Goal: Task Accomplishment & Management: Complete application form

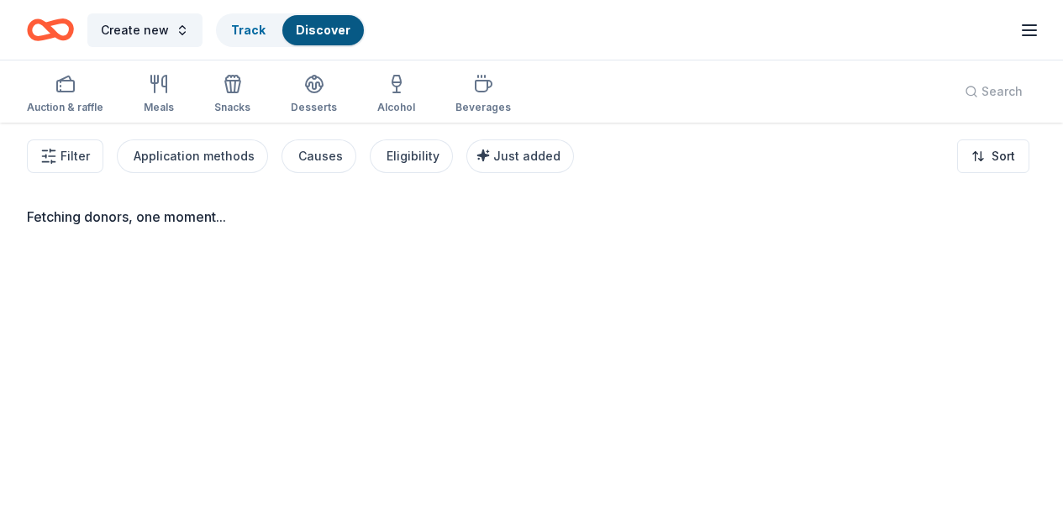
scroll to position [84, 0]
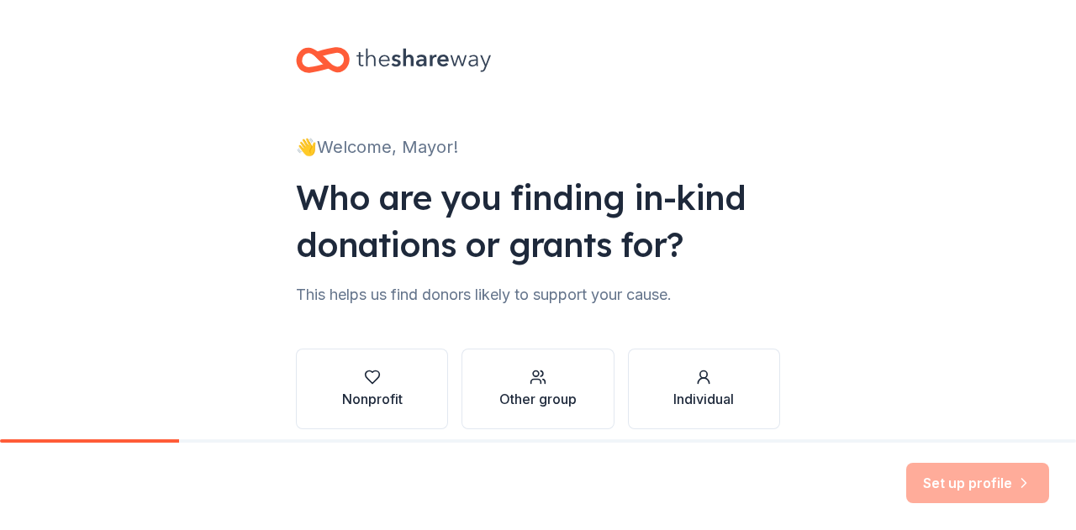
scroll to position [71, 0]
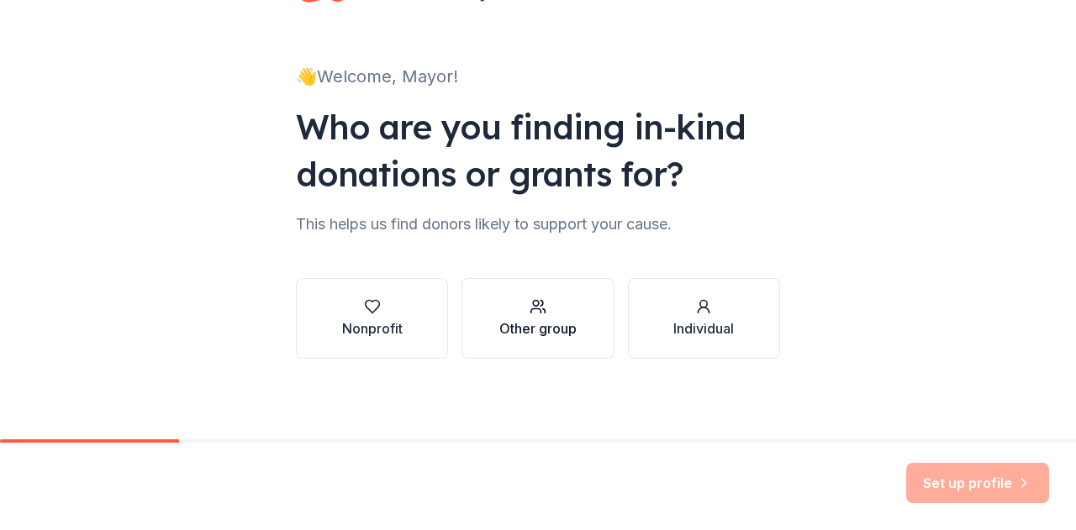
click at [548, 325] on div "Other group" at bounding box center [537, 328] width 77 height 20
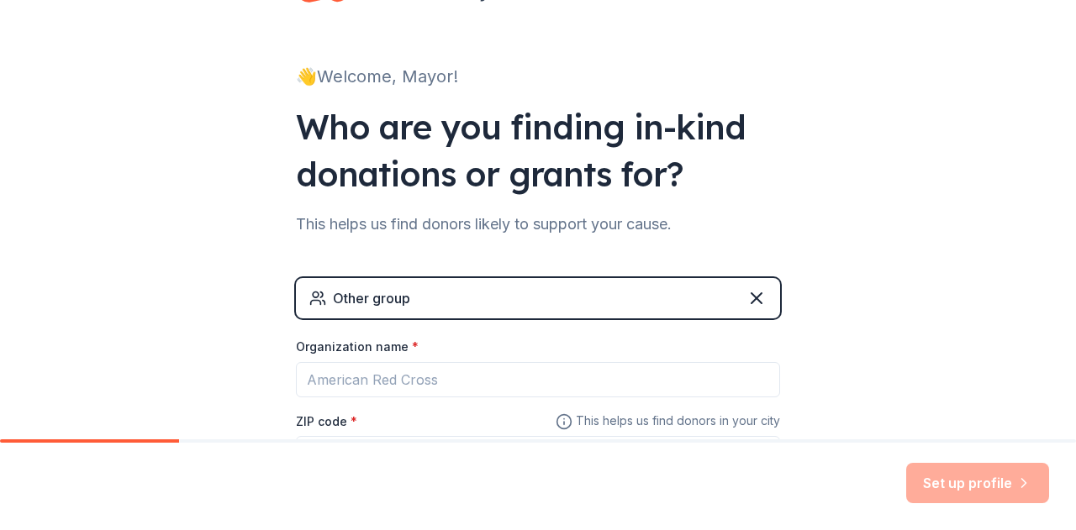
scroll to position [155, 0]
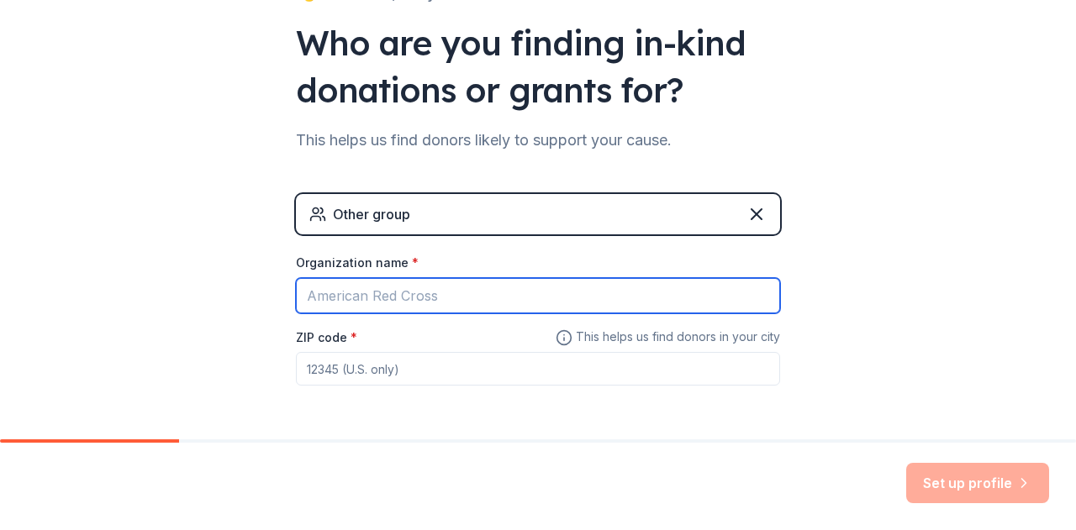
click at [472, 292] on input "Organization name *" at bounding box center [538, 295] width 484 height 35
type input "City of Roy WA"
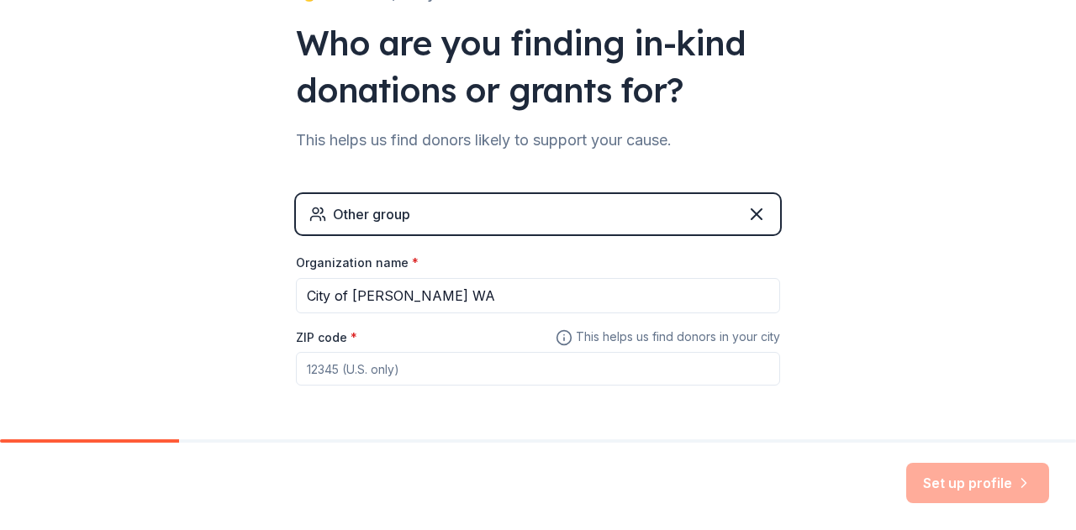
click at [376, 376] on input "ZIP code *" at bounding box center [538, 369] width 484 height 34
type input "0"
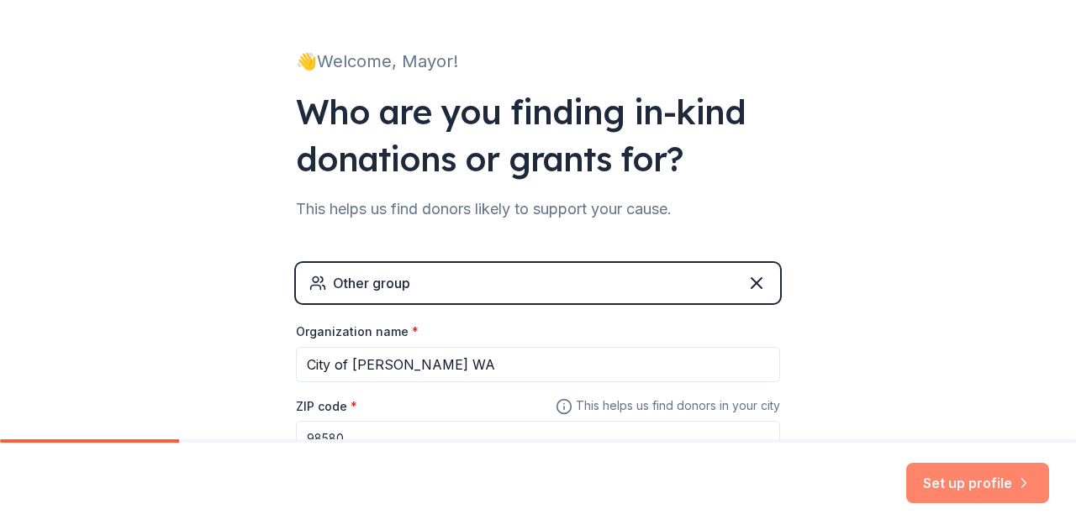
scroll to position [71, 0]
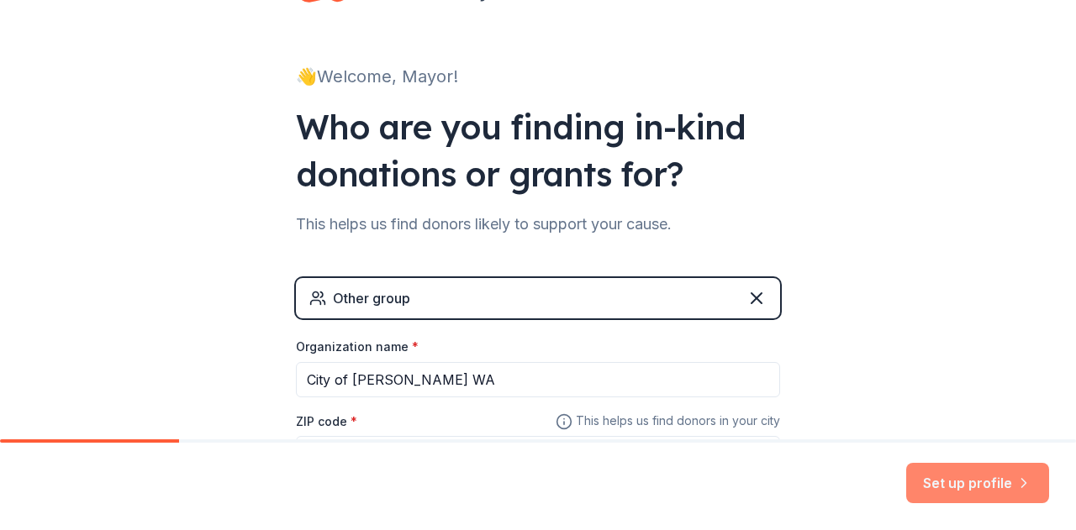
type input "98580"
click at [963, 490] on button "Set up profile" at bounding box center [977, 483] width 143 height 40
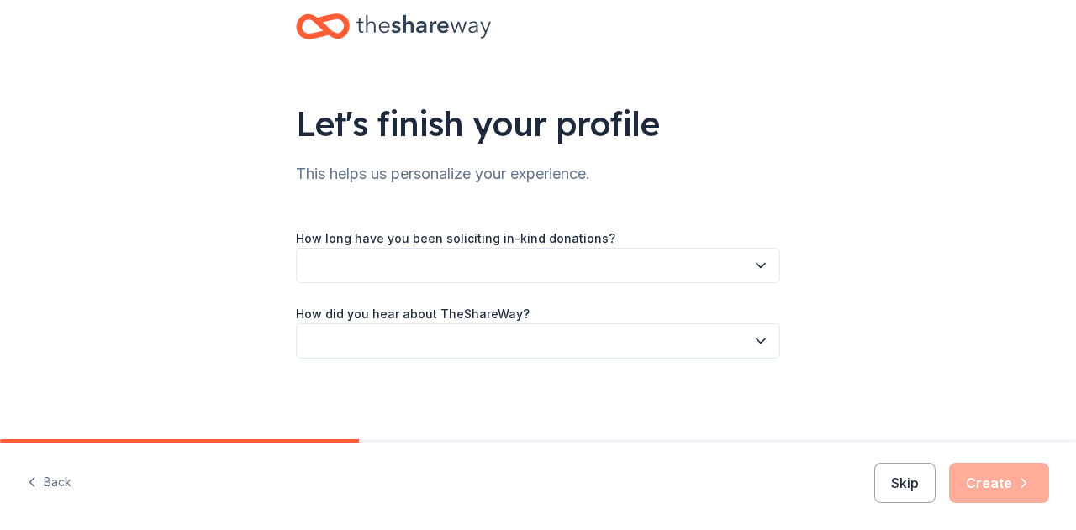
scroll to position [34, 0]
click at [561, 268] on button "button" at bounding box center [538, 265] width 484 height 35
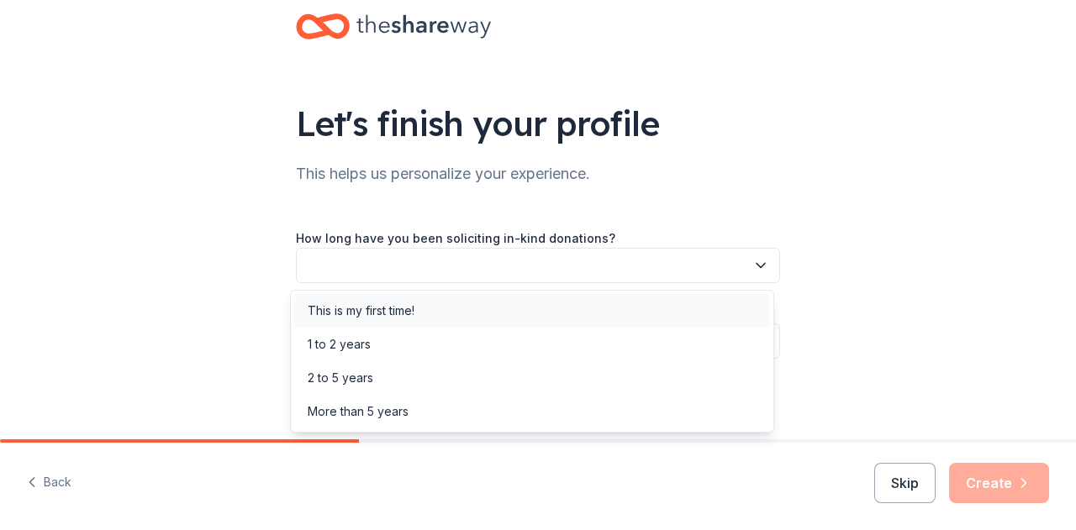
click at [368, 306] on div "This is my first time!" at bounding box center [361, 311] width 107 height 20
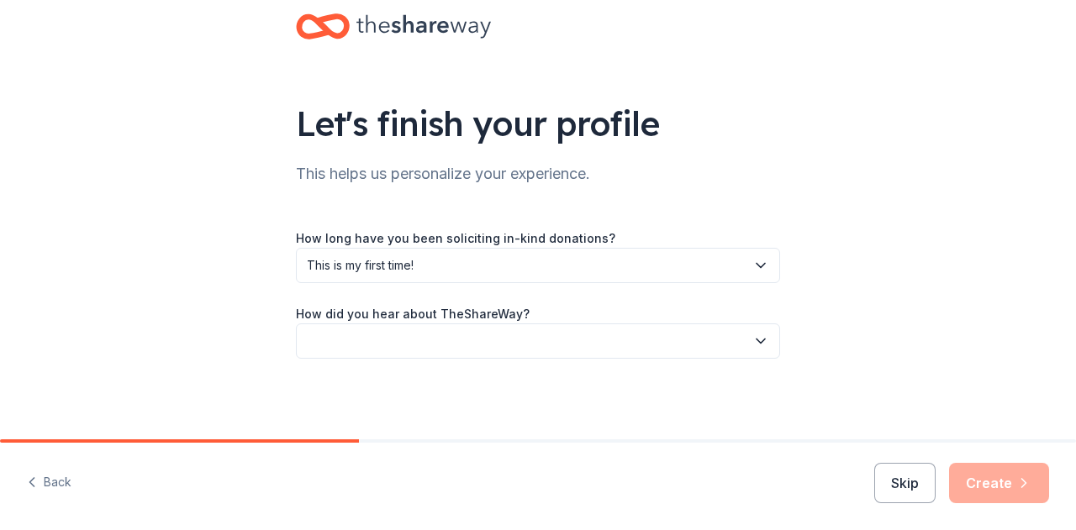
click at [432, 343] on button "button" at bounding box center [538, 341] width 484 height 35
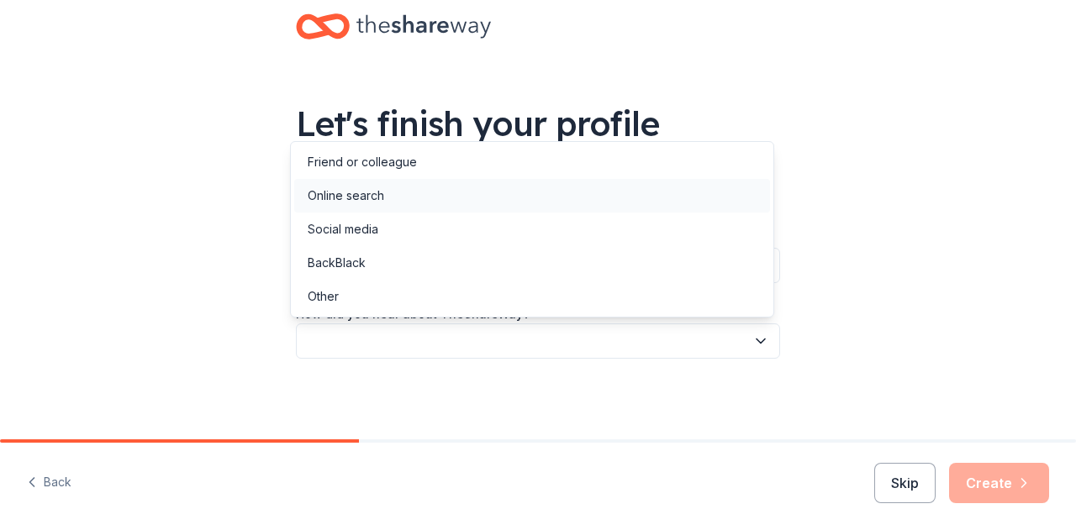
click at [388, 198] on div "Online search" at bounding box center [532, 196] width 476 height 34
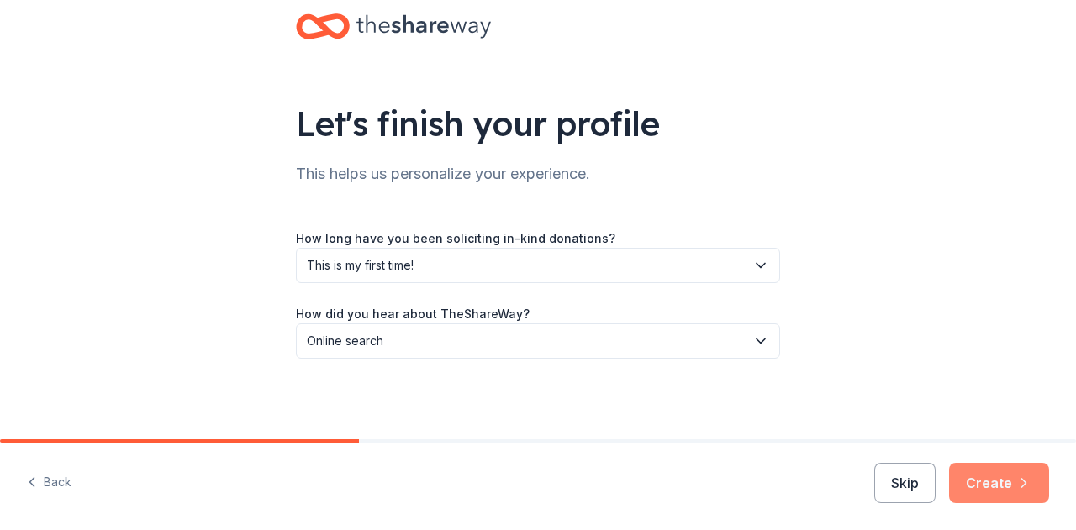
click at [1011, 476] on button "Create" at bounding box center [999, 483] width 100 height 40
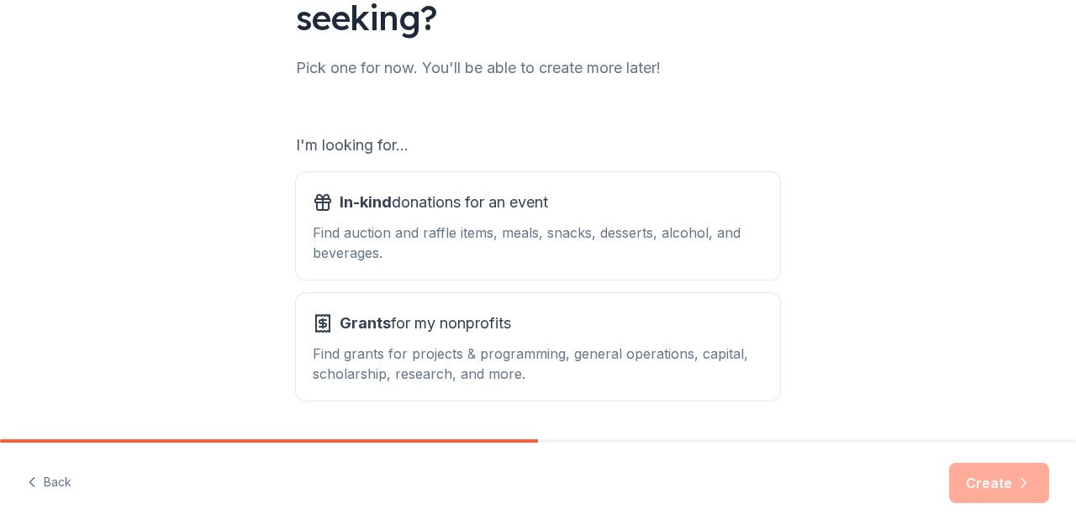
scroll to position [239, 0]
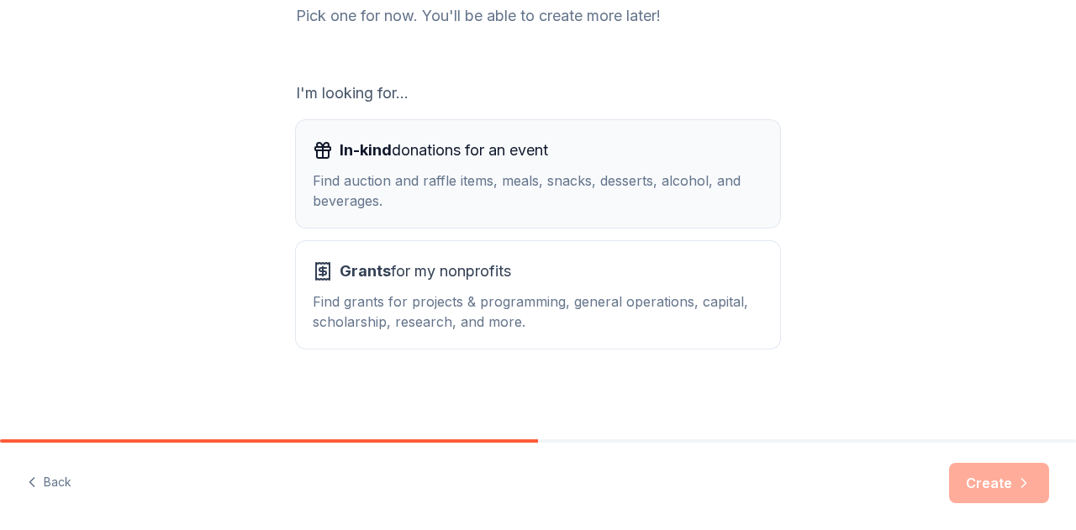
click at [560, 179] on div "Find auction and raffle items, meals, snacks, desserts, alcohol, and beverages." at bounding box center [538, 191] width 450 height 40
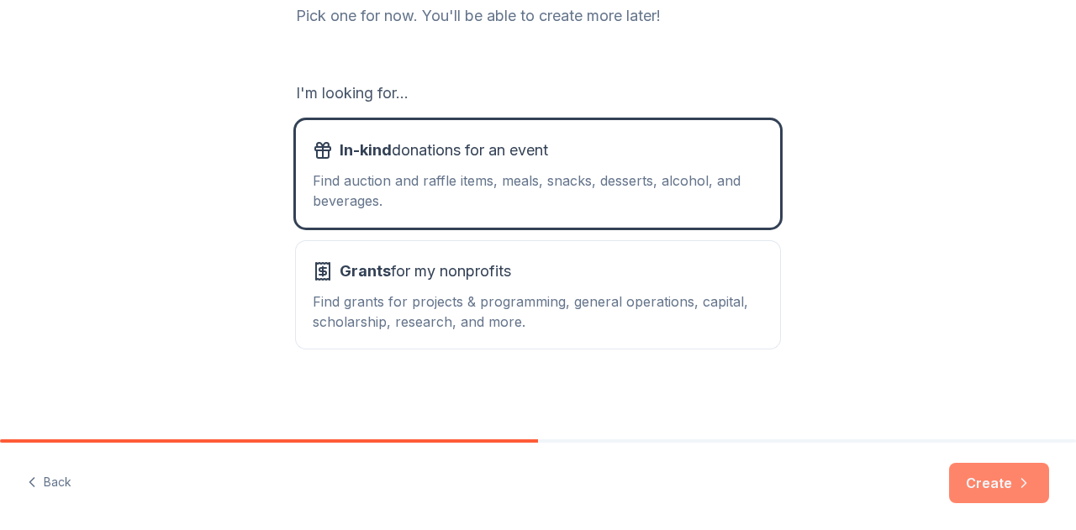
click at [1000, 492] on button "Create" at bounding box center [999, 483] width 100 height 40
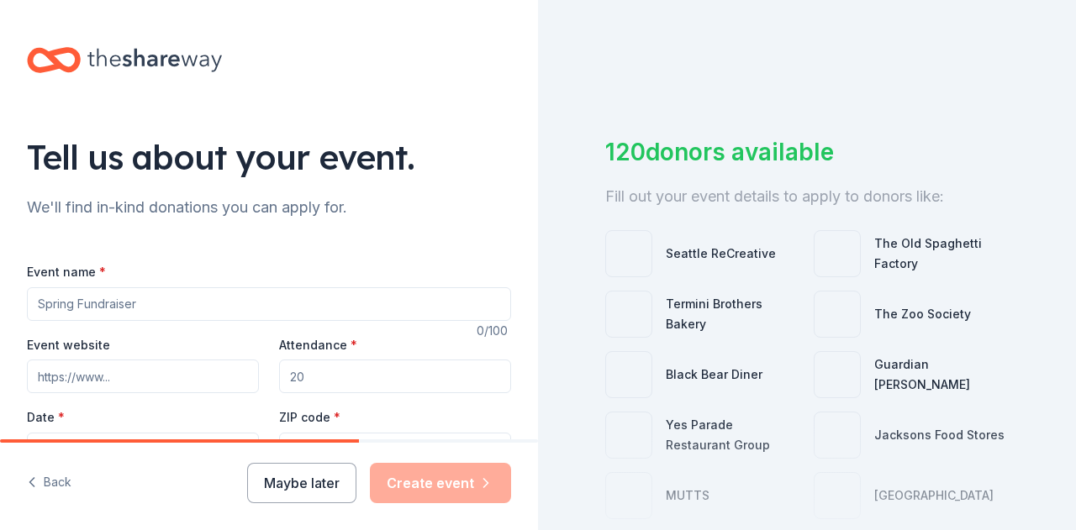
scroll to position [84, 0]
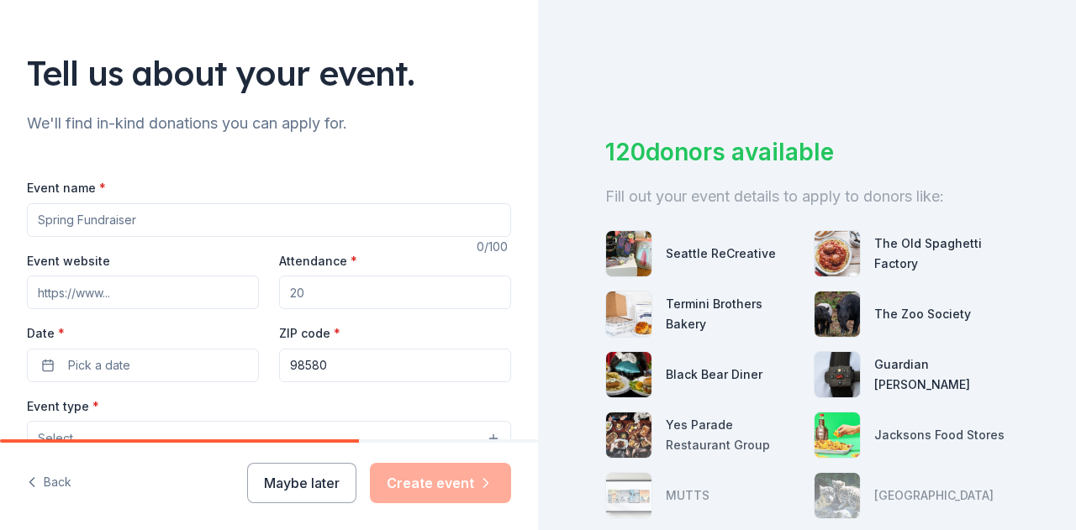
click at [221, 218] on input "Event name *" at bounding box center [269, 220] width 484 height 34
type input "Little Library Reveal"
click at [173, 290] on input "Event website" at bounding box center [143, 293] width 232 height 34
type input "www.cityofroywa.us"
click at [313, 290] on input "Attendance *" at bounding box center [395, 293] width 232 height 34
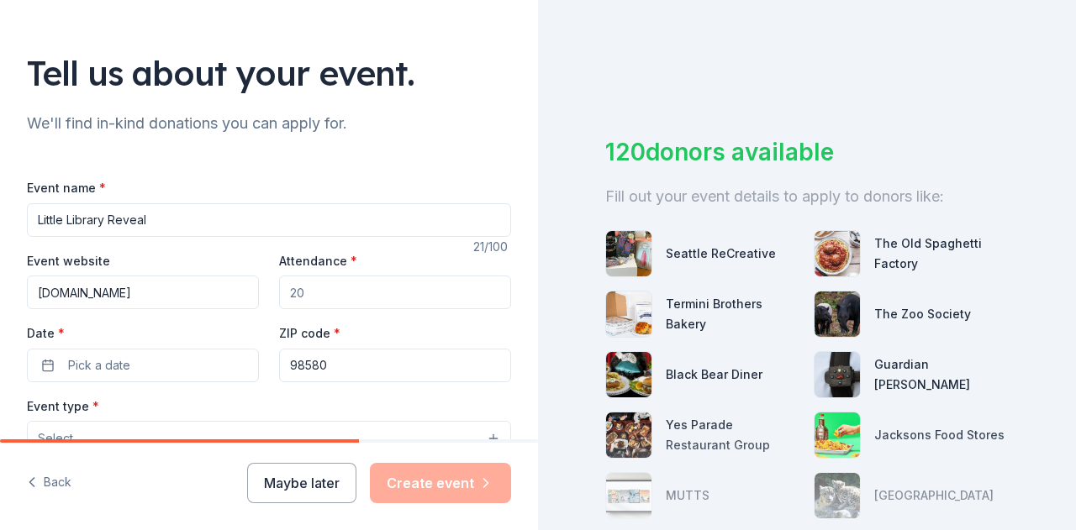
click at [313, 290] on input "Attendance *" at bounding box center [395, 293] width 232 height 34
type input "50"
click at [145, 368] on button "Pick a date" at bounding box center [143, 366] width 232 height 34
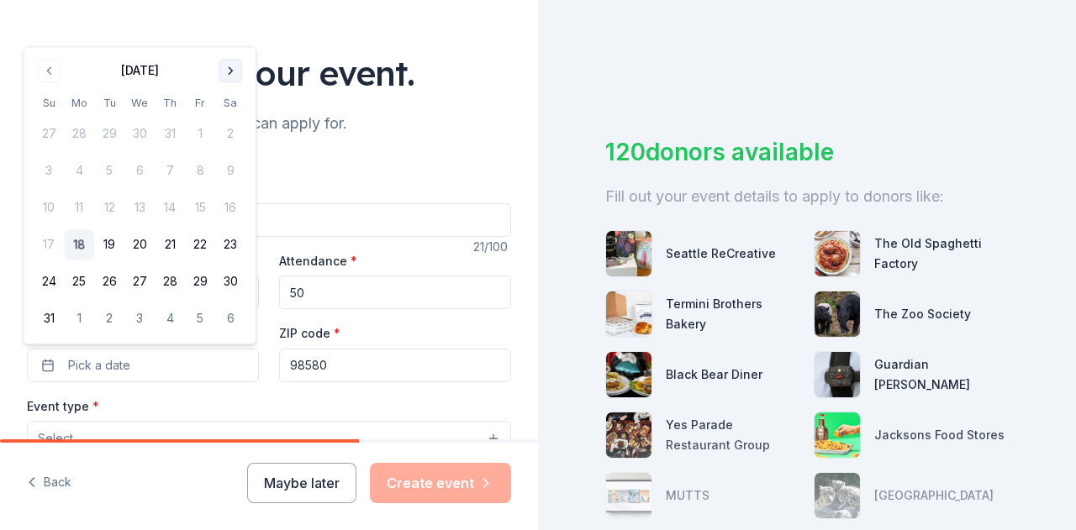
click at [229, 76] on button "Go to next month" at bounding box center [230, 71] width 24 height 24
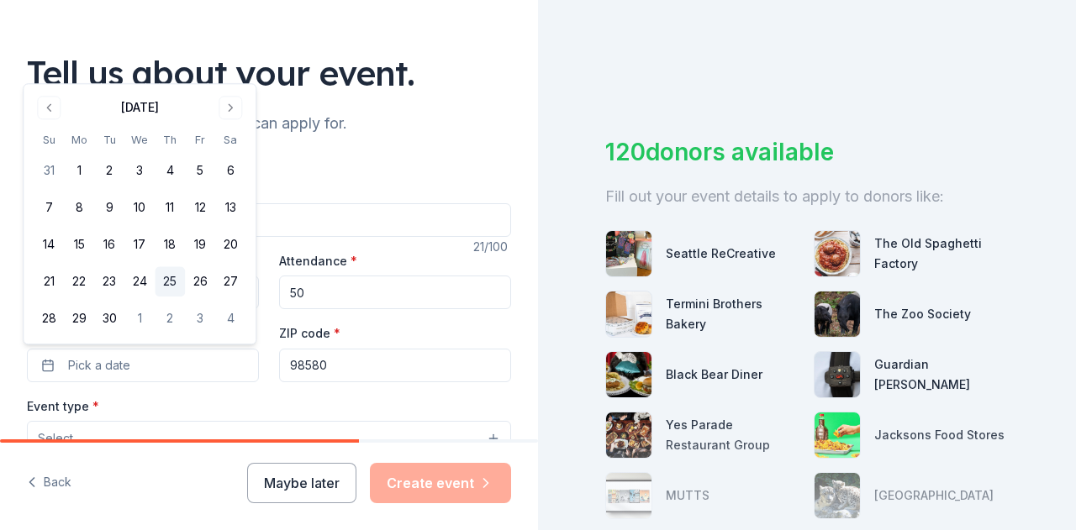
click at [170, 283] on button "25" at bounding box center [170, 282] width 30 height 30
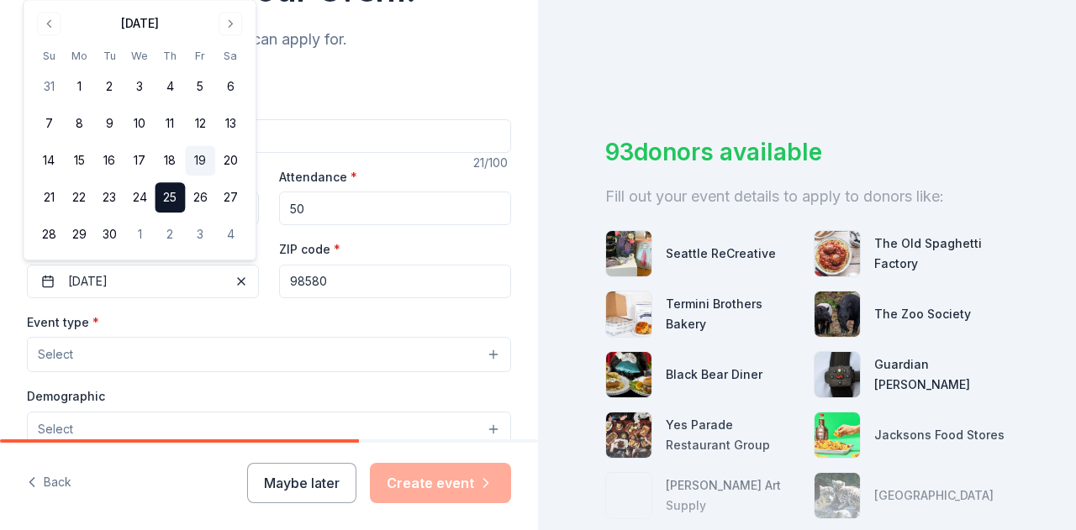
scroll to position [252, 0]
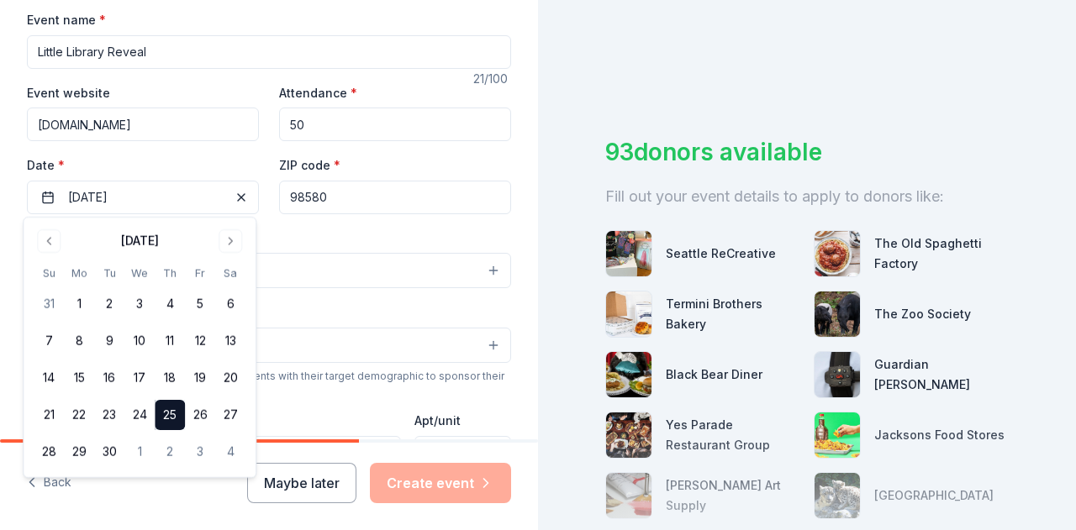
click at [366, 275] on button "Select" at bounding box center [269, 270] width 484 height 35
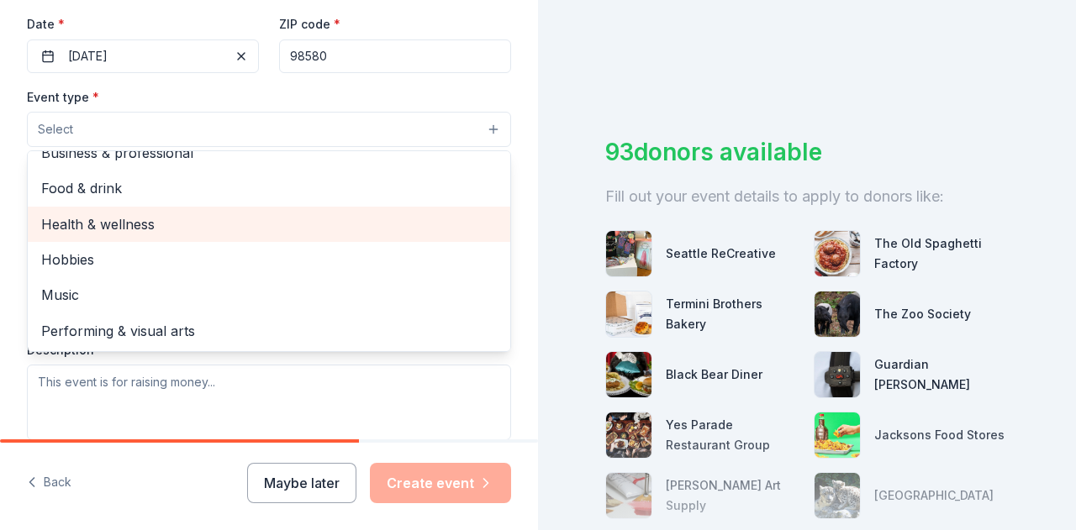
scroll to position [420, 0]
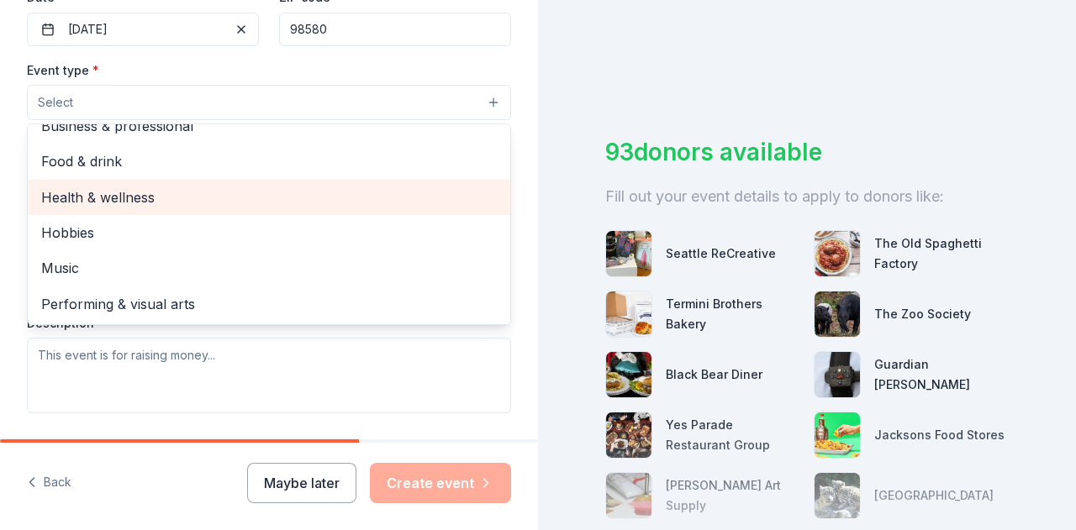
click at [156, 201] on span "Health & wellness" at bounding box center [268, 198] width 455 height 22
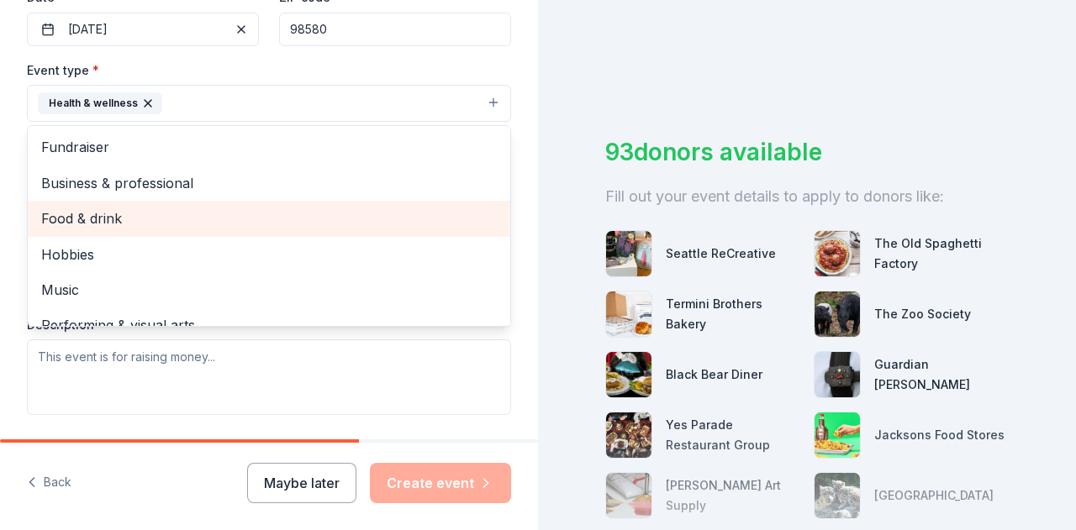
scroll to position [20, 0]
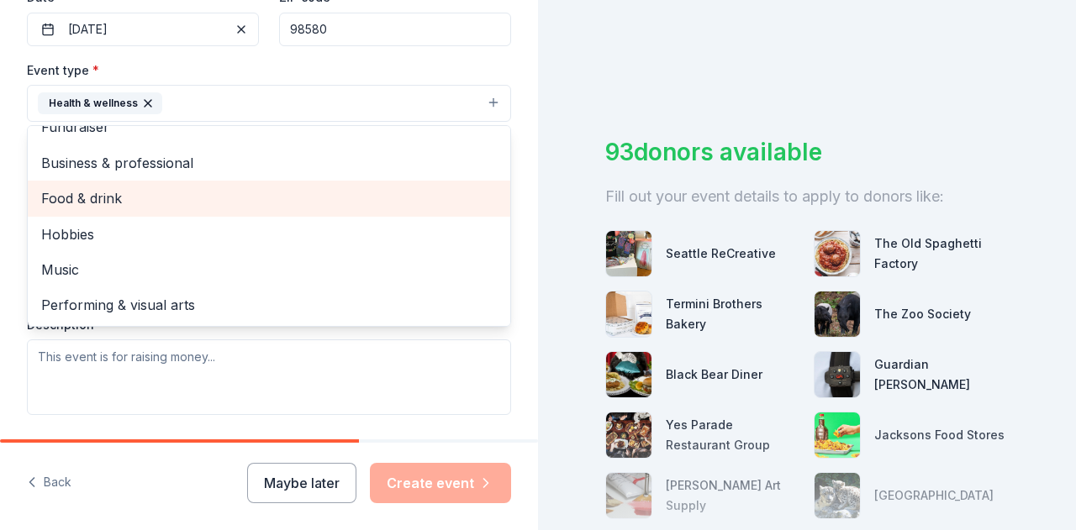
click at [217, 199] on span "Food & drink" at bounding box center [268, 198] width 455 height 22
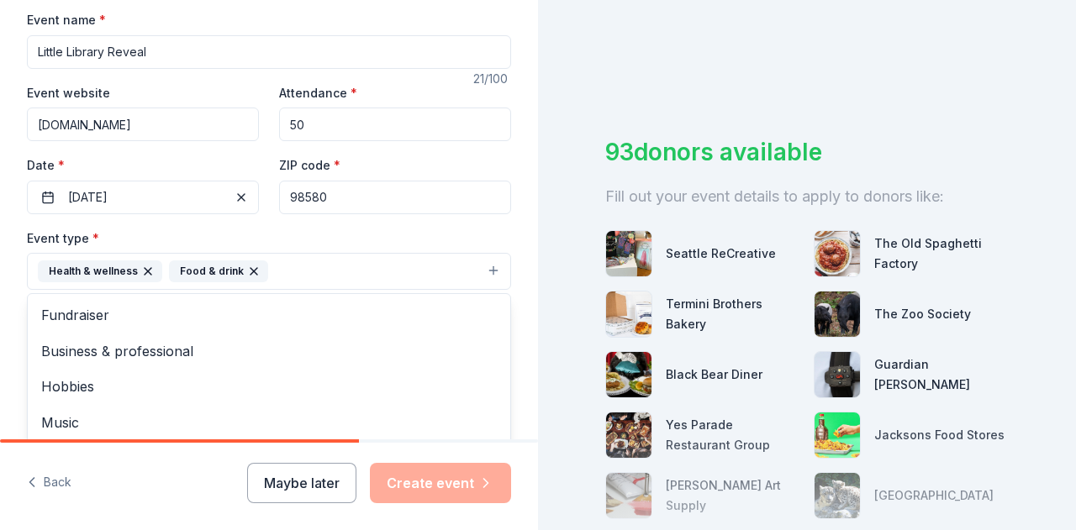
scroll to position [336, 0]
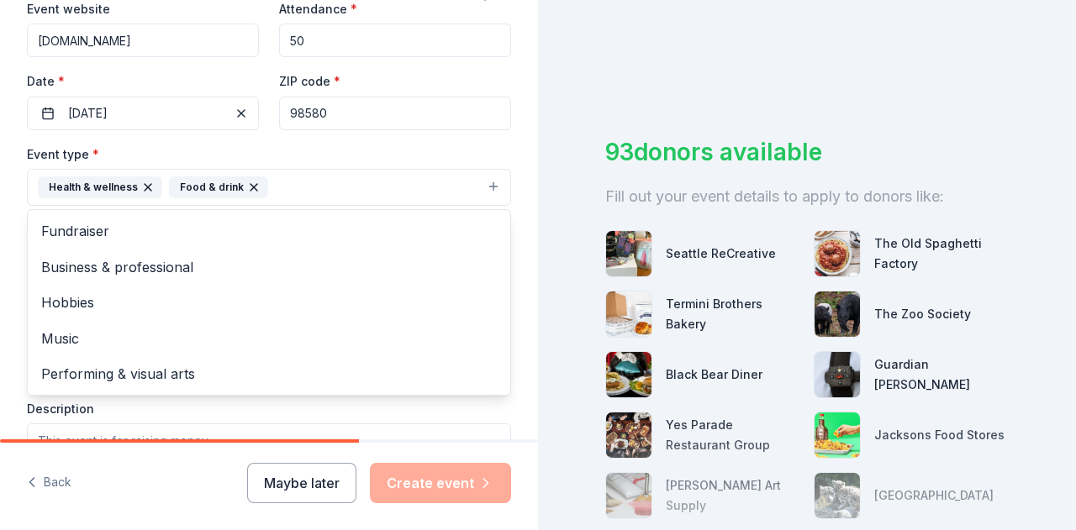
click at [481, 150] on div "Event type * Health & wellness Food & drink Fundraiser Business & professional …" at bounding box center [269, 175] width 484 height 63
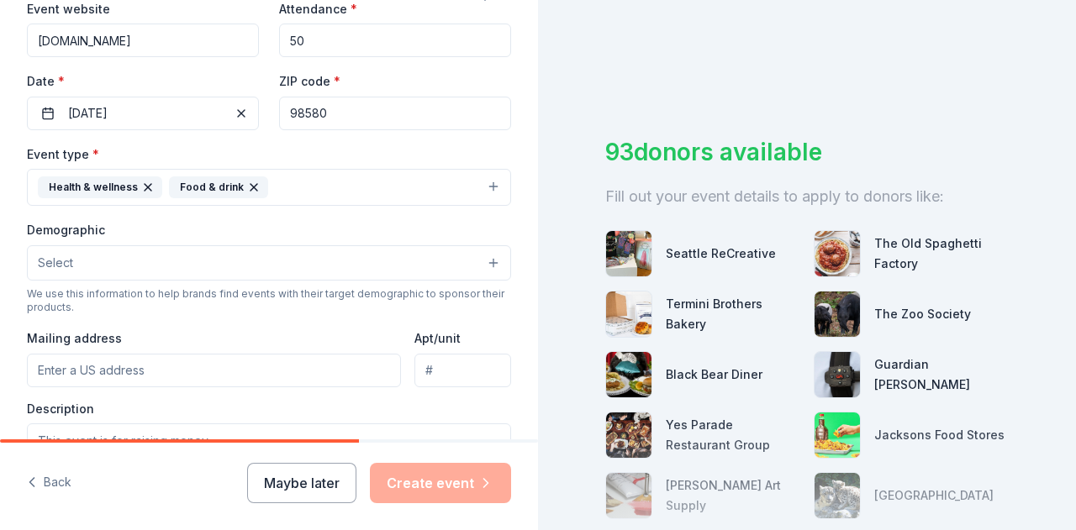
click at [381, 264] on button "Select" at bounding box center [269, 262] width 484 height 35
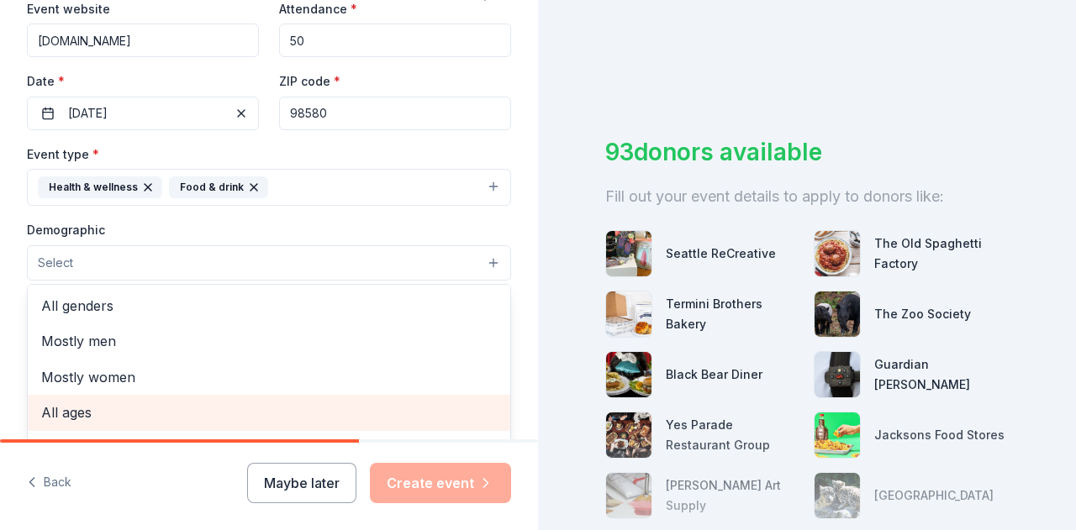
click at [95, 414] on span "All ages" at bounding box center [268, 413] width 455 height 22
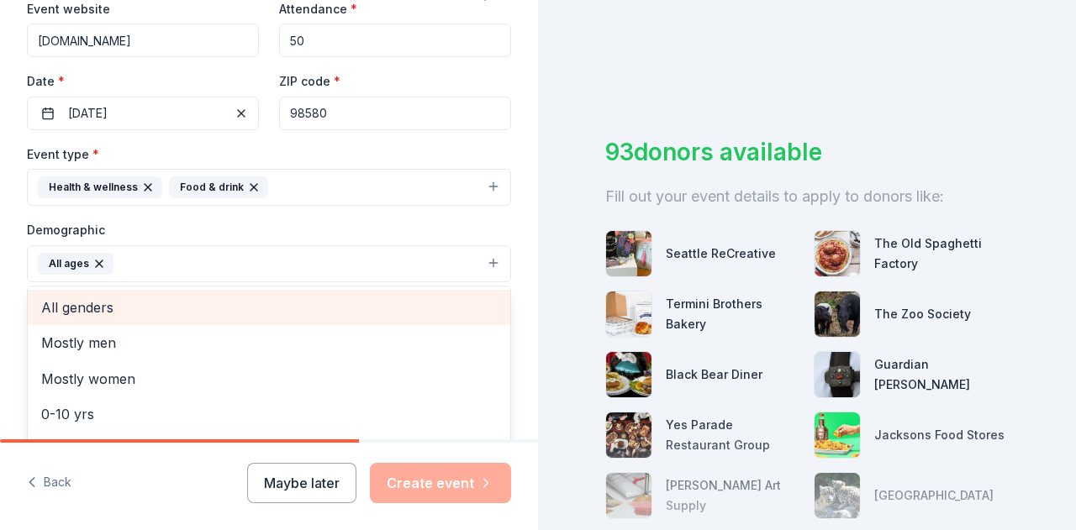
click at [116, 312] on span "All genders" at bounding box center [268, 308] width 455 height 22
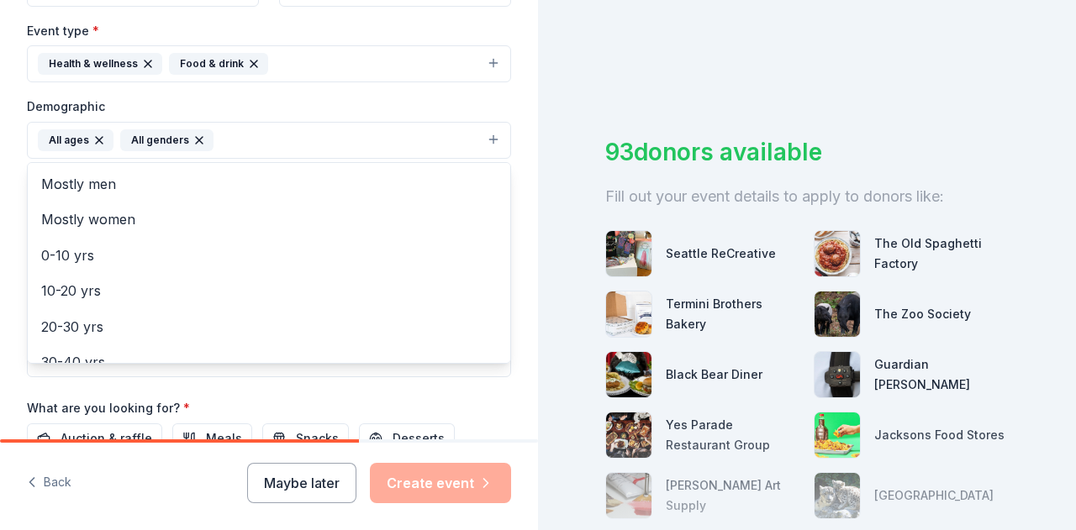
scroll to position [504, 0]
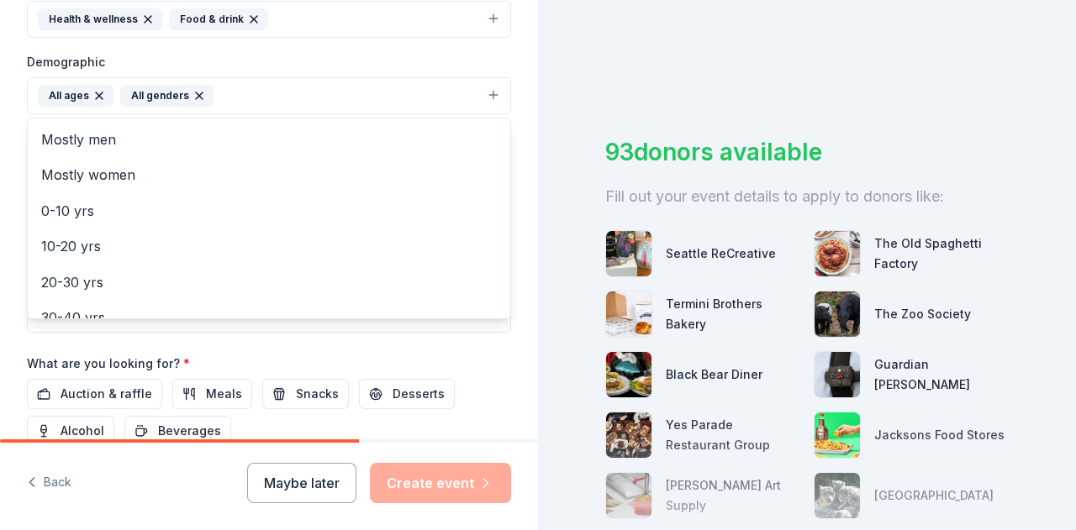
click at [504, 60] on div "Tell us about your event. We'll find in-kind donations you can apply for. Event…" at bounding box center [269, 57] width 538 height 1122
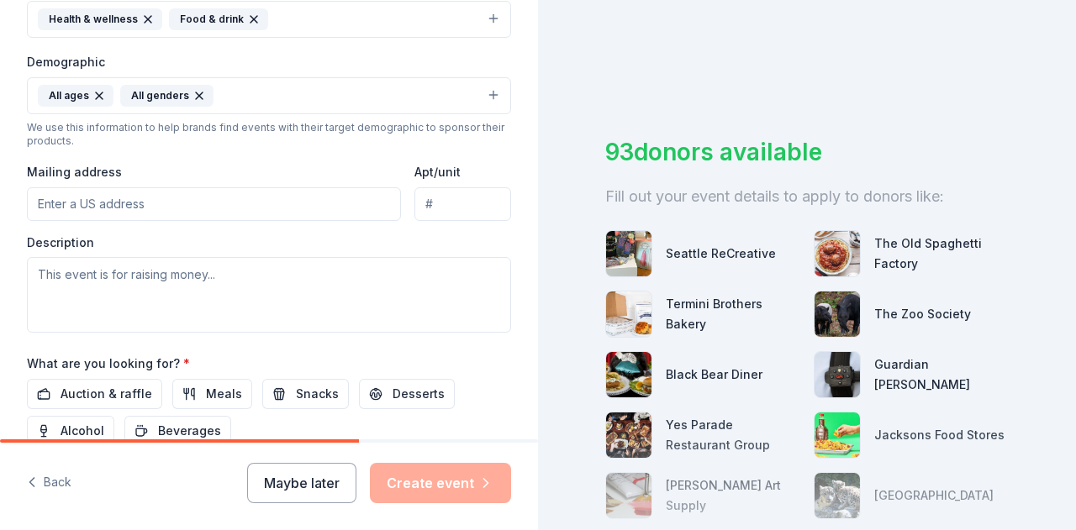
click at [218, 200] on input "Mailing address" at bounding box center [214, 204] width 374 height 34
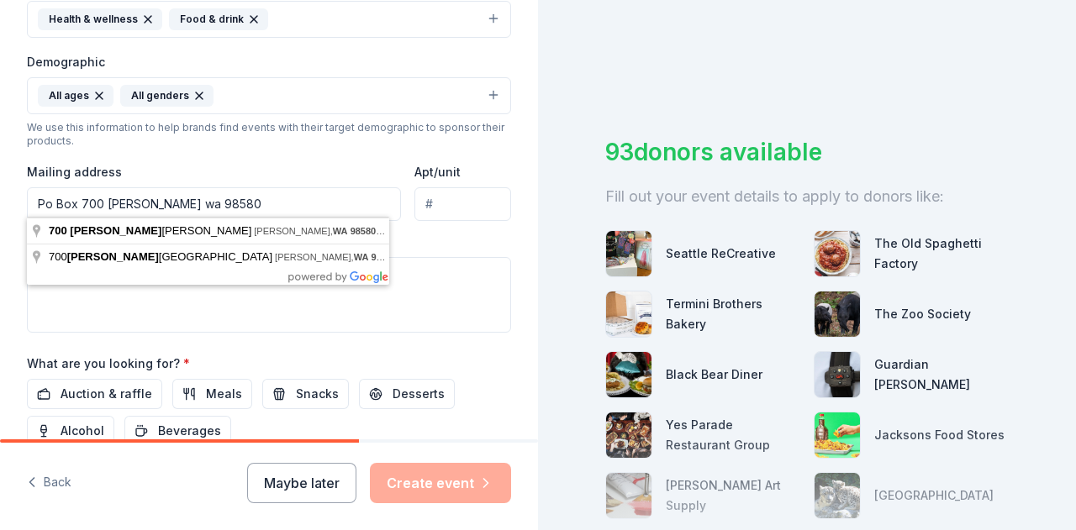
type input "Po Box 700 Roy wa 98580"
click at [457, 238] on div "Description" at bounding box center [269, 283] width 484 height 99
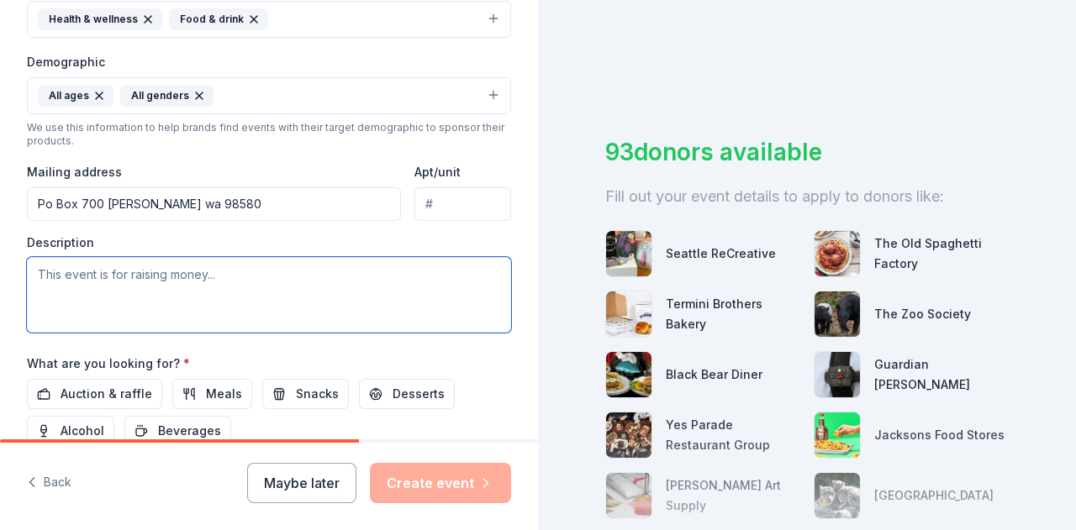
click at [194, 281] on textarea at bounding box center [269, 295] width 484 height 76
paste textarea "The Sawyer Cuberlson Foundation, founded by Leila Cuberlson and organized local…"
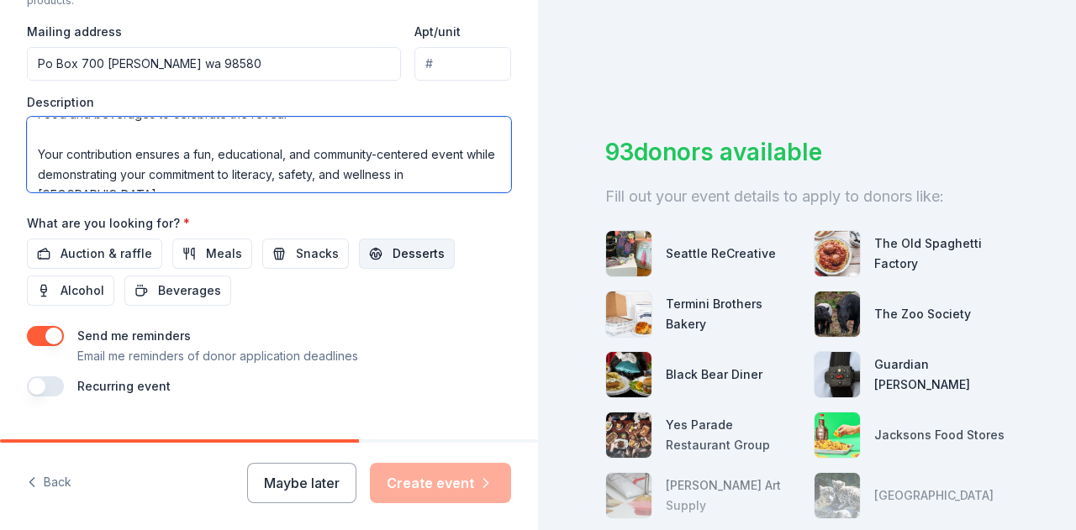
scroll to position [672, 0]
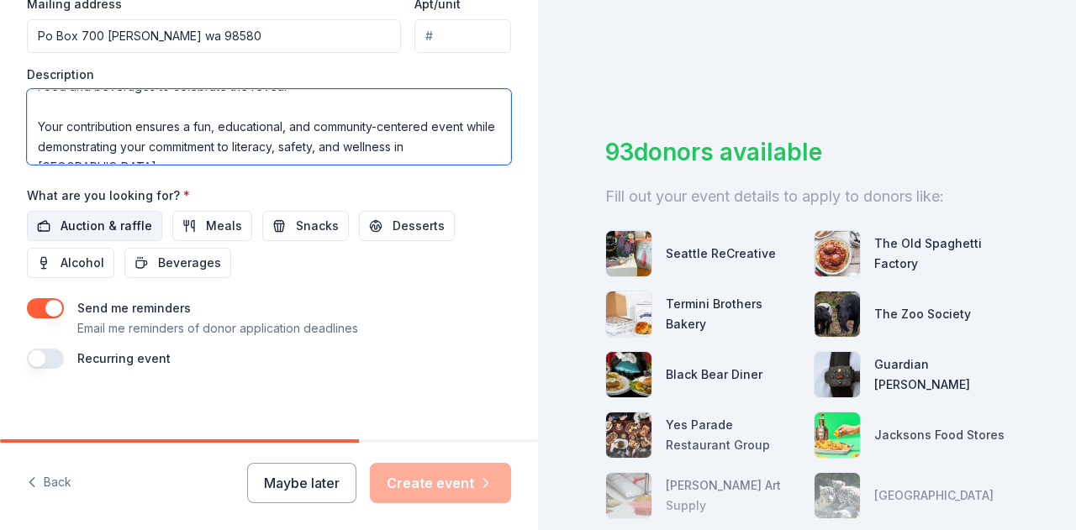
type textarea "The Sawyer Cuberlson Foundation, founded by Leila Cuberlson and organized local…"
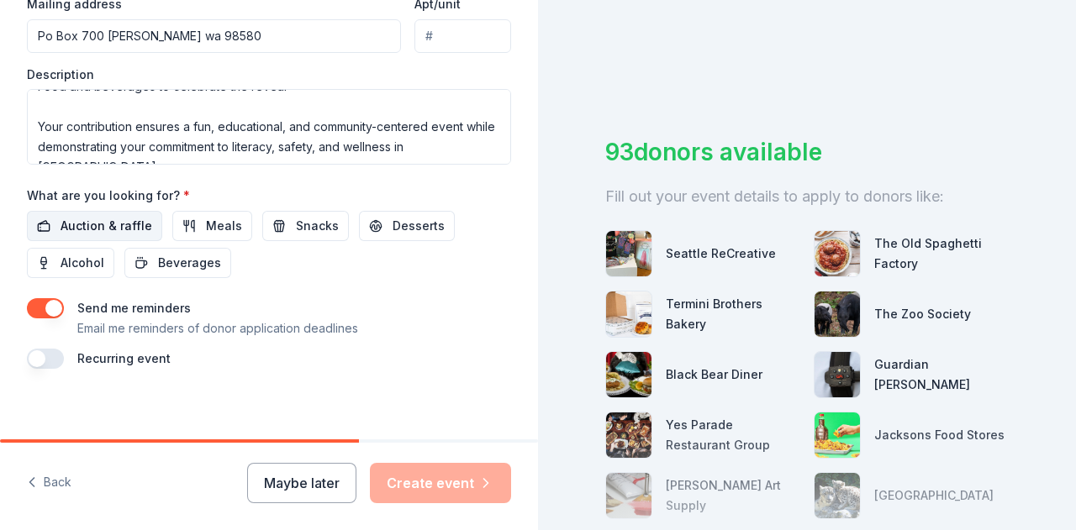
click at [115, 223] on span "Auction & raffle" at bounding box center [106, 226] width 92 height 20
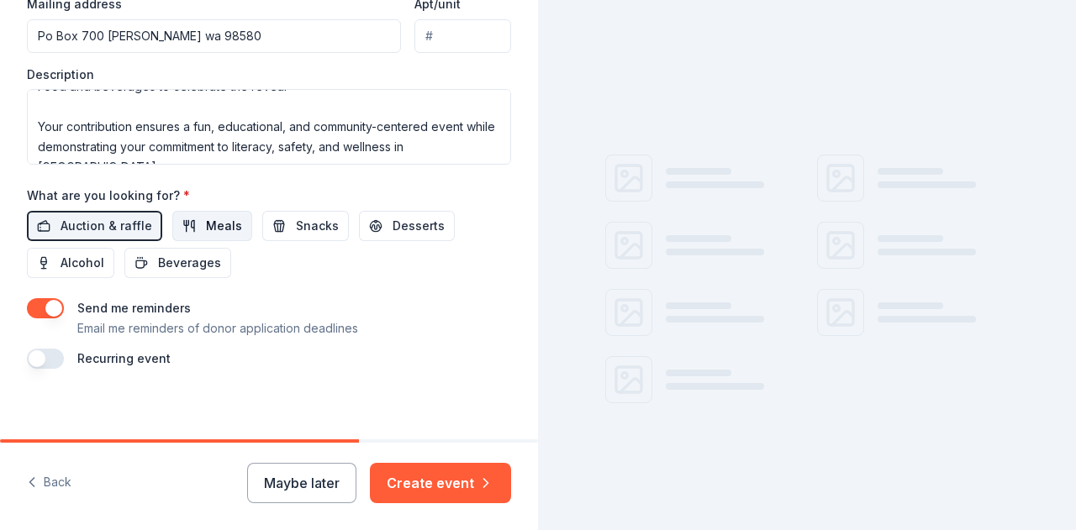
click at [210, 219] on span "Meals" at bounding box center [224, 226] width 36 height 20
click at [296, 218] on span "Snacks" at bounding box center [317, 226] width 43 height 20
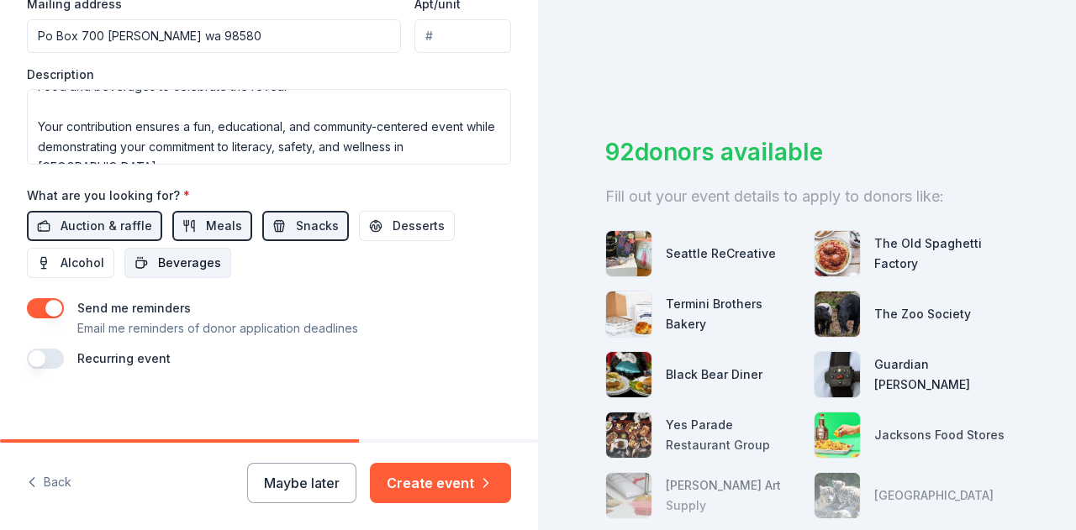
click at [194, 260] on span "Beverages" at bounding box center [189, 263] width 63 height 20
click at [55, 352] on button "button" at bounding box center [45, 359] width 37 height 20
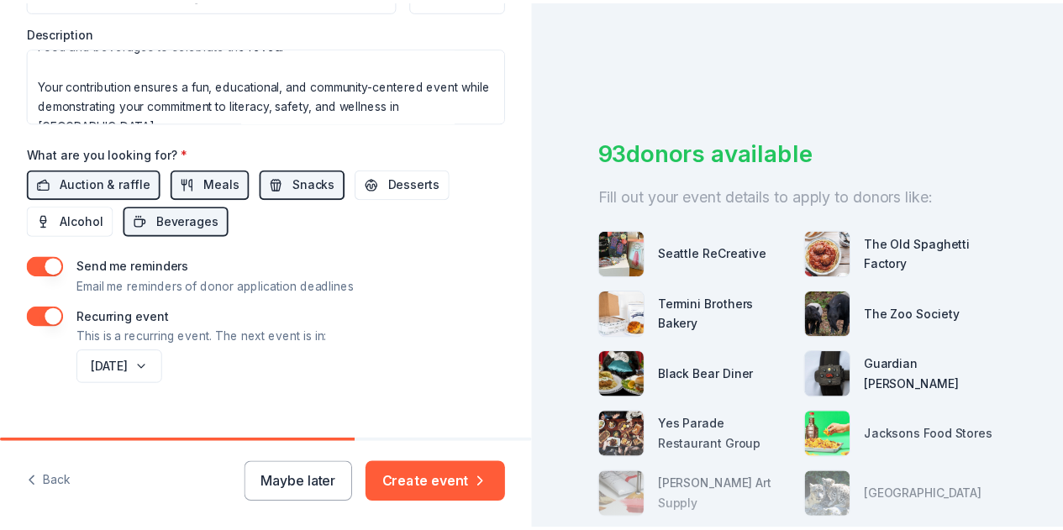
scroll to position [738, 0]
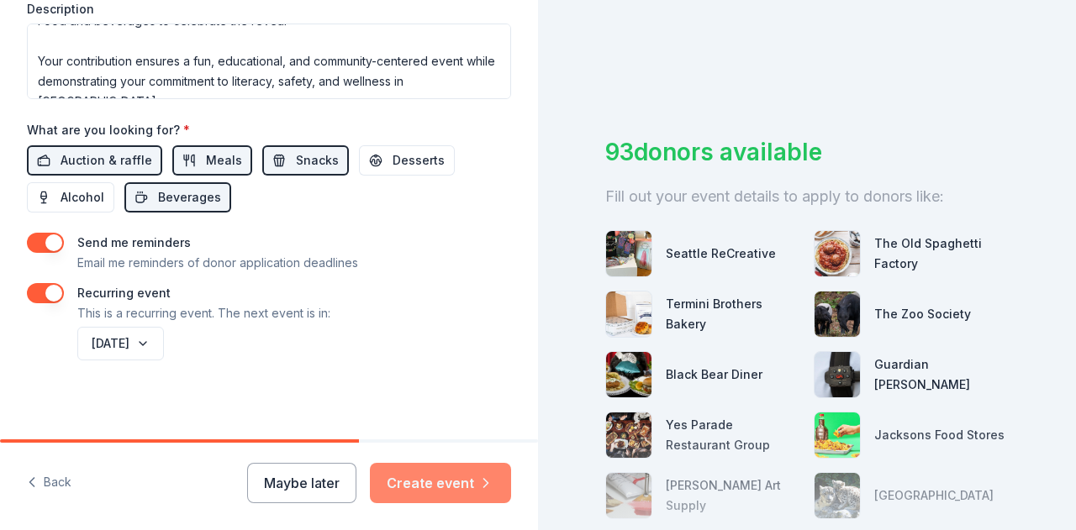
click at [435, 488] on button "Create event" at bounding box center [440, 483] width 141 height 40
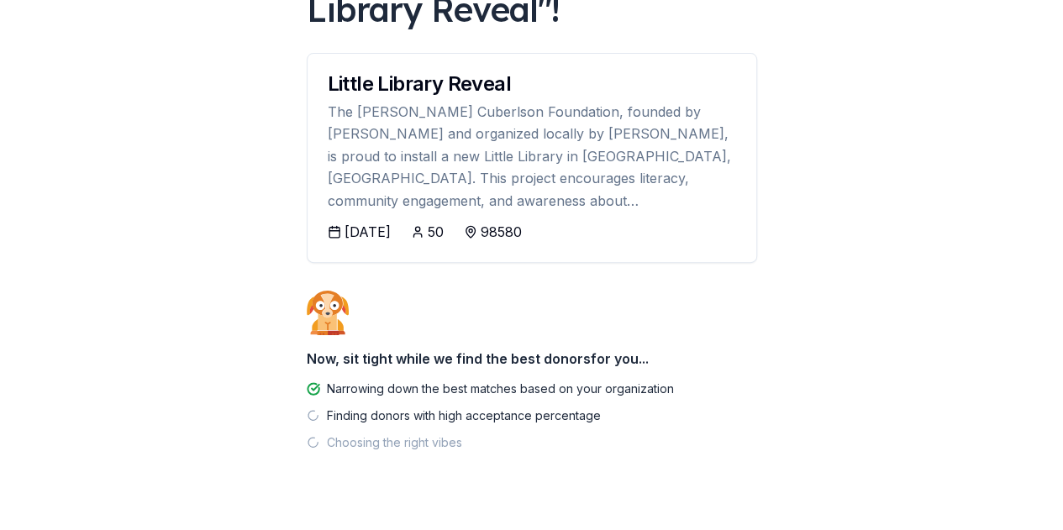
scroll to position [201, 0]
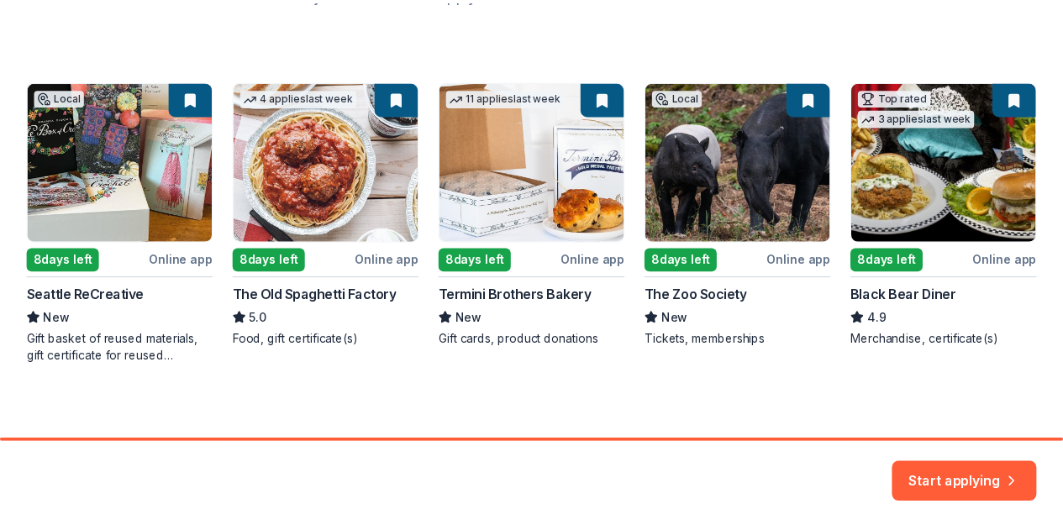
scroll to position [266, 0]
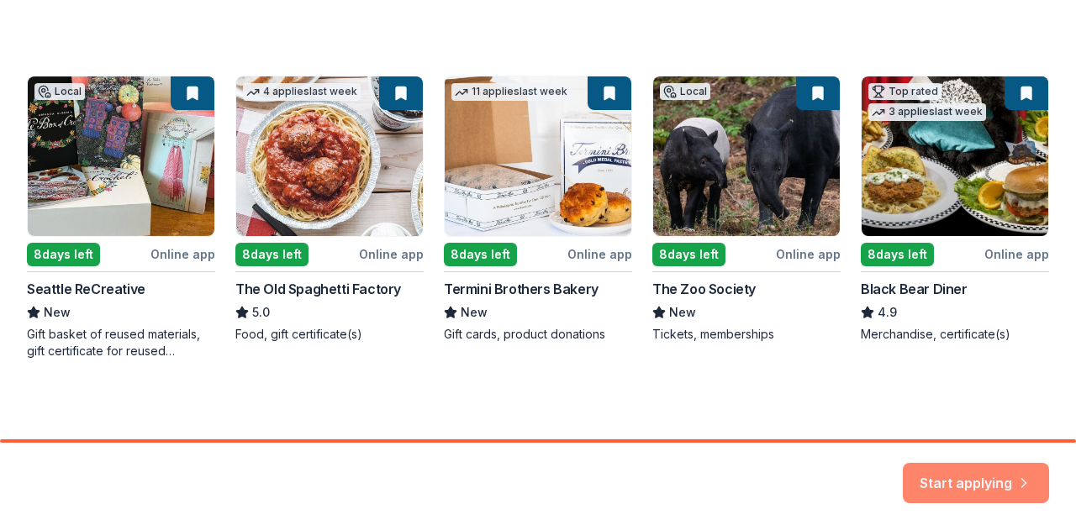
click at [958, 476] on button "Start applying" at bounding box center [975, 473] width 146 height 40
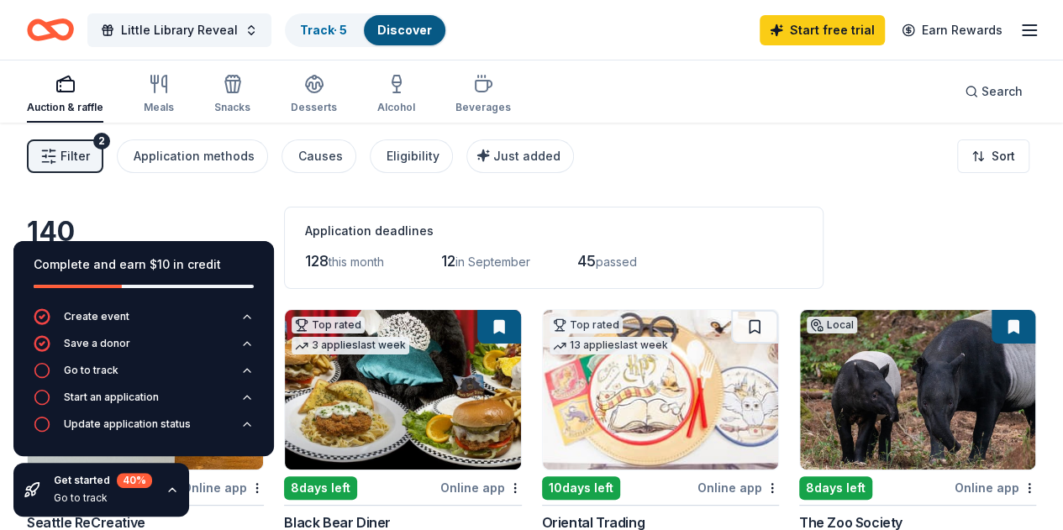
click at [794, 160] on div "Filter 2 Application methods Causes Eligibility Just added Sort" at bounding box center [531, 156] width 1063 height 67
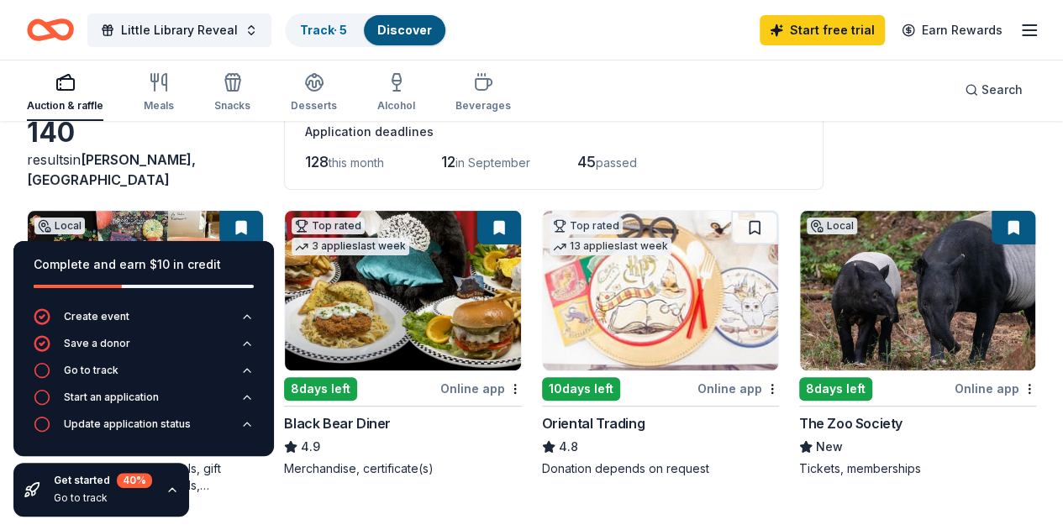
scroll to position [168, 0]
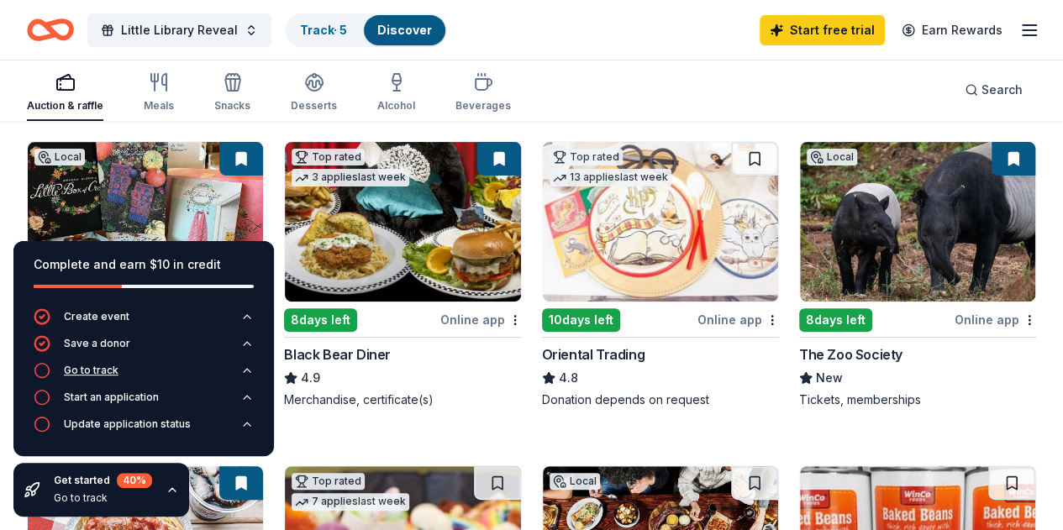
click at [105, 373] on div "Go to track" at bounding box center [91, 370] width 55 height 13
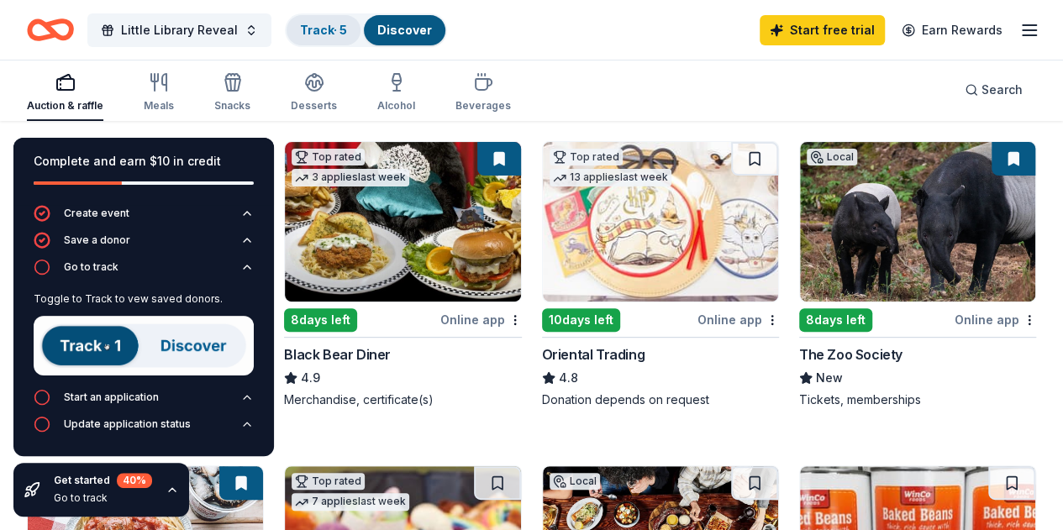
click at [339, 30] on link "Track · 5" at bounding box center [323, 30] width 47 height 14
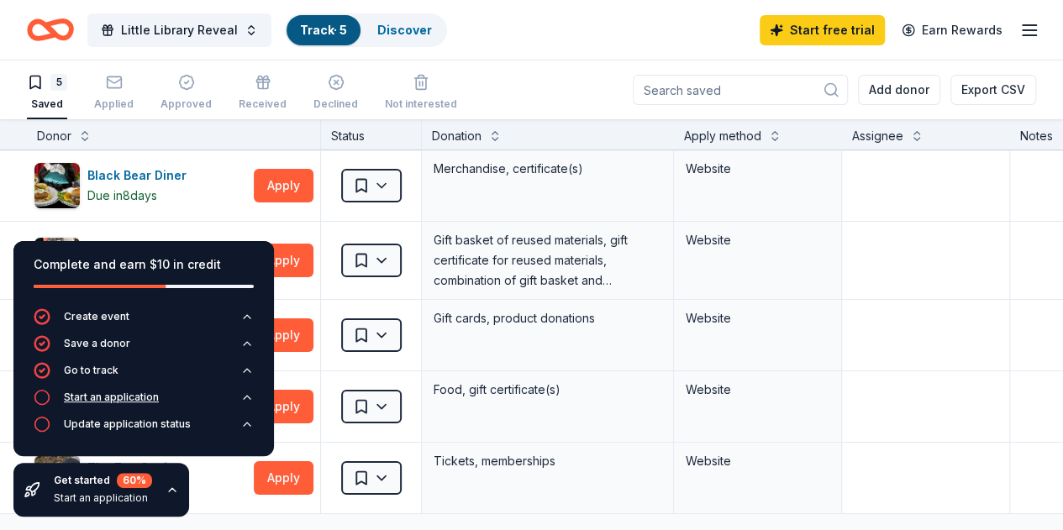
click at [97, 403] on div "Start an application" at bounding box center [111, 397] width 95 height 13
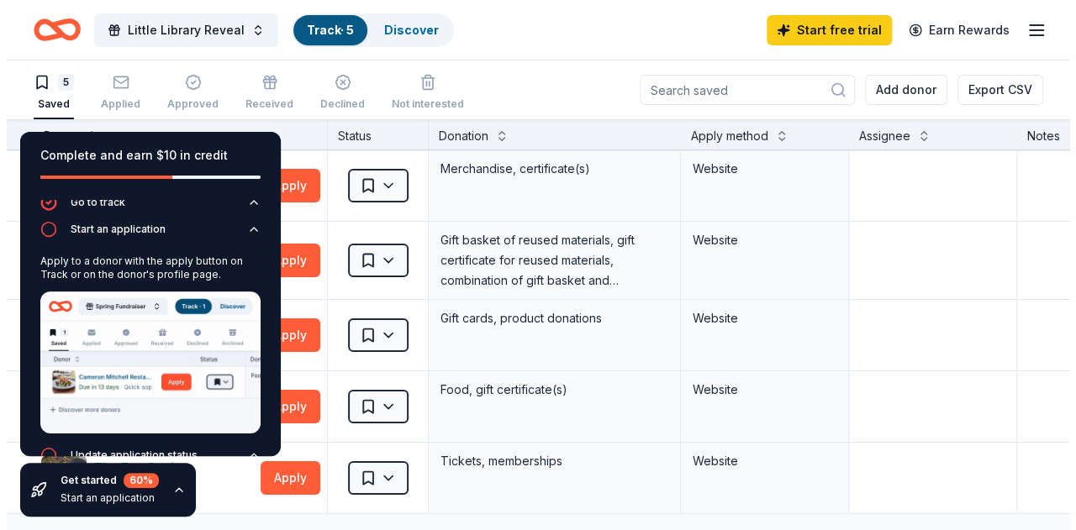
scroll to position [82, 0]
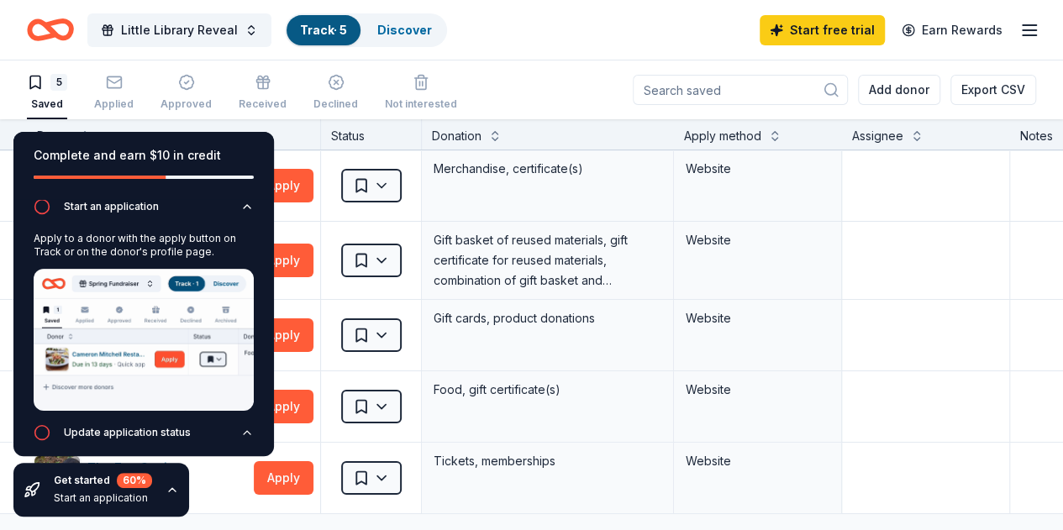
click at [171, 489] on icon "button" at bounding box center [172, 489] width 13 height 13
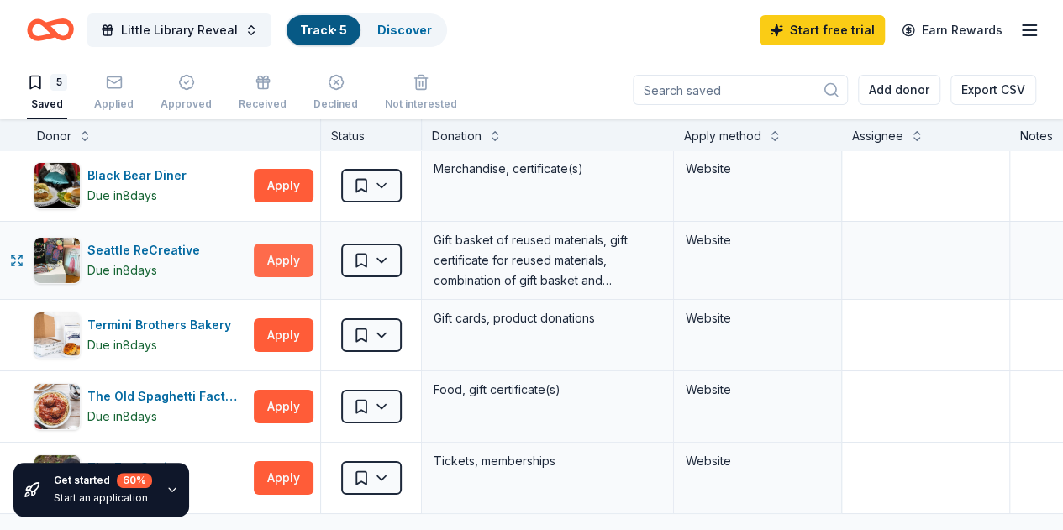
click at [287, 259] on button "Apply" at bounding box center [284, 261] width 60 height 34
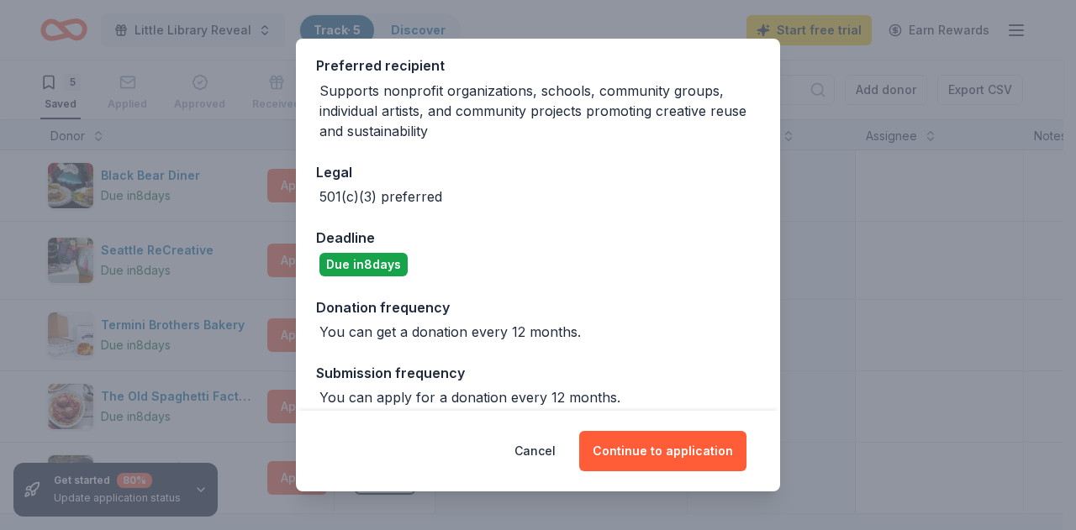
scroll to position [269, 0]
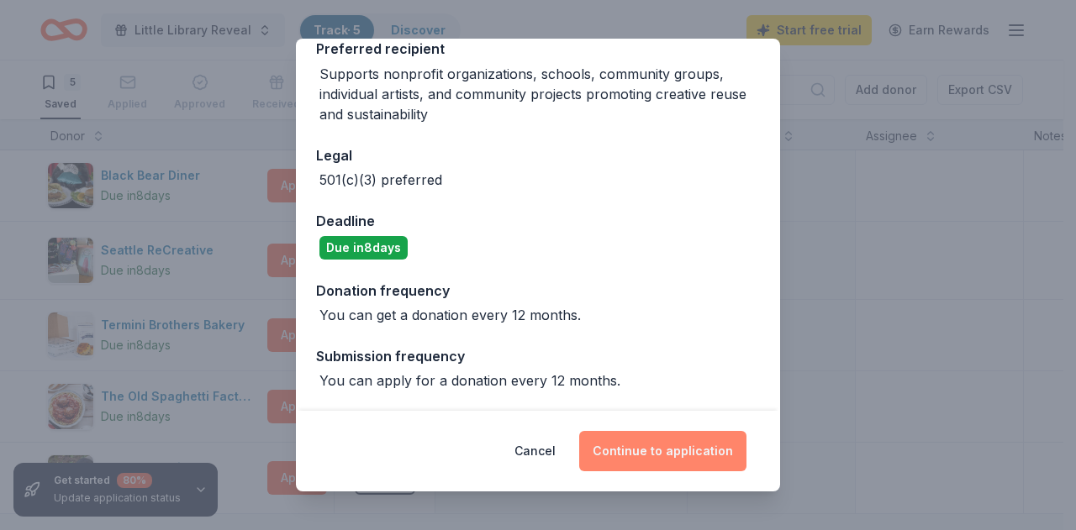
click at [643, 451] on button "Continue to application" at bounding box center [662, 451] width 167 height 40
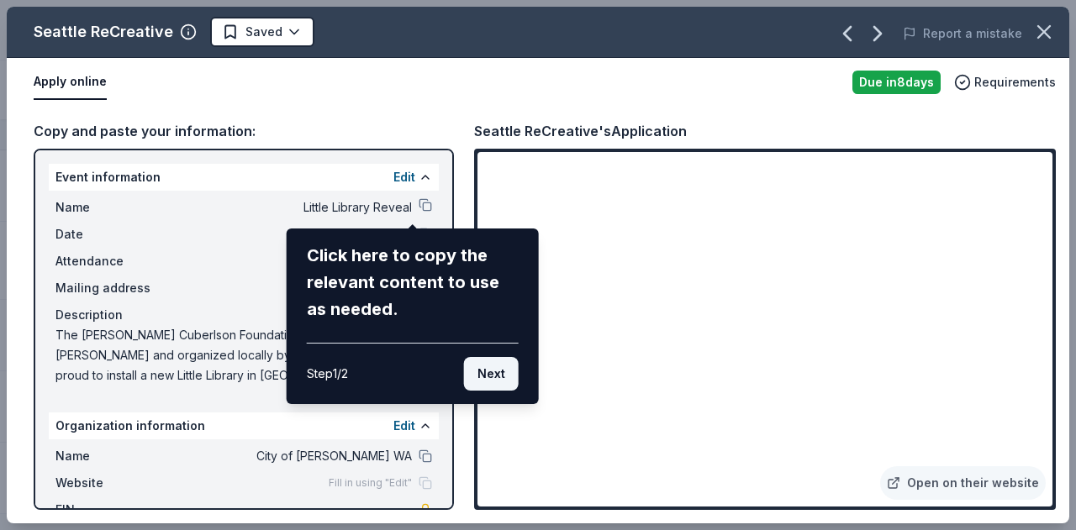
click at [486, 374] on button "Next" at bounding box center [491, 374] width 55 height 34
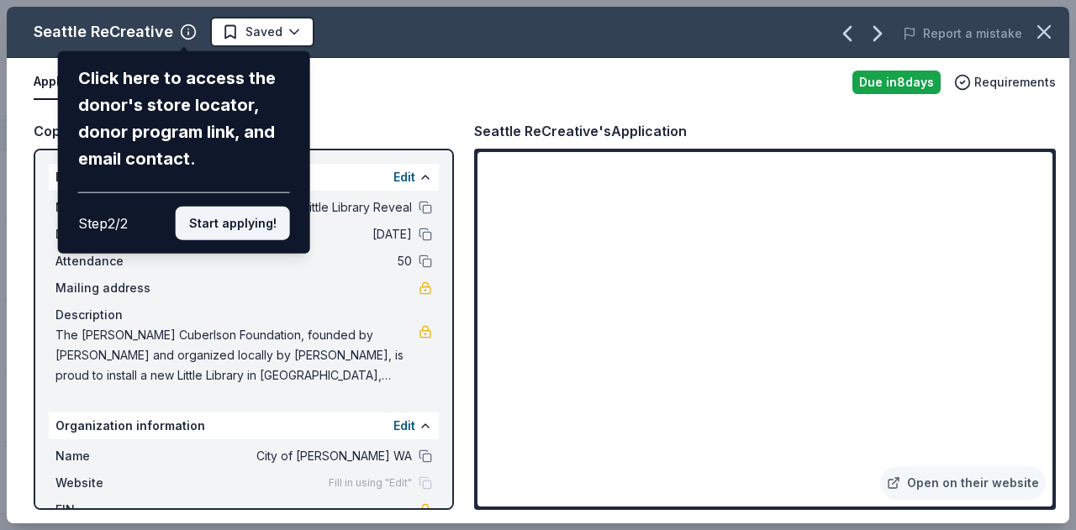
click at [210, 233] on button "Start applying!" at bounding box center [233, 224] width 114 height 34
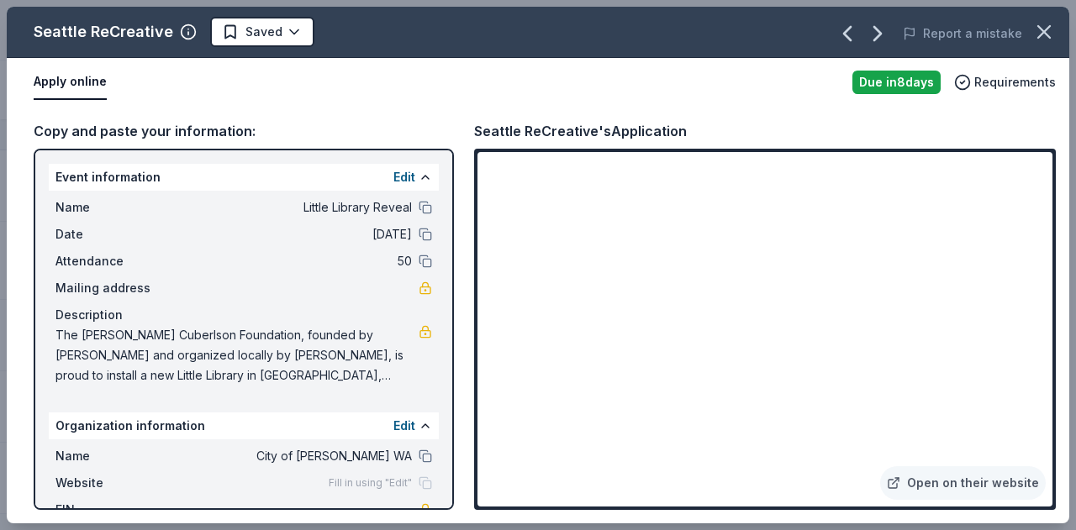
scroll to position [79, 0]
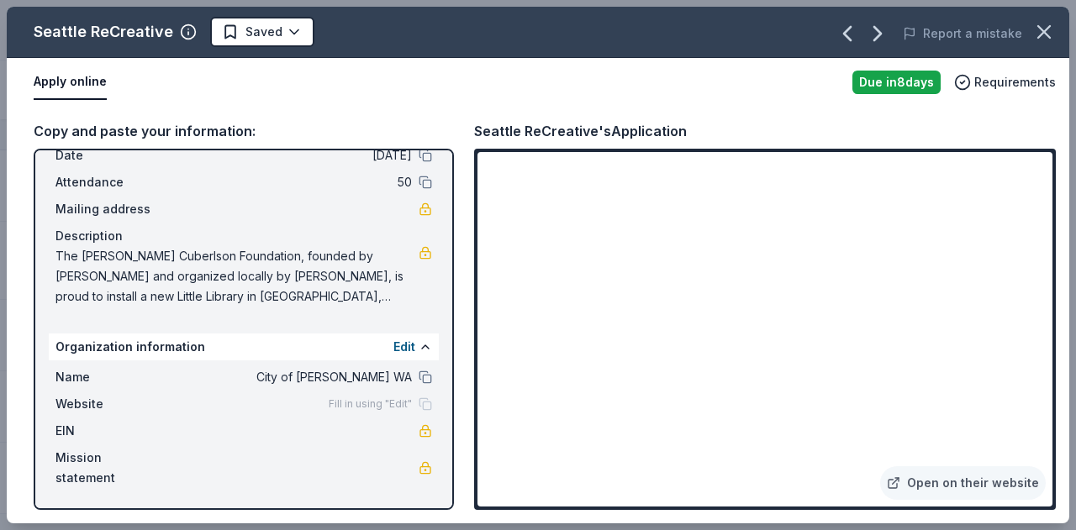
click at [415, 408] on div "Fill in using "Edit"" at bounding box center [380, 403] width 103 height 13
click at [358, 404] on span "Fill in using "Edit"" at bounding box center [370, 403] width 83 height 13
click at [393, 350] on button "Edit" at bounding box center [404, 347] width 22 height 20
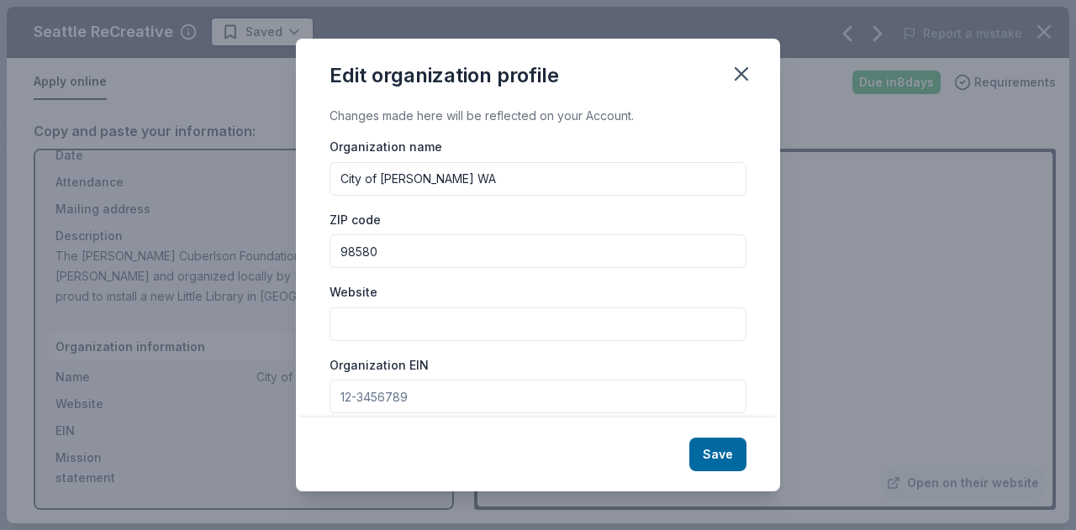
click at [384, 320] on input "Website" at bounding box center [537, 325] width 417 height 34
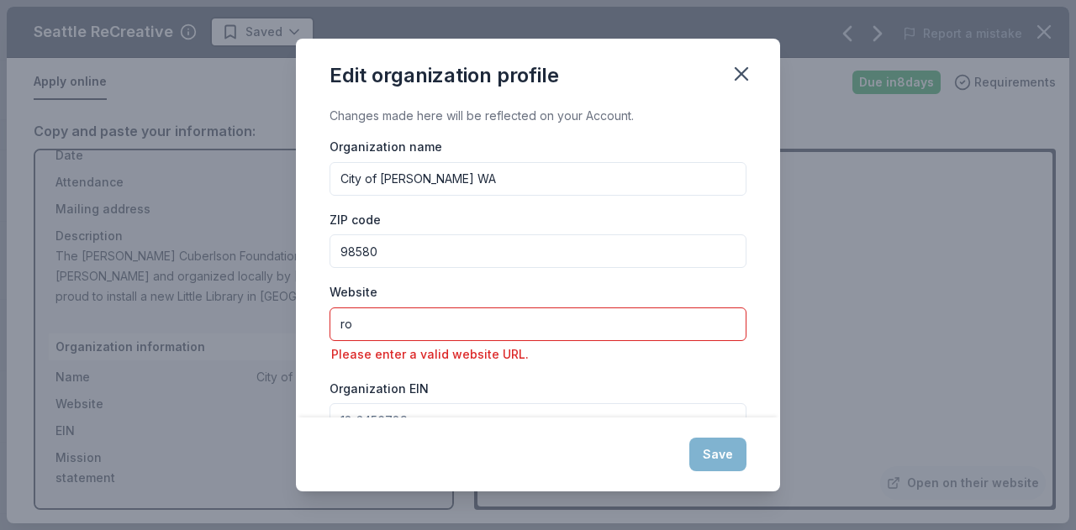
type input "r"
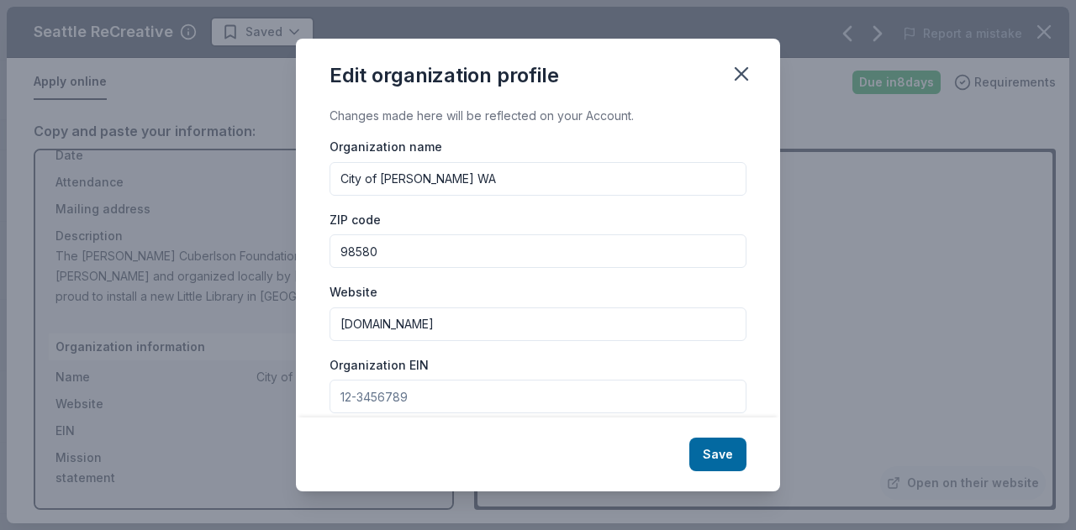
type input "cityofroywa.us"
click at [444, 404] on input "Organization EIN" at bounding box center [537, 397] width 417 height 34
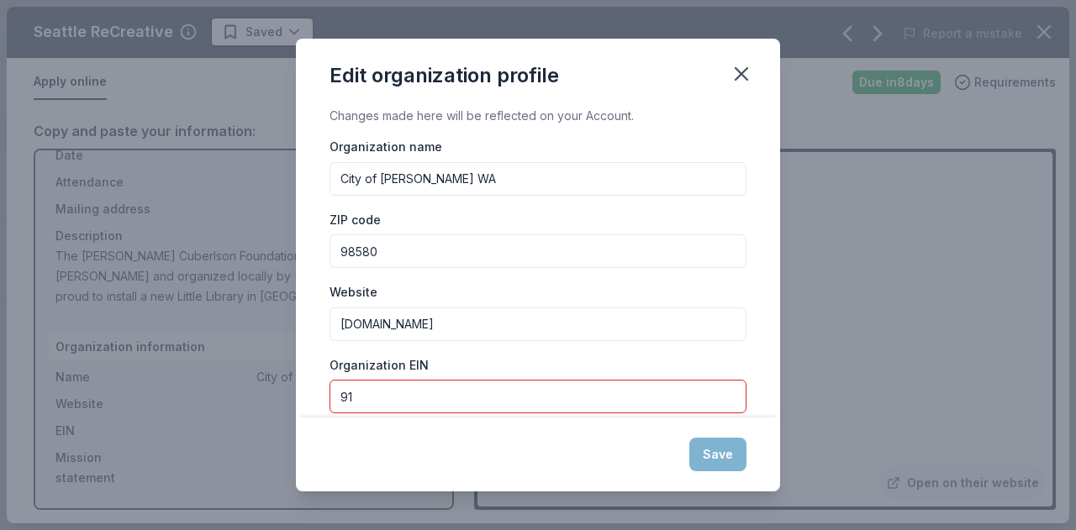
click at [432, 397] on input "91" at bounding box center [537, 397] width 417 height 34
paste input "-6001498"
click at [629, 451] on div "Save" at bounding box center [538, 455] width 484 height 74
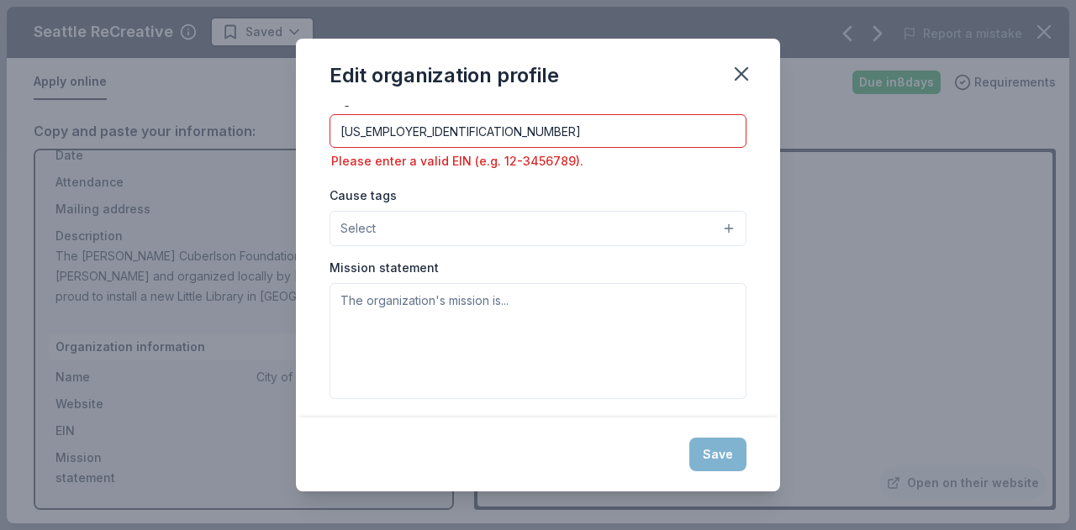
scroll to position [271, 0]
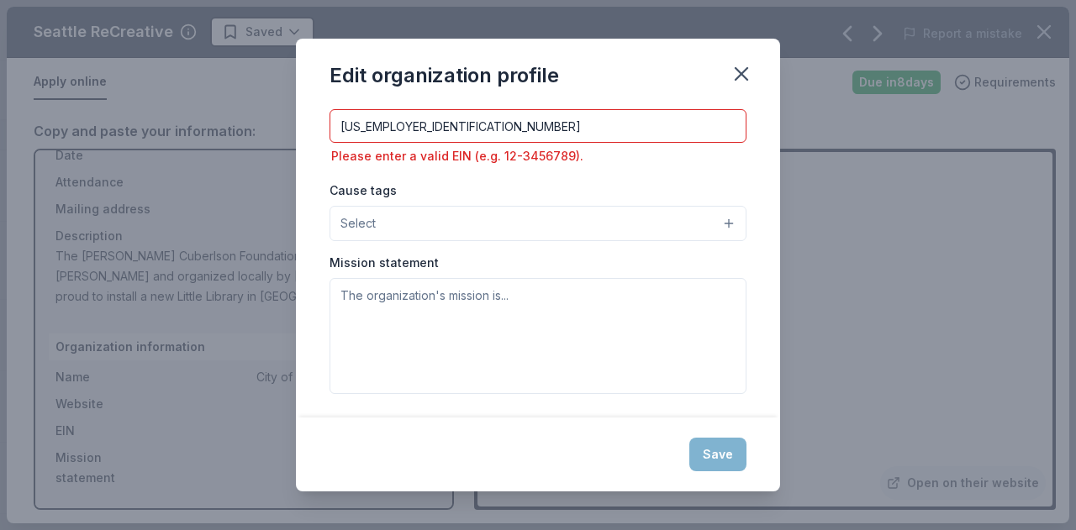
click at [452, 125] on input "91-6001498" at bounding box center [537, 126] width 417 height 34
click at [359, 125] on input "91-6001498" at bounding box center [537, 126] width 417 height 34
click at [419, 188] on div "Cause tags Select" at bounding box center [537, 210] width 417 height 61
click at [407, 222] on button "Select" at bounding box center [537, 223] width 417 height 35
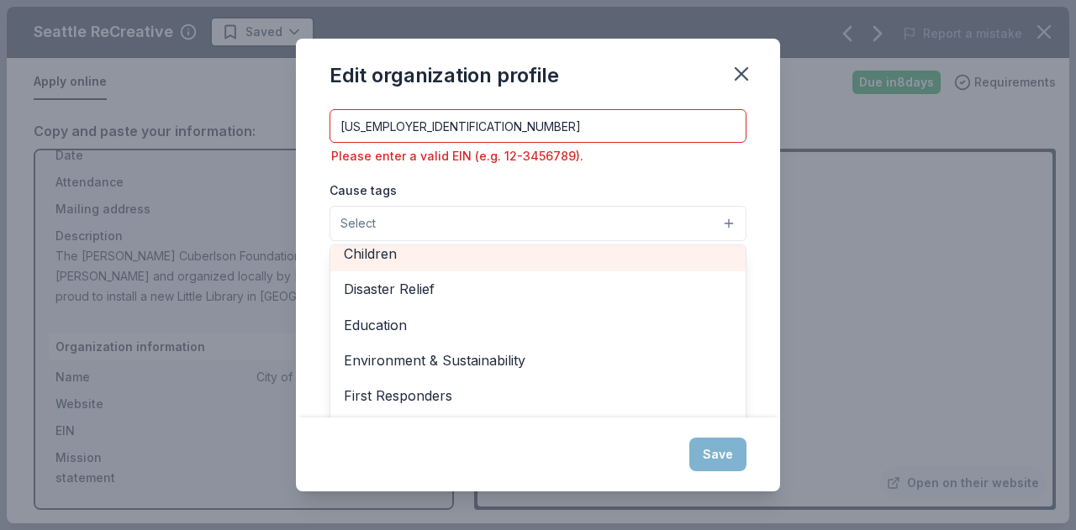
click at [372, 256] on span "Children" at bounding box center [538, 254] width 388 height 22
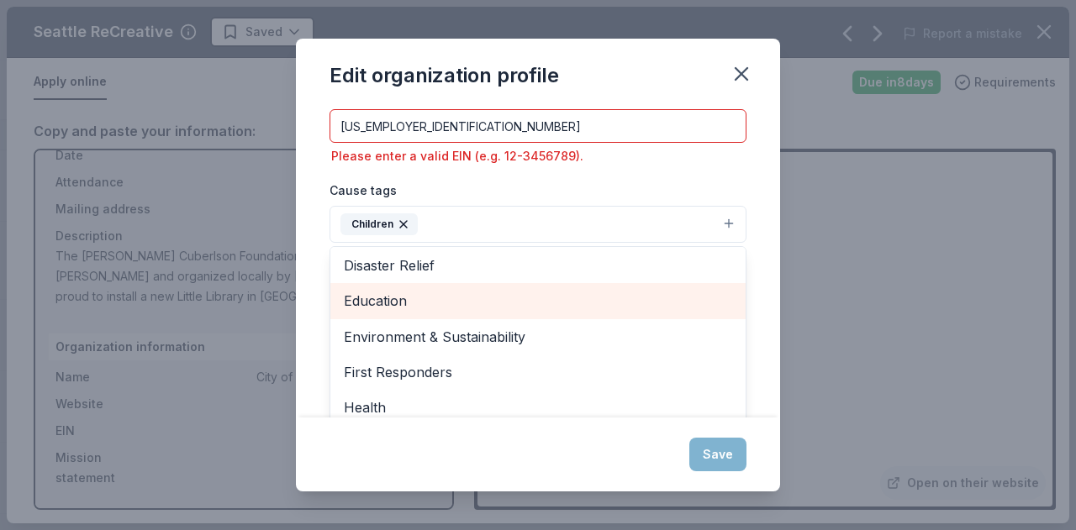
click at [462, 307] on span "Education" at bounding box center [538, 301] width 388 height 22
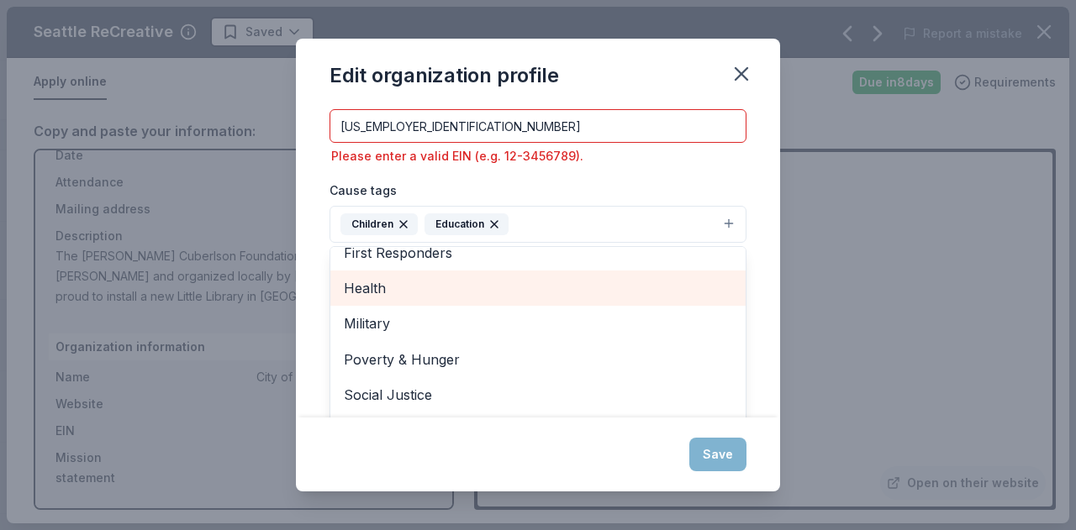
click at [381, 284] on span "Health" at bounding box center [538, 288] width 388 height 22
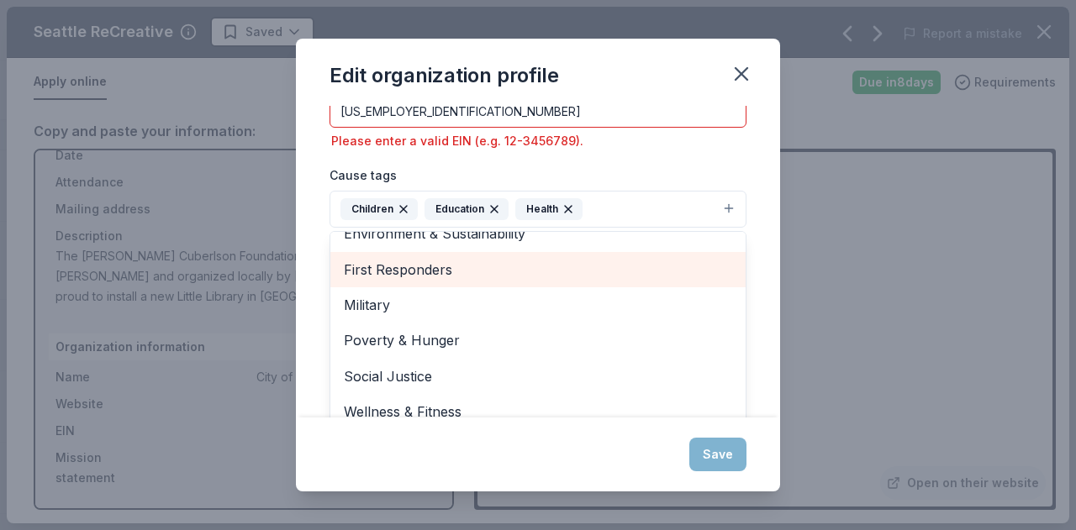
scroll to position [297, 0]
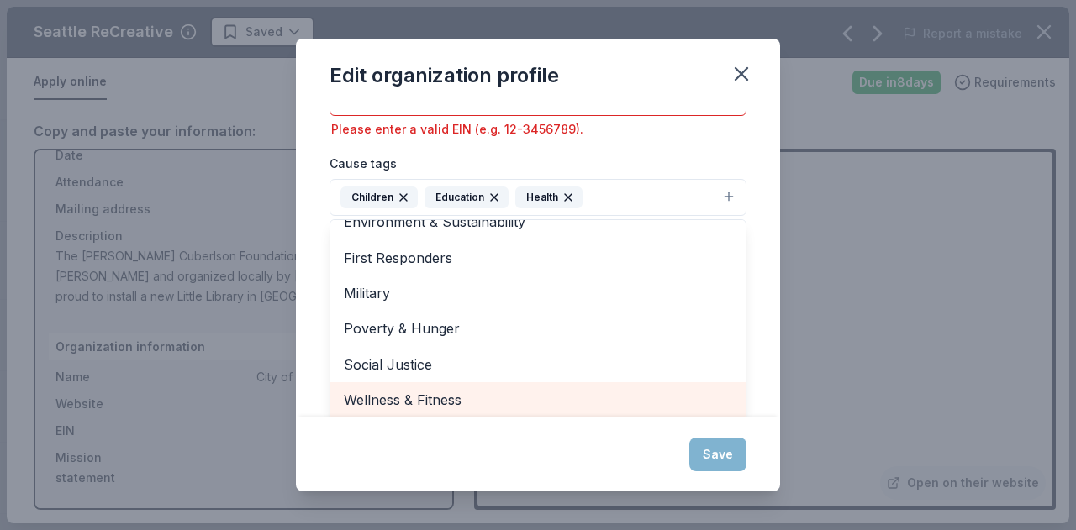
click at [459, 402] on span "Wellness & Fitness" at bounding box center [538, 400] width 388 height 22
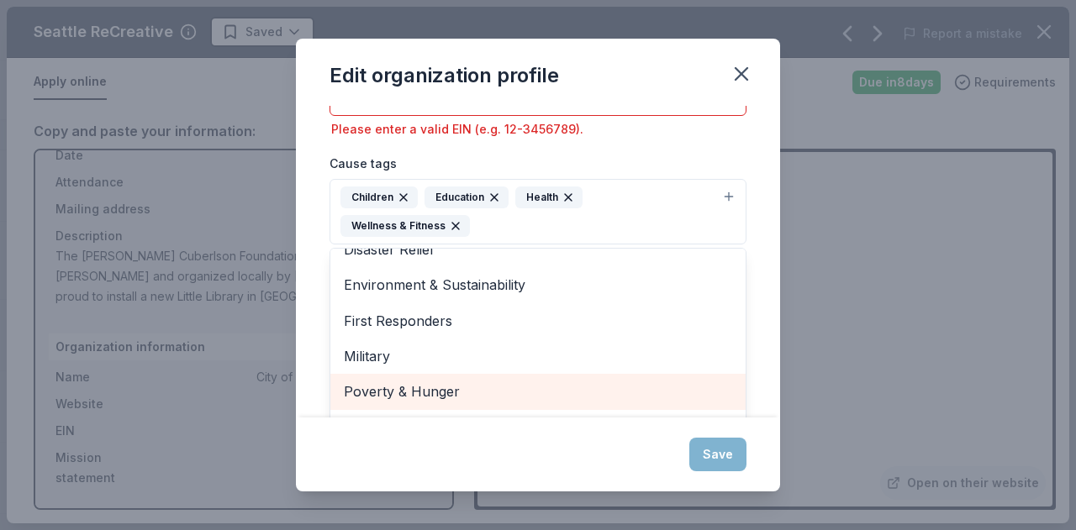
scroll to position [91, 0]
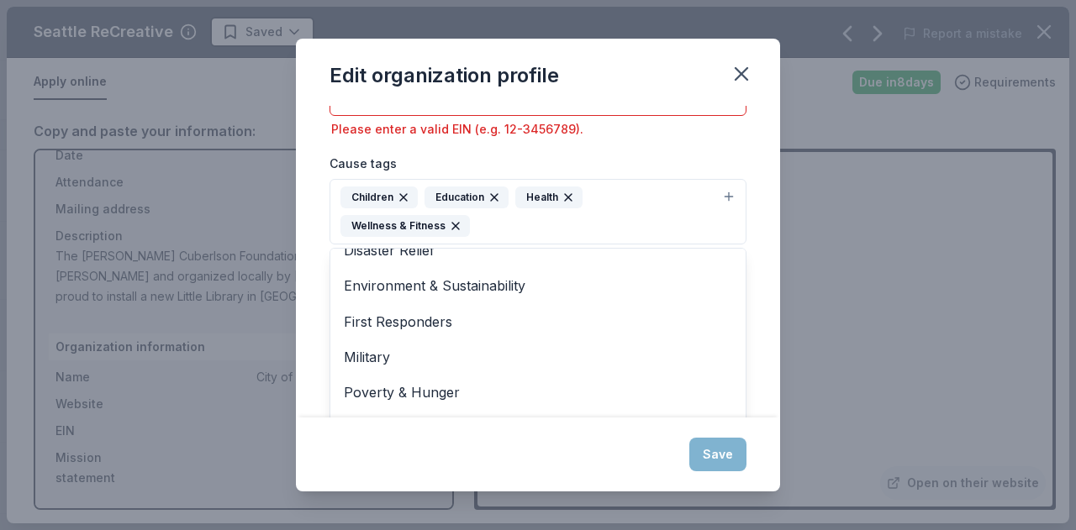
click at [609, 446] on div "Edit organization profile Changes made here will be reflected on your Account. …" at bounding box center [538, 265] width 484 height 453
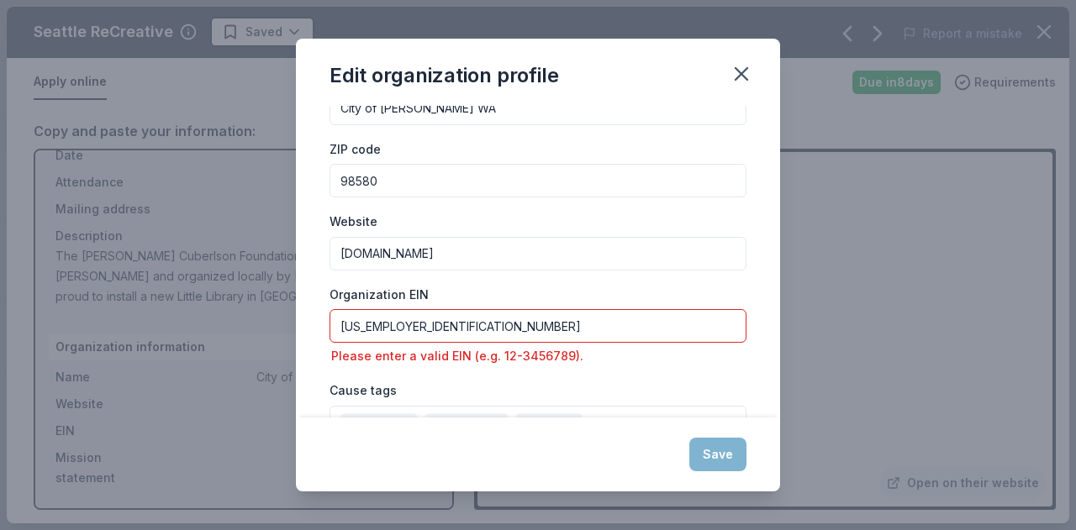
scroll to position [0, 0]
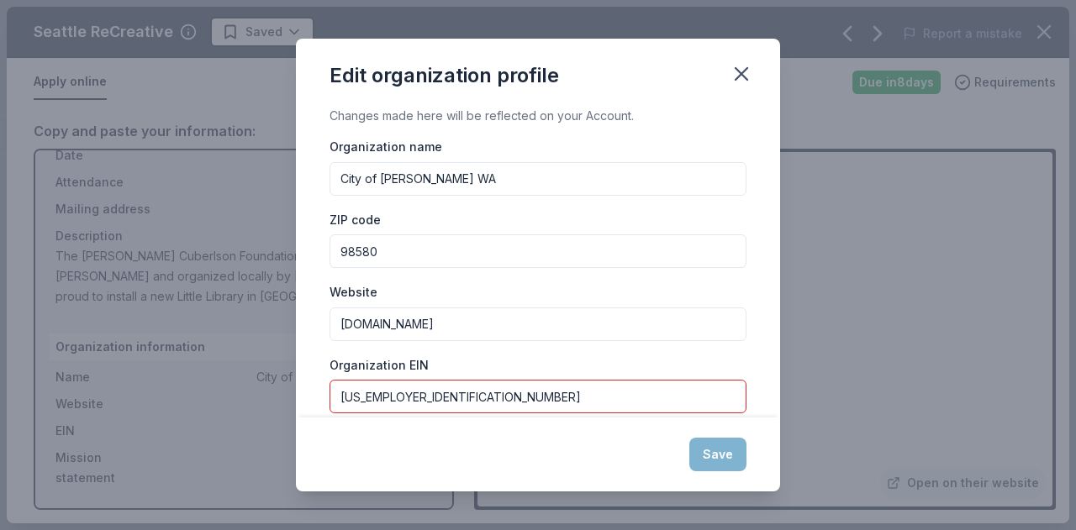
click at [427, 399] on input "91-6001498" at bounding box center [537, 397] width 417 height 34
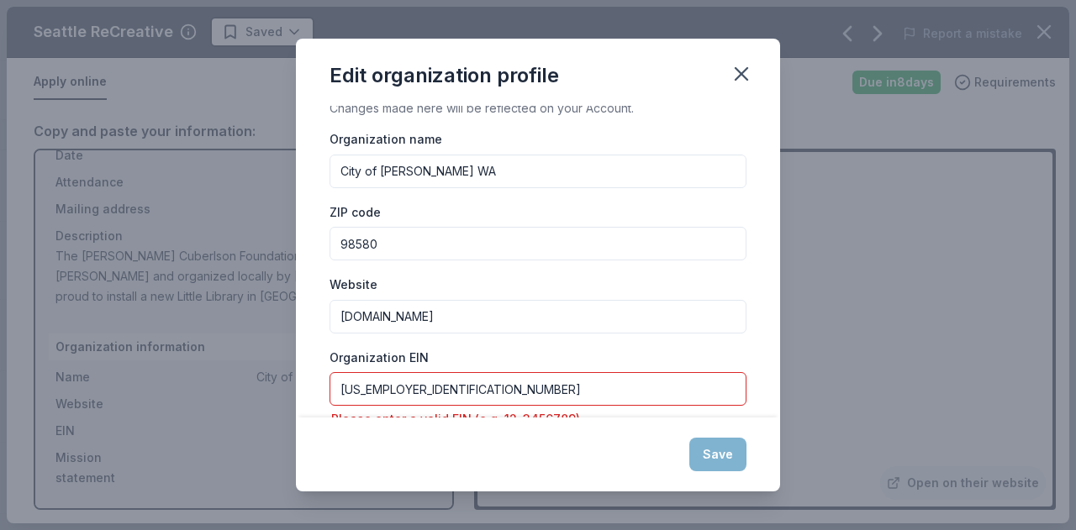
drag, startPoint x: 435, startPoint y: 399, endPoint x: 333, endPoint y: 408, distance: 102.9
click at [333, 408] on div "Organization EIN 91-6001498 Please enter a valid EIN (e.g. 12-3456789)." at bounding box center [537, 388] width 417 height 83
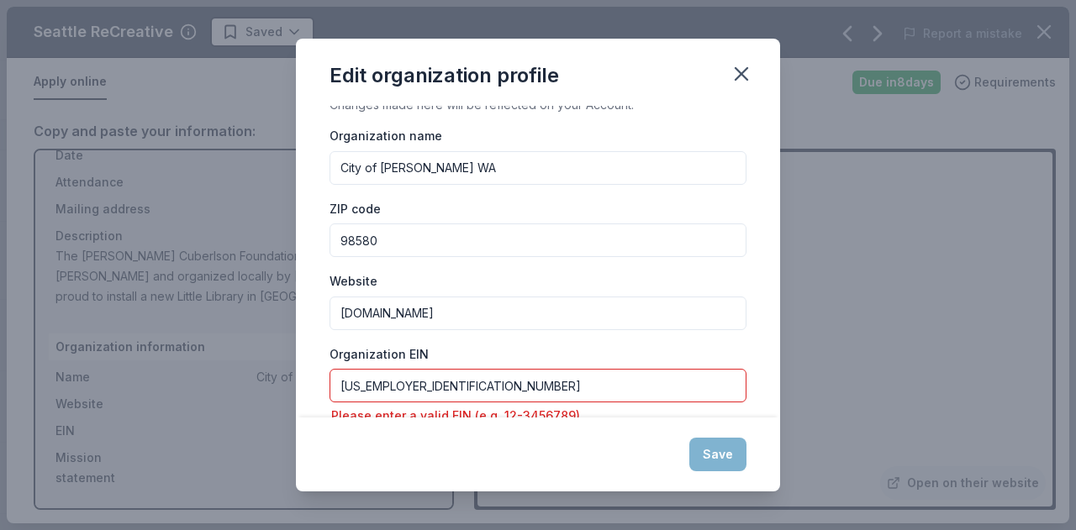
click at [422, 388] on input "91-6001498" at bounding box center [537, 386] width 417 height 34
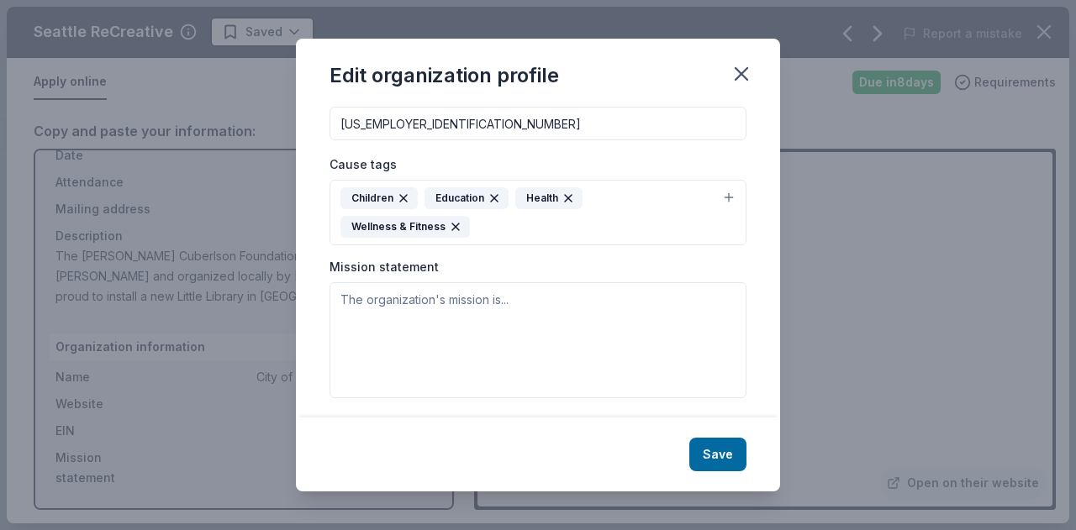
scroll to position [276, 0]
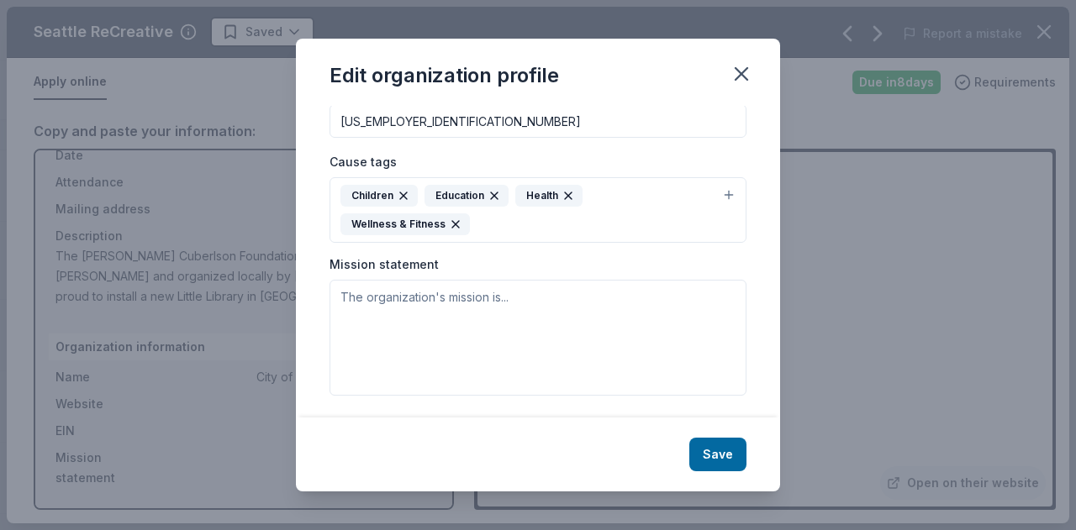
type input "91-6001498"
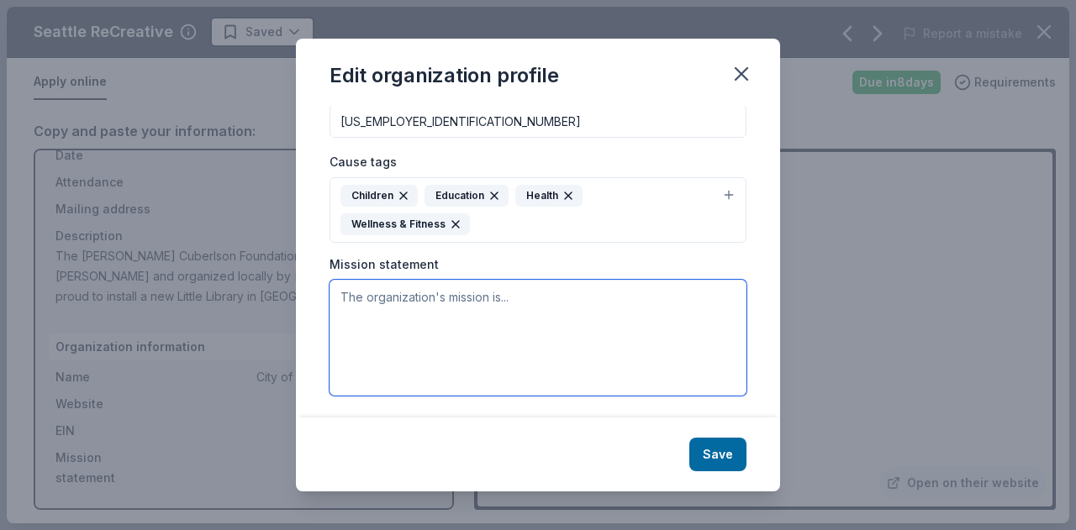
click at [466, 308] on textarea at bounding box center [537, 338] width 417 height 116
paste textarea "The Sawyer Cuberlson Foundation’s Little Library & Narcan Awareness Event is de…"
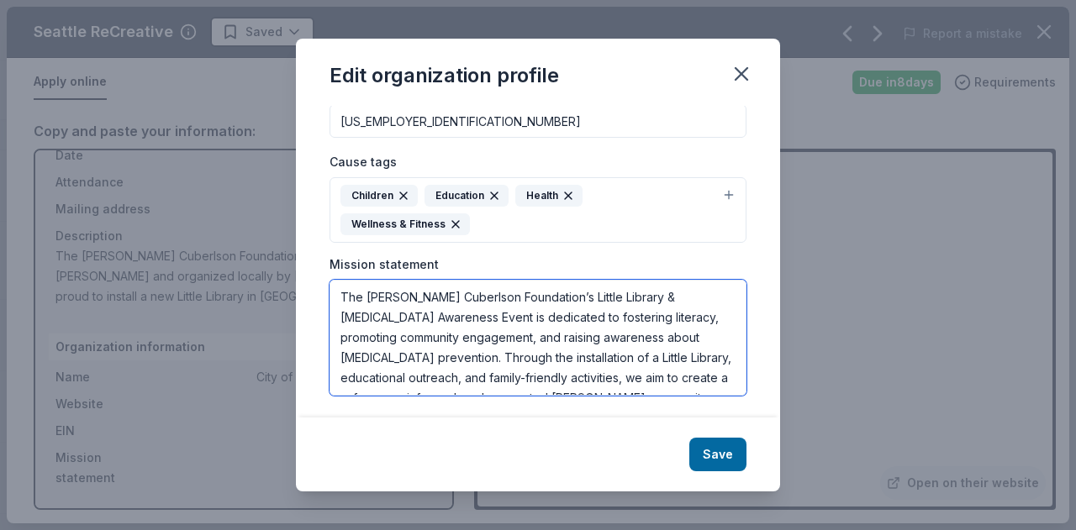
scroll to position [40, 0]
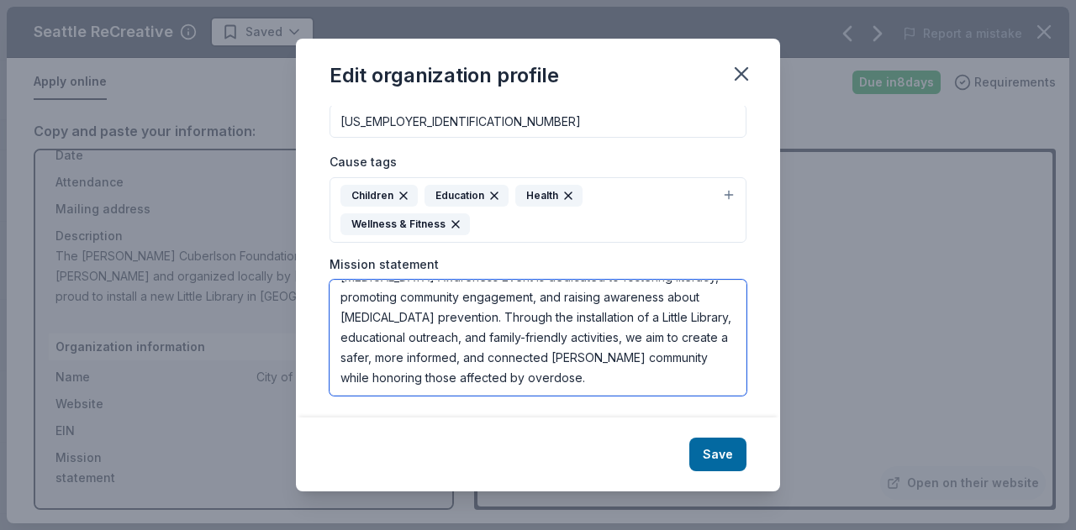
drag, startPoint x: 339, startPoint y: 374, endPoint x: 577, endPoint y: 379, distance: 237.8
click at [577, 379] on textarea "The Sawyer Cuberlson Foundation’s Little Library & Narcan Awareness Event is de…" at bounding box center [537, 338] width 417 height 116
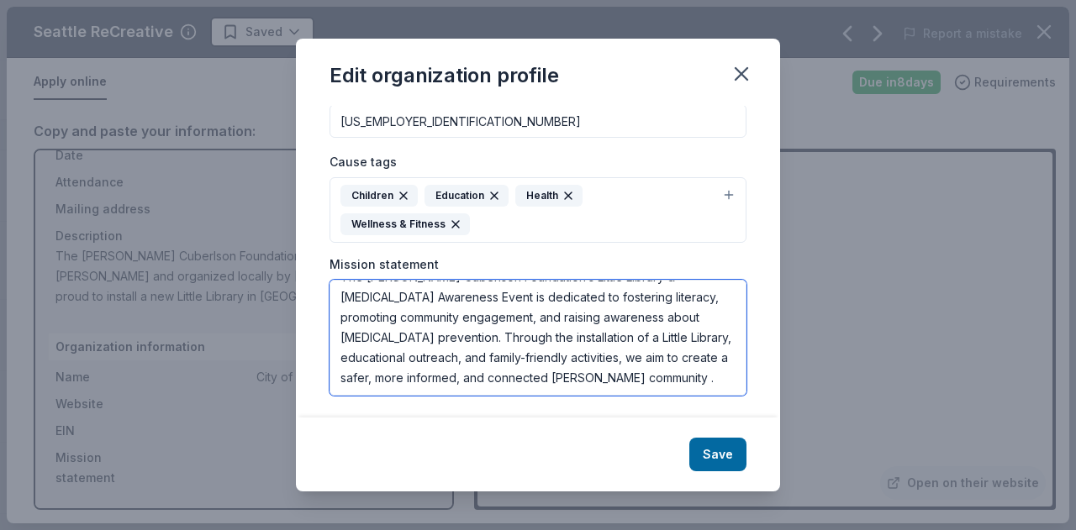
scroll to position [20, 0]
type textarea "The Sawyer Cuberlson Foundation’s Little Library & Narcan Awareness Event is de…"
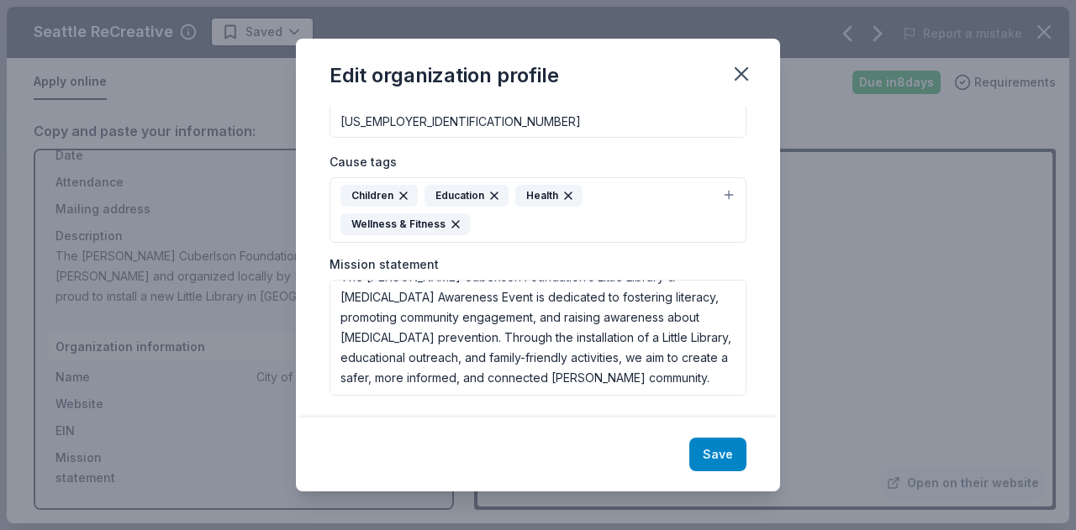
click at [708, 454] on button "Save" at bounding box center [717, 455] width 57 height 34
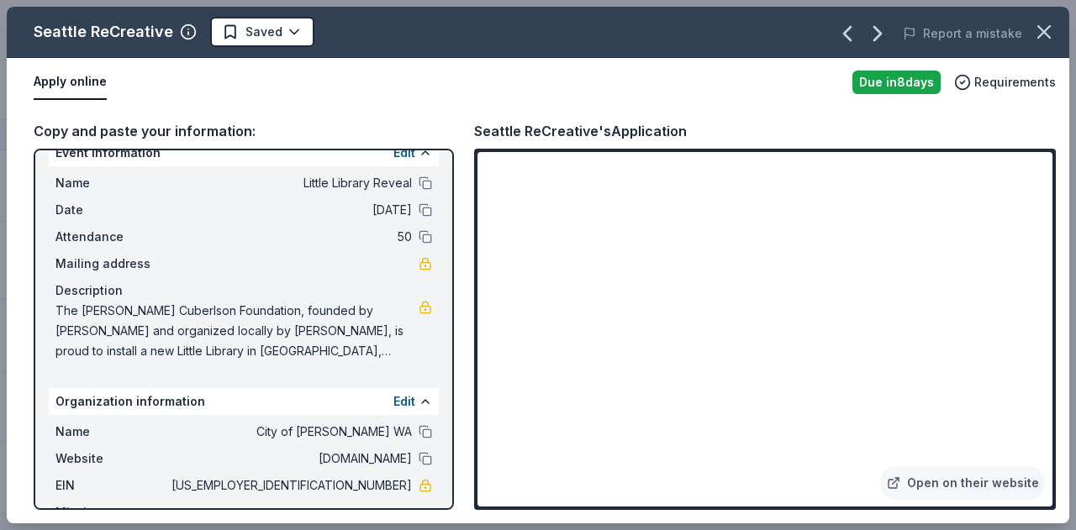
scroll to position [0, 0]
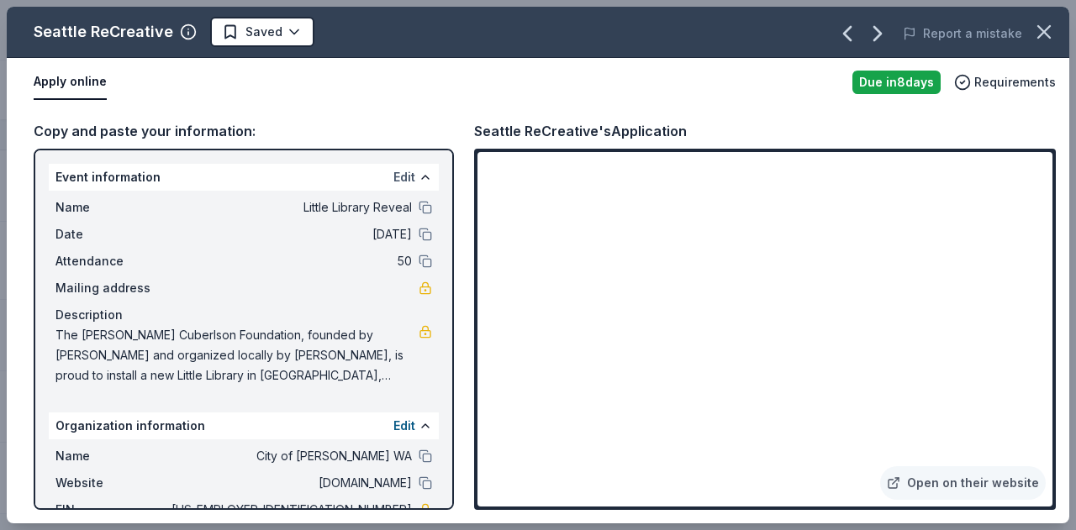
click at [393, 175] on button "Edit" at bounding box center [404, 177] width 22 height 20
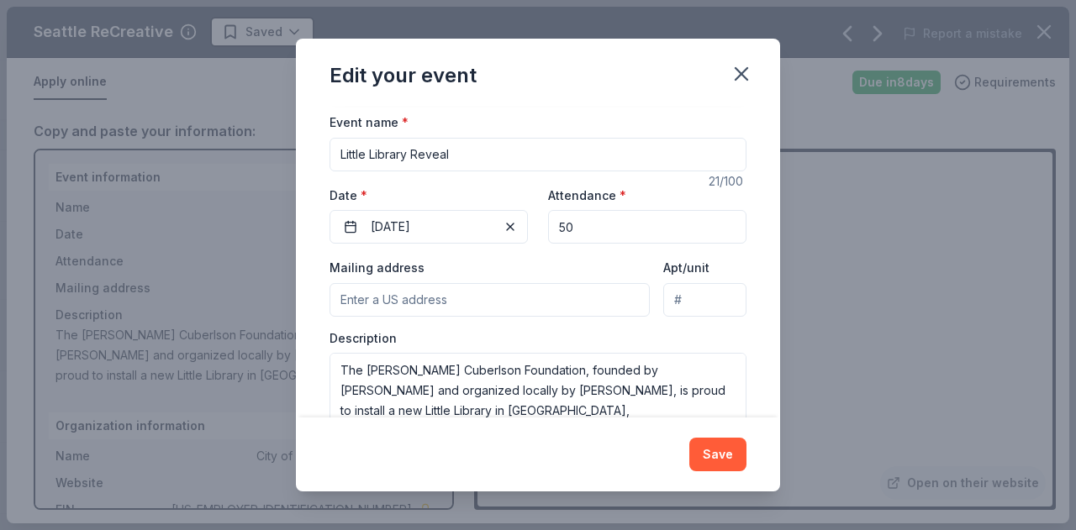
scroll to position [165, 0]
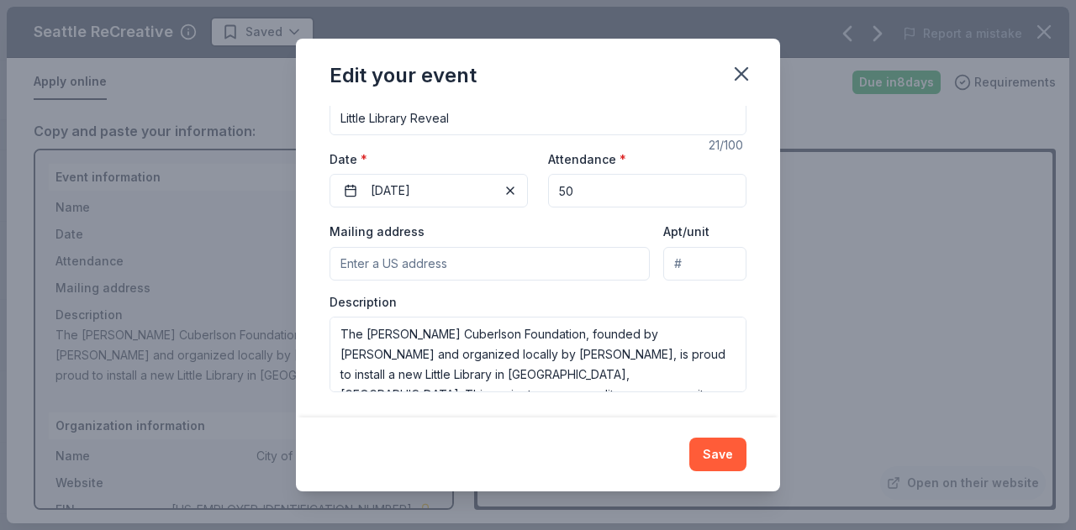
click at [400, 255] on input "Mailing address" at bounding box center [489, 264] width 320 height 34
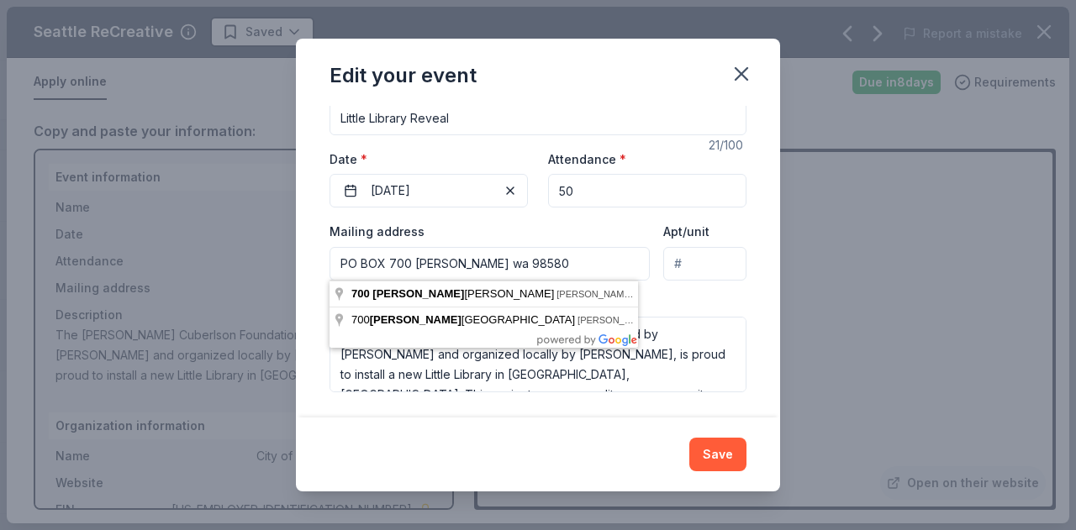
type input "PO BOX 700 roy wa 98580"
click at [508, 103] on div "Edit your event" at bounding box center [538, 72] width 484 height 67
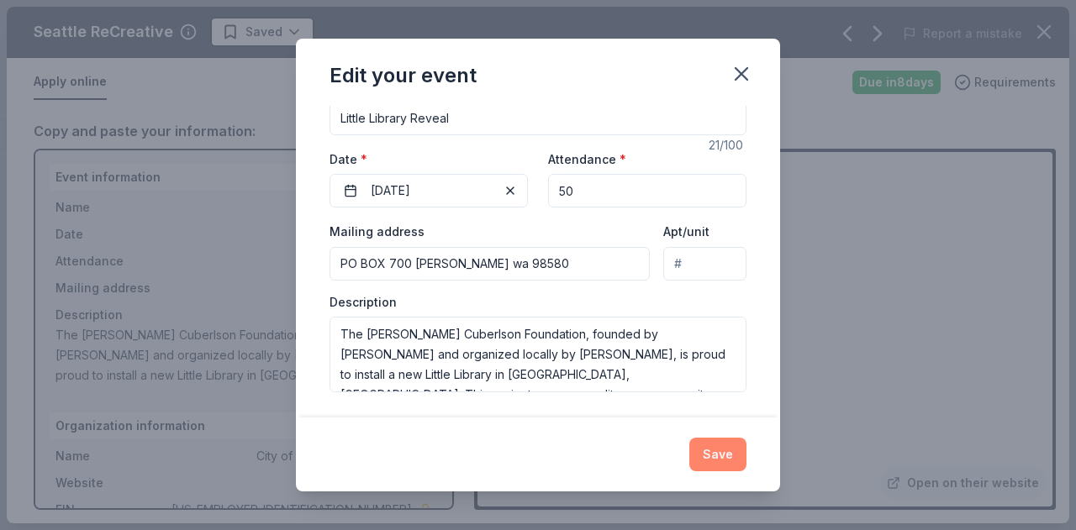
click at [718, 462] on button "Save" at bounding box center [717, 455] width 57 height 34
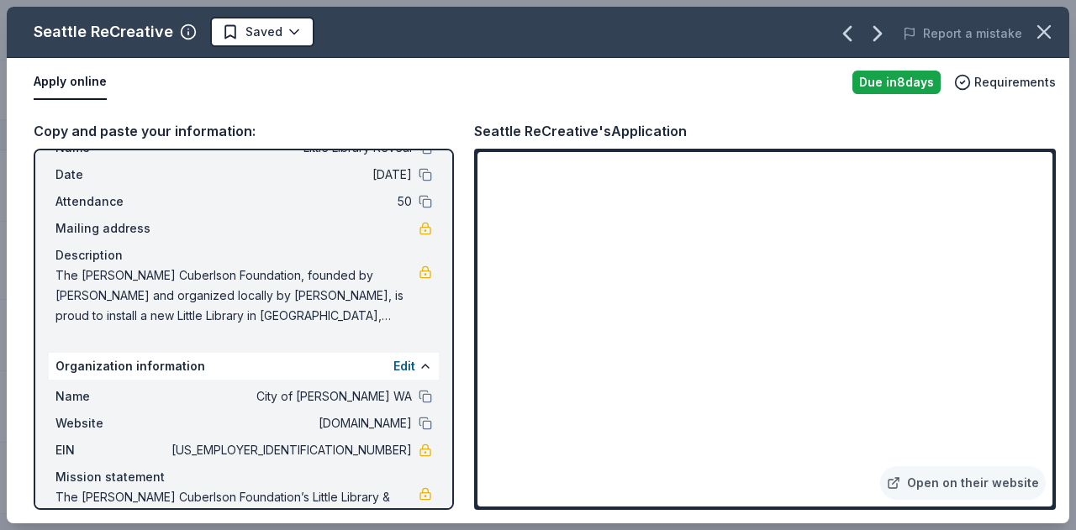
scroll to position [35, 0]
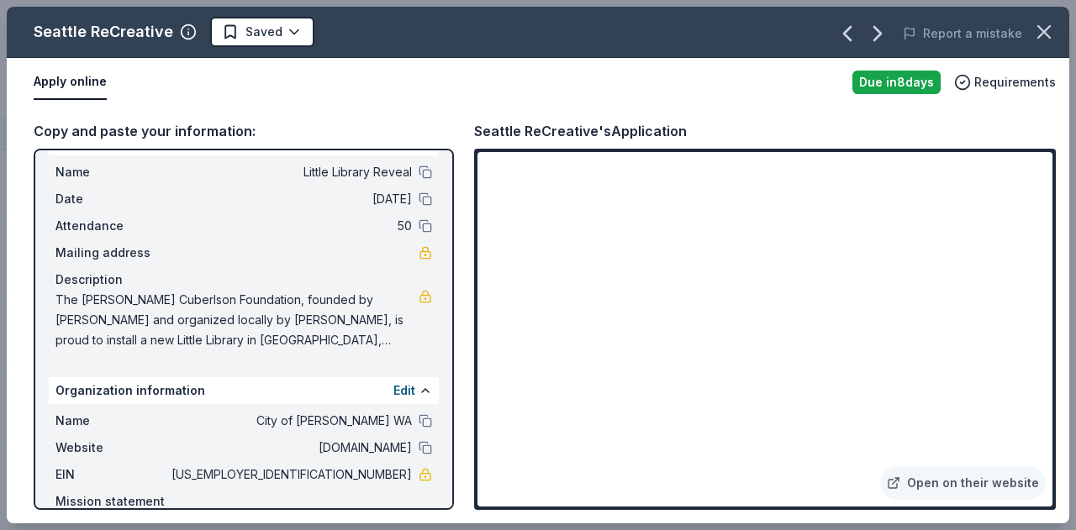
click at [97, 281] on div "Description" at bounding box center [243, 280] width 376 height 20
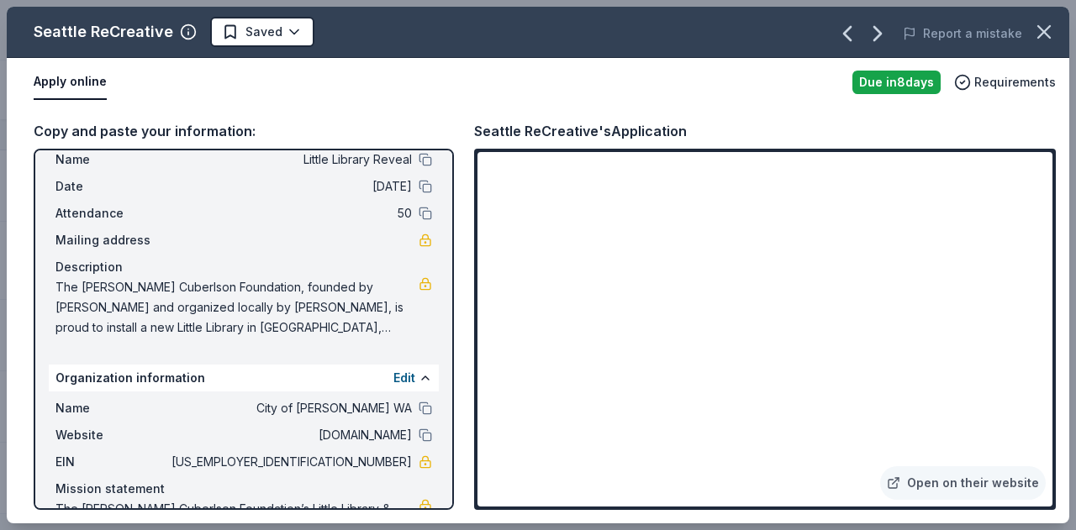
scroll to position [0, 0]
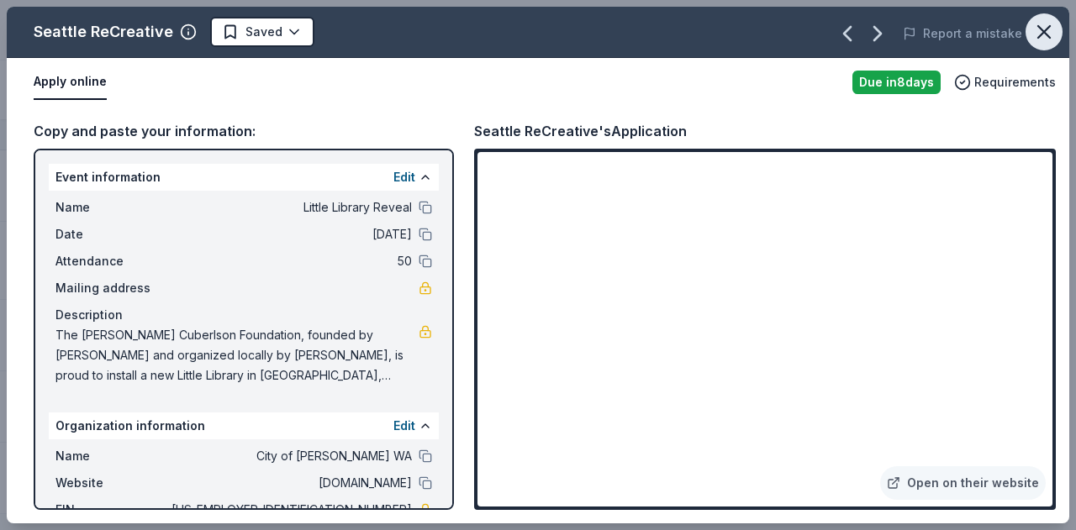
click at [1042, 32] on icon "button" at bounding box center [1044, 32] width 12 height 12
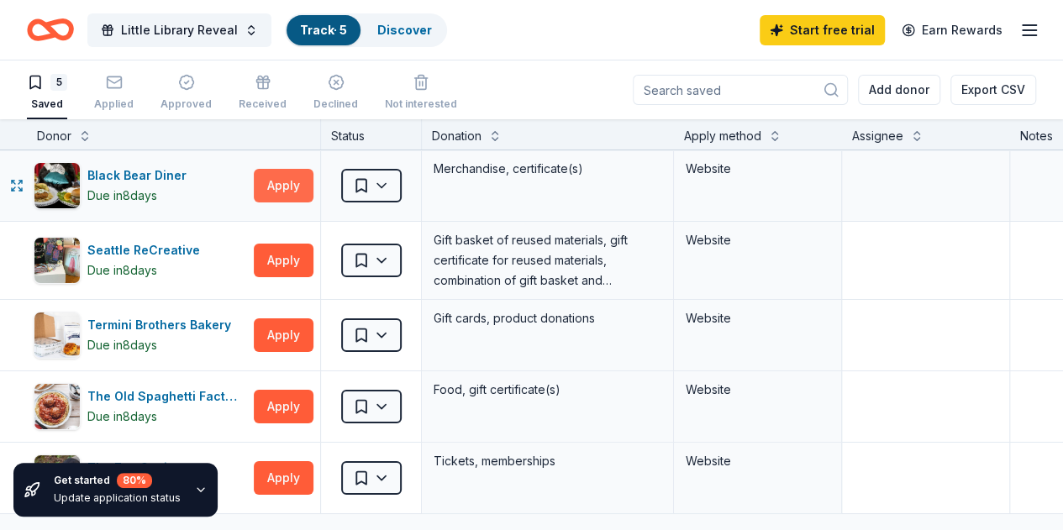
click at [312, 186] on button "Apply" at bounding box center [284, 186] width 60 height 34
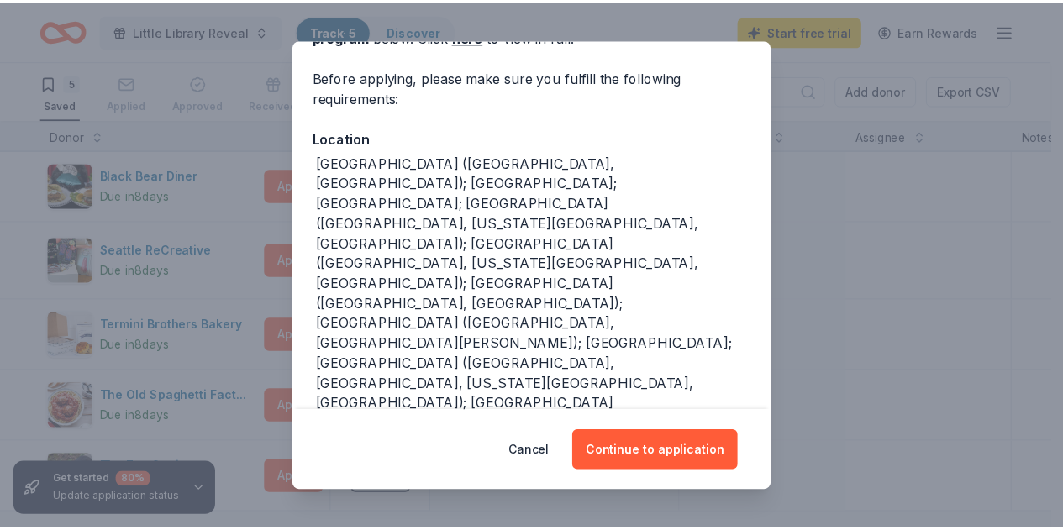
scroll to position [168, 0]
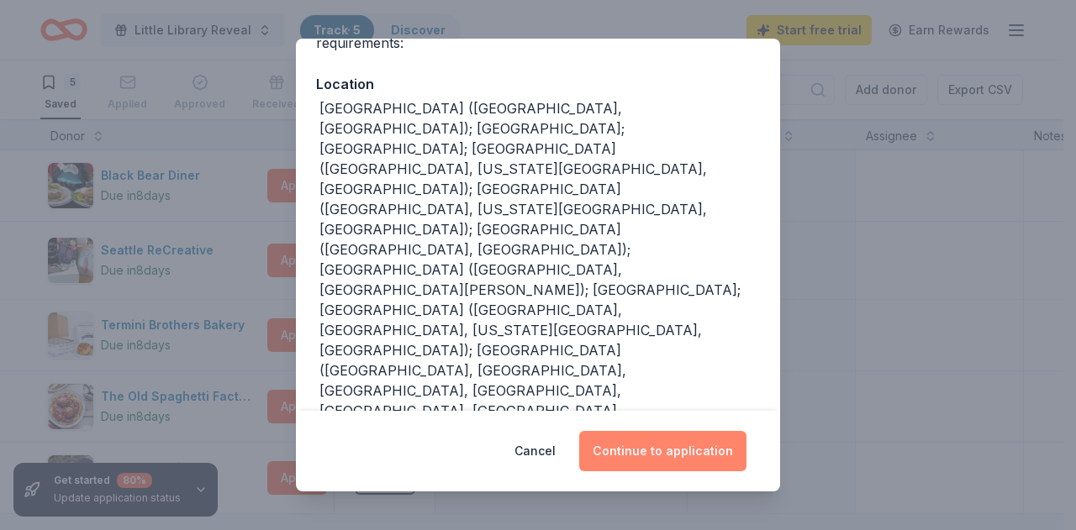
click at [644, 451] on button "Continue to application" at bounding box center [662, 451] width 167 height 40
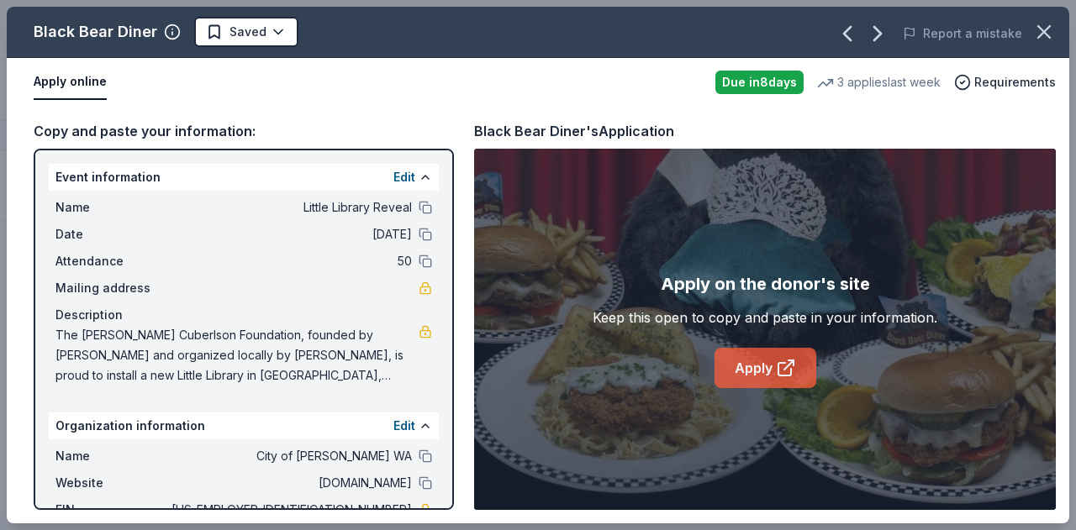
click at [760, 370] on link "Apply" at bounding box center [765, 368] width 102 height 40
click at [1042, 31] on icon "button" at bounding box center [1044, 32] width 12 height 12
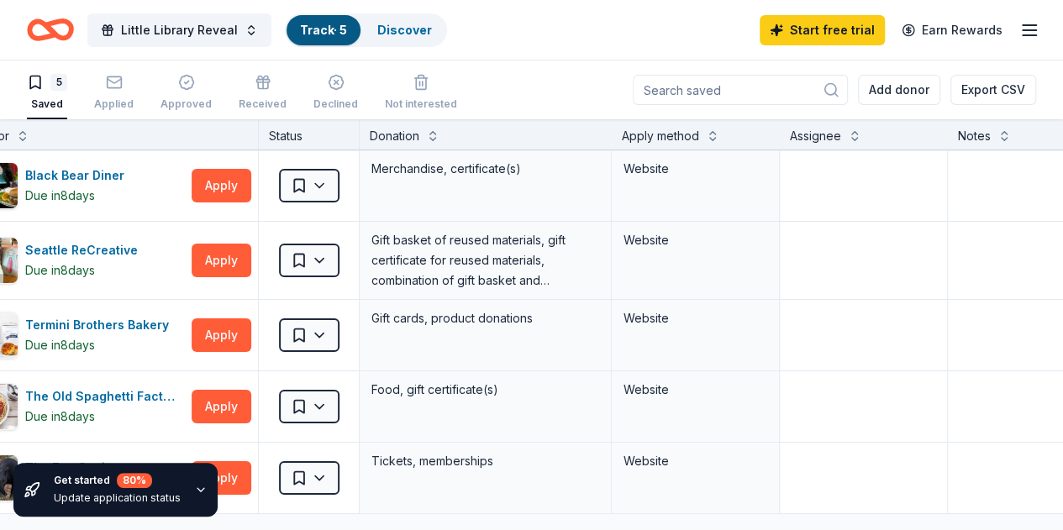
scroll to position [0, 82]
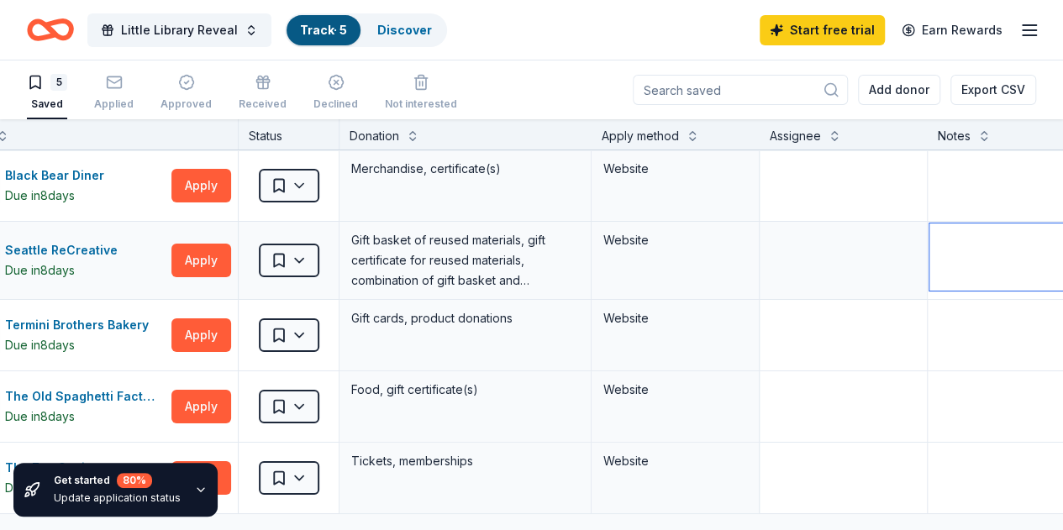
click at [970, 250] on textarea at bounding box center [1053, 257] width 248 height 67
type textarea "Applied"
click at [847, 273] on textarea at bounding box center [843, 257] width 164 height 67
type textarea "Kimber Ivy"
click at [713, 253] on div "Website" at bounding box center [676, 260] width 168 height 77
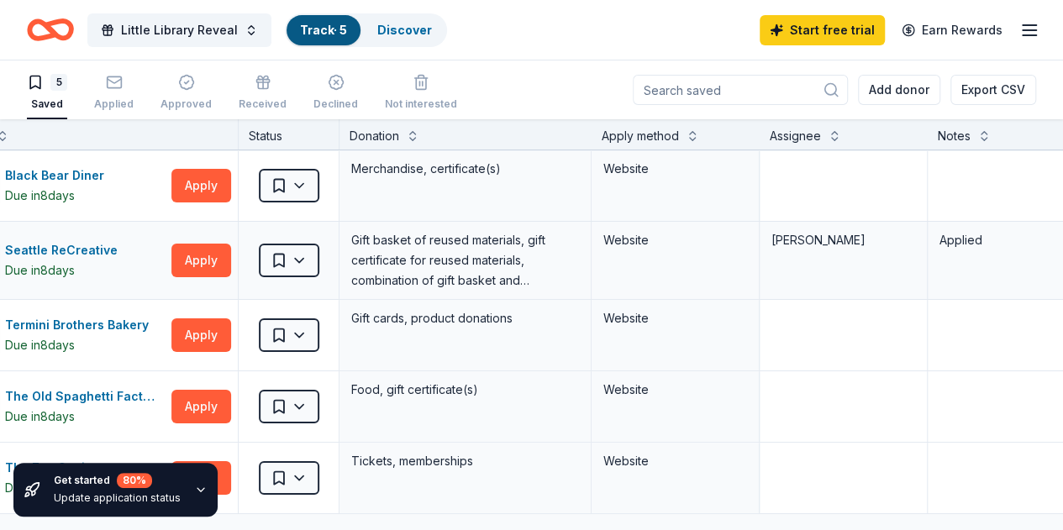
click at [655, 238] on div "Website" at bounding box center [675, 240] width 144 height 20
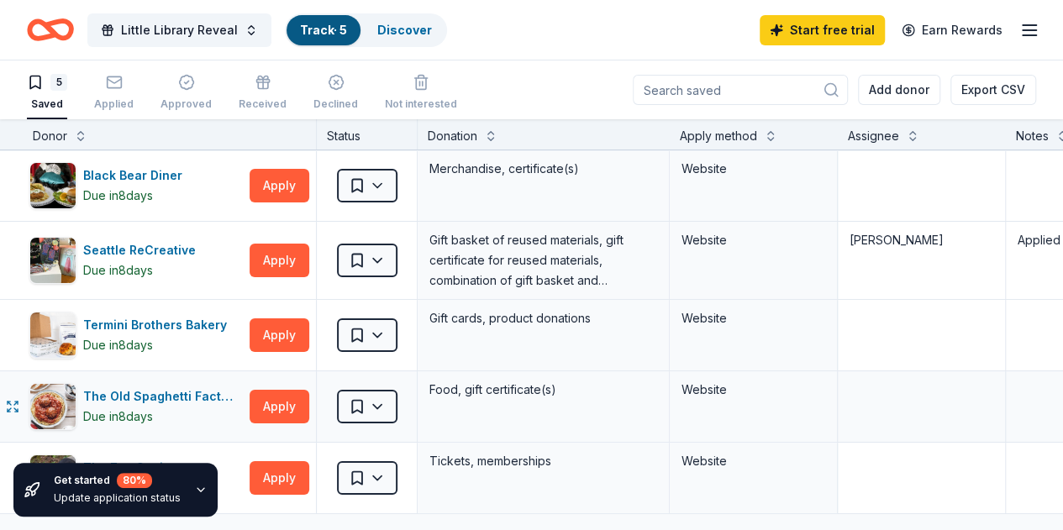
scroll to position [0, 0]
click at [124, 93] on div "Applied" at bounding box center [113, 92] width 39 height 37
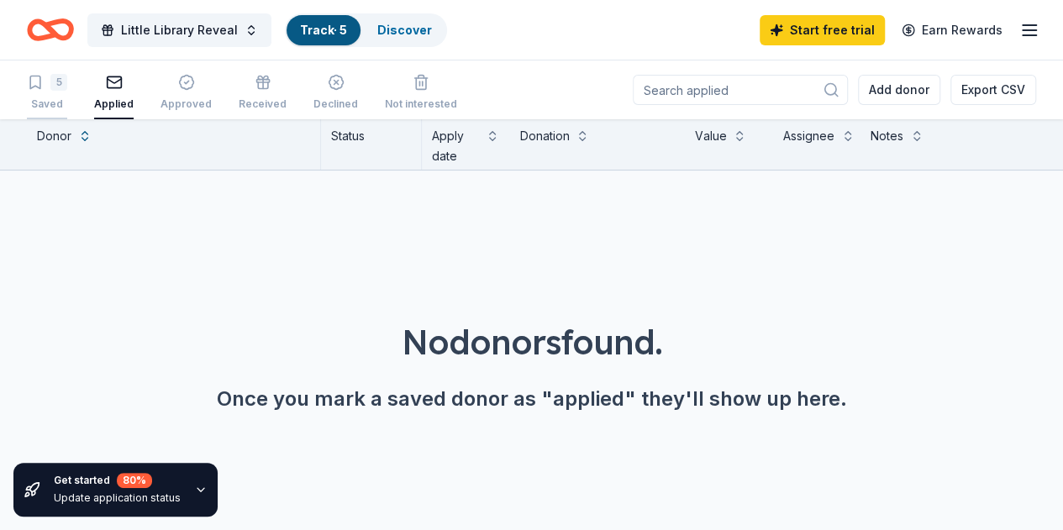
click at [67, 95] on div "5 Saved" at bounding box center [47, 92] width 40 height 37
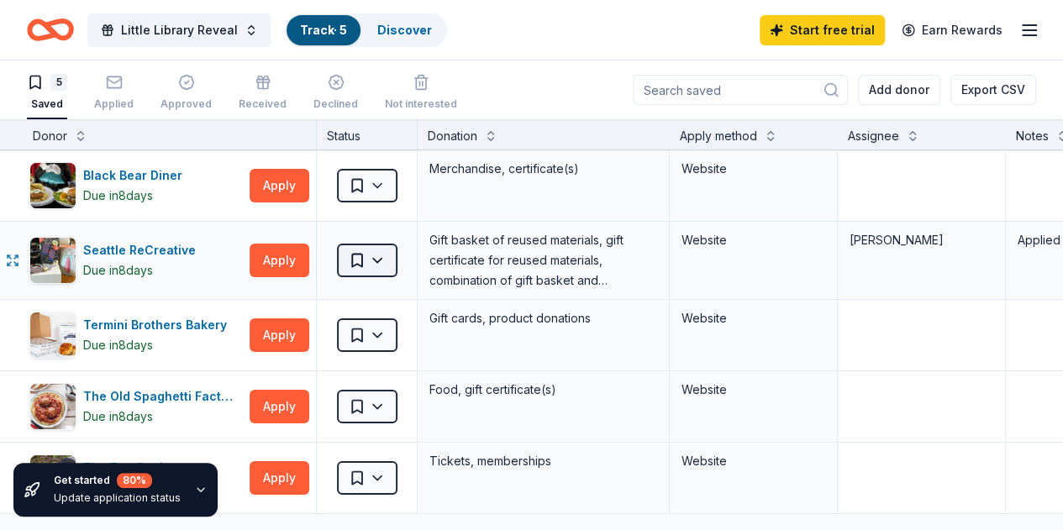
click at [392, 256] on html "700 Roy Christie Roy, WA 98580 , USA 700 Roy Muck Road Roy, WA 98580 , USA Litt…" at bounding box center [531, 265] width 1063 height 530
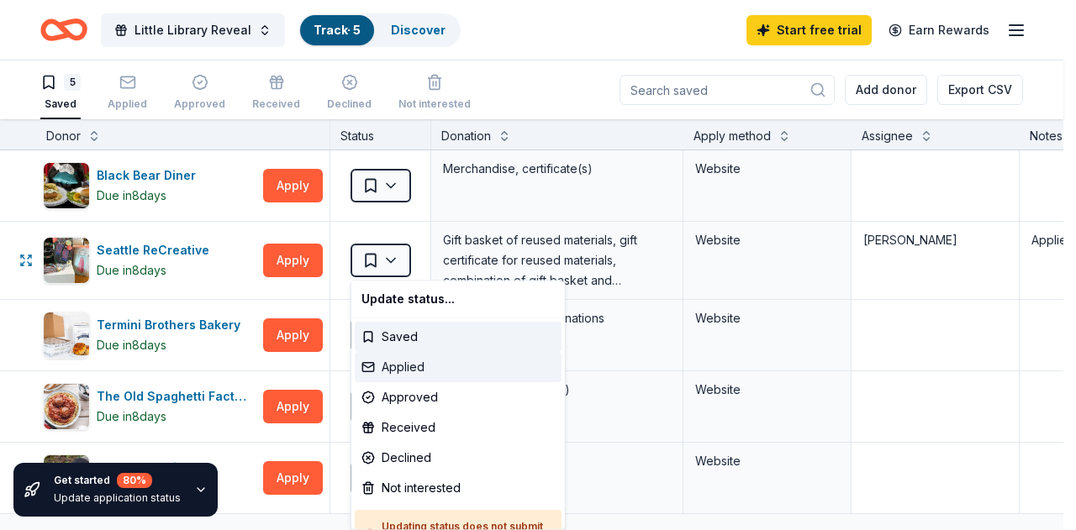
click at [443, 368] on div "Applied" at bounding box center [458, 367] width 207 height 30
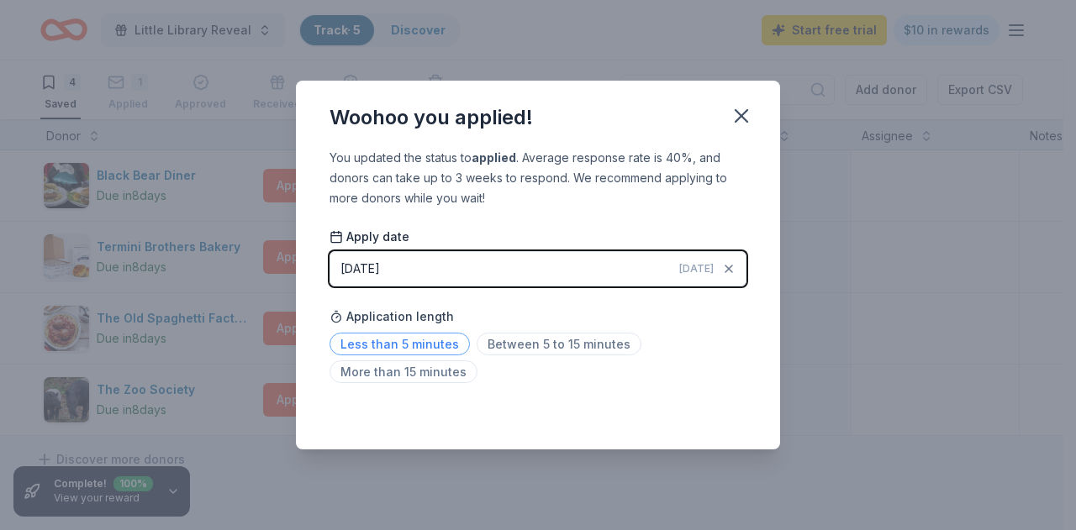
click at [430, 348] on span "Less than 5 minutes" at bounding box center [399, 344] width 140 height 23
click at [746, 118] on icon "button" at bounding box center [741, 116] width 24 height 24
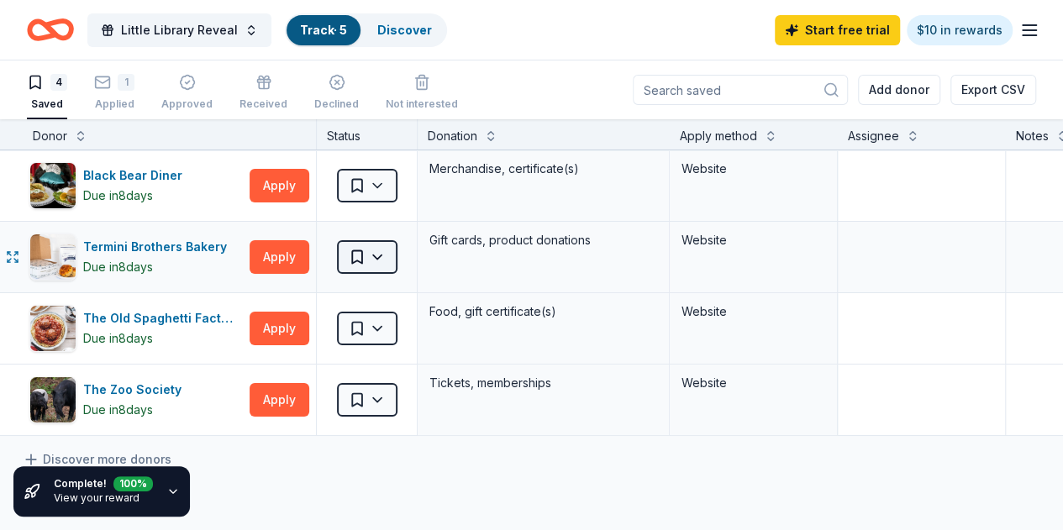
click at [388, 258] on html "700 Roy Christie Roy, WA 98580 , USA 700 Roy Muck Road Roy, WA 98580 , USA Litt…" at bounding box center [531, 265] width 1063 height 530
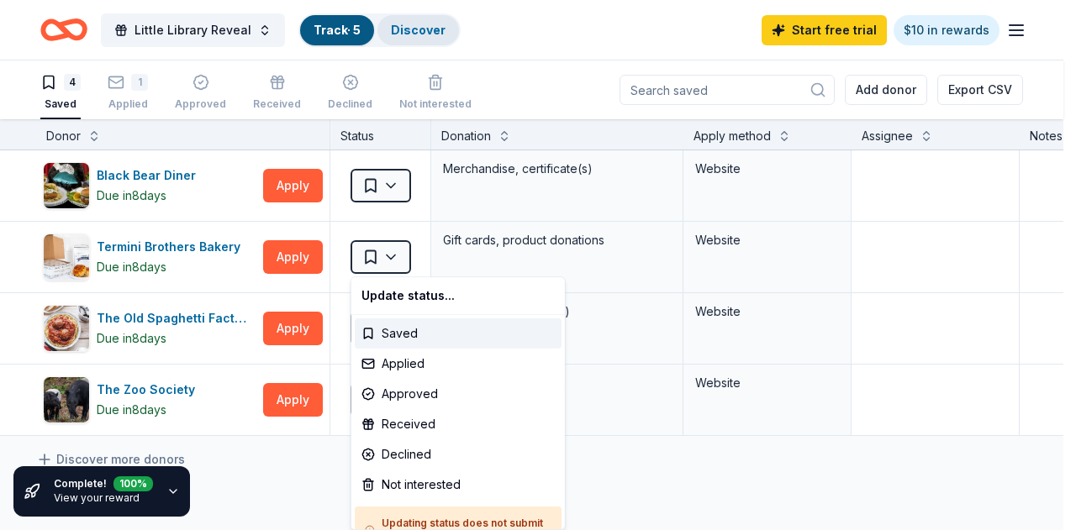
click at [409, 28] on html "700 Roy Christie Roy, WA 98580 , USA 700 Roy Muck Road Roy, WA 98580 , USA Litt…" at bounding box center [538, 265] width 1076 height 530
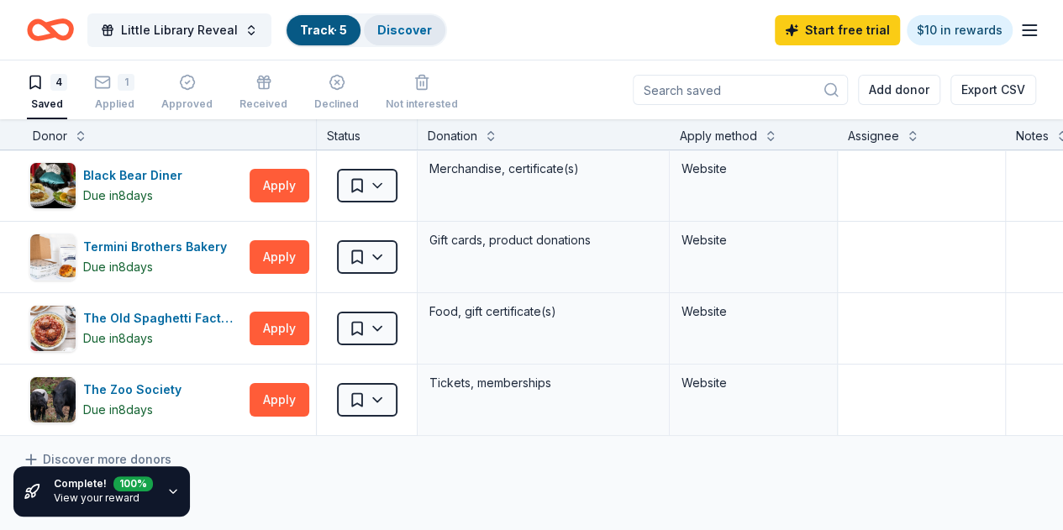
click at [409, 28] on link "Discover" at bounding box center [404, 30] width 55 height 14
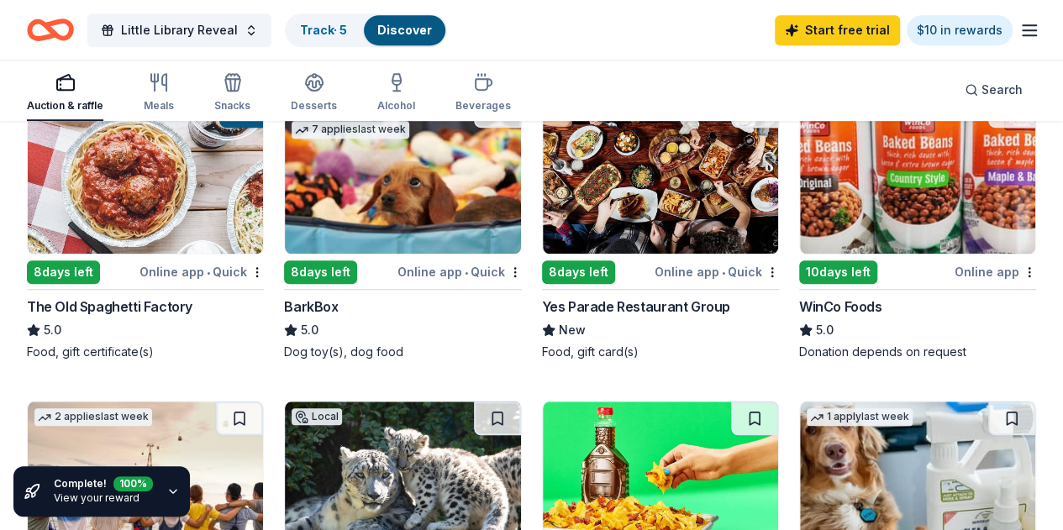
scroll to position [588, 0]
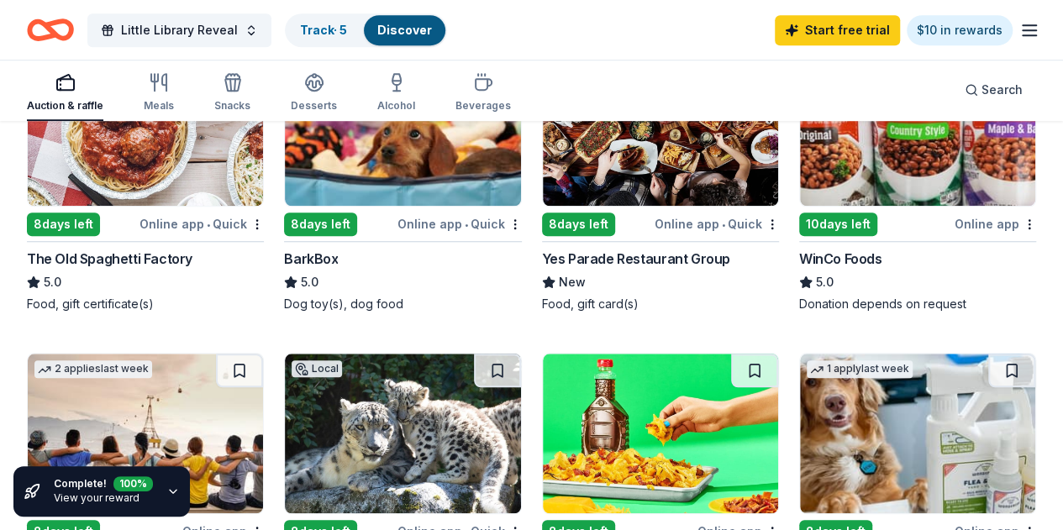
click at [799, 260] on div "WinCo Foods" at bounding box center [840, 259] width 83 height 20
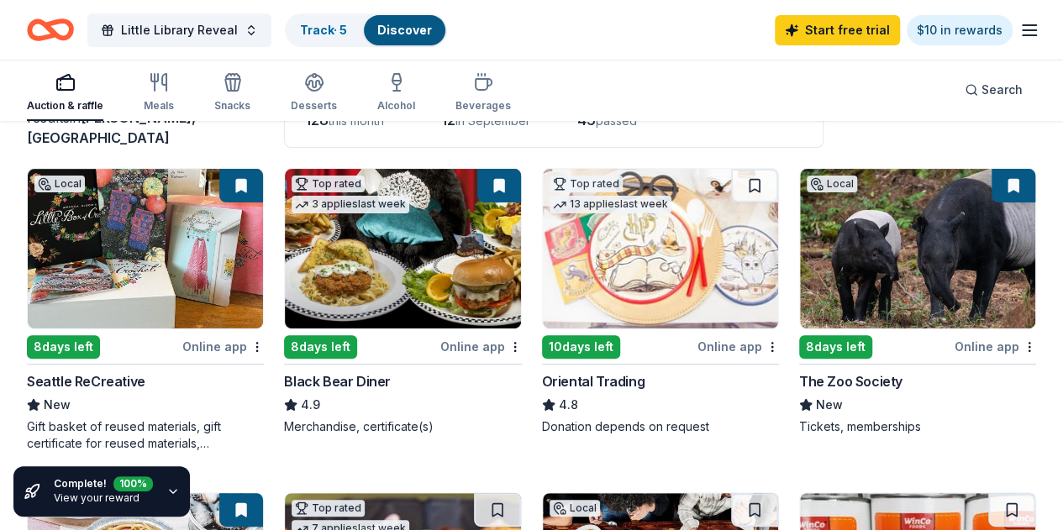
scroll to position [168, 0]
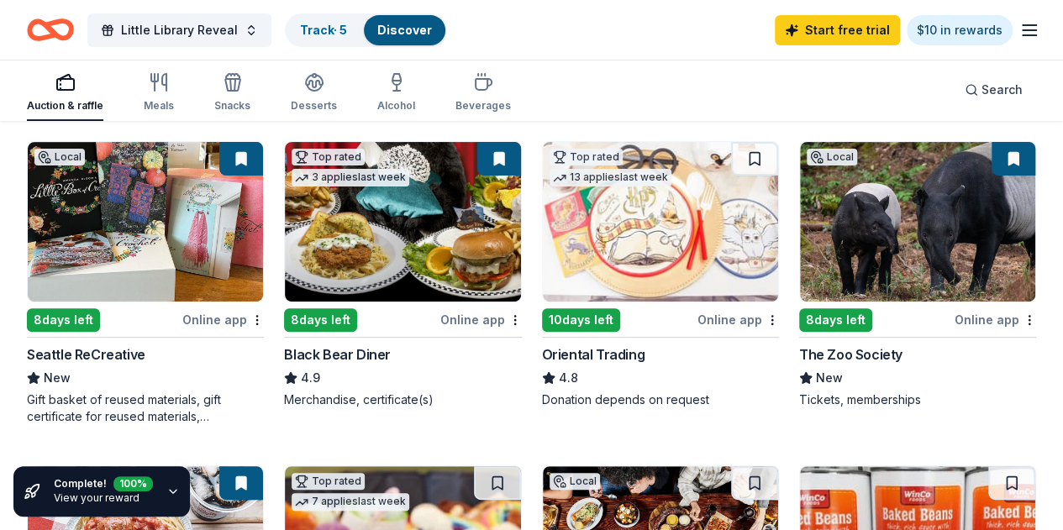
click at [542, 352] on div "Oriental Trading" at bounding box center [593, 355] width 103 height 20
click at [542, 354] on div "Oriental Trading" at bounding box center [593, 355] width 103 height 20
click at [347, 33] on link "Track · 5" at bounding box center [323, 30] width 47 height 14
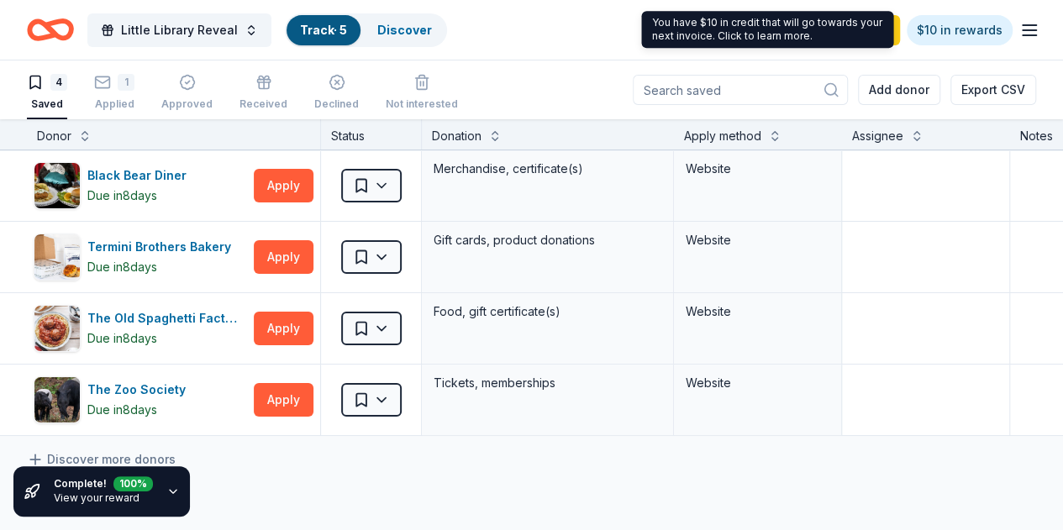
click at [1023, 39] on icon "button" at bounding box center [1029, 30] width 20 height 20
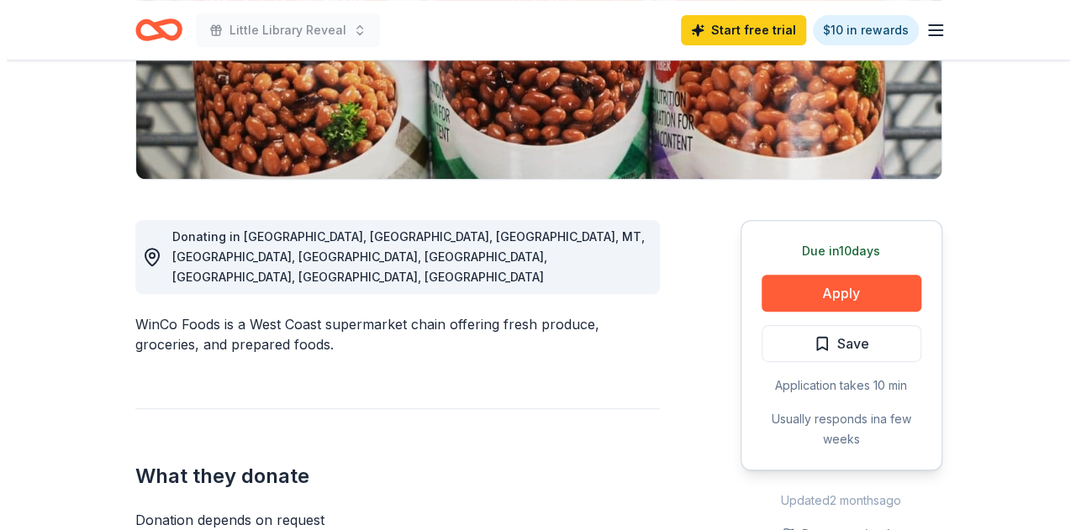
scroll to position [336, 0]
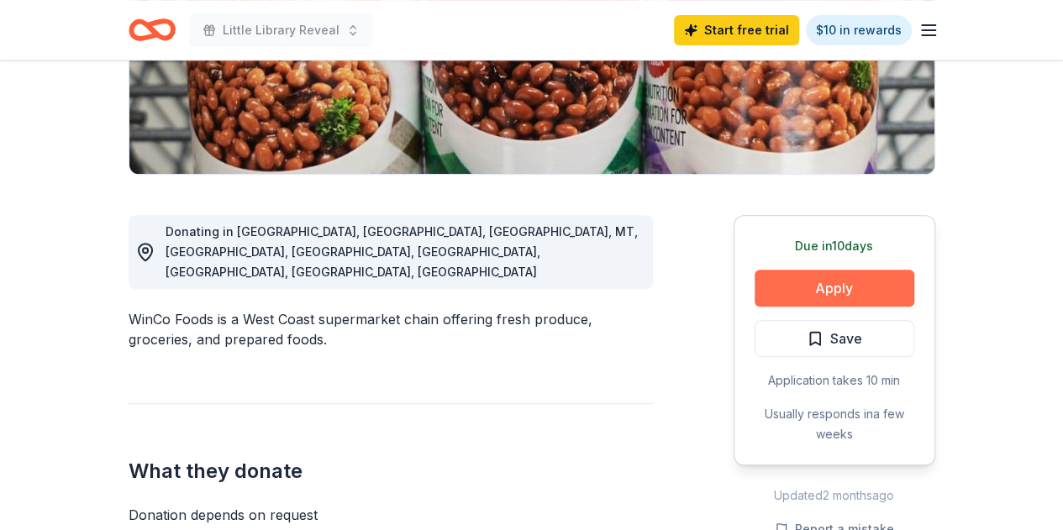
click at [802, 286] on button "Apply" at bounding box center [835, 288] width 160 height 37
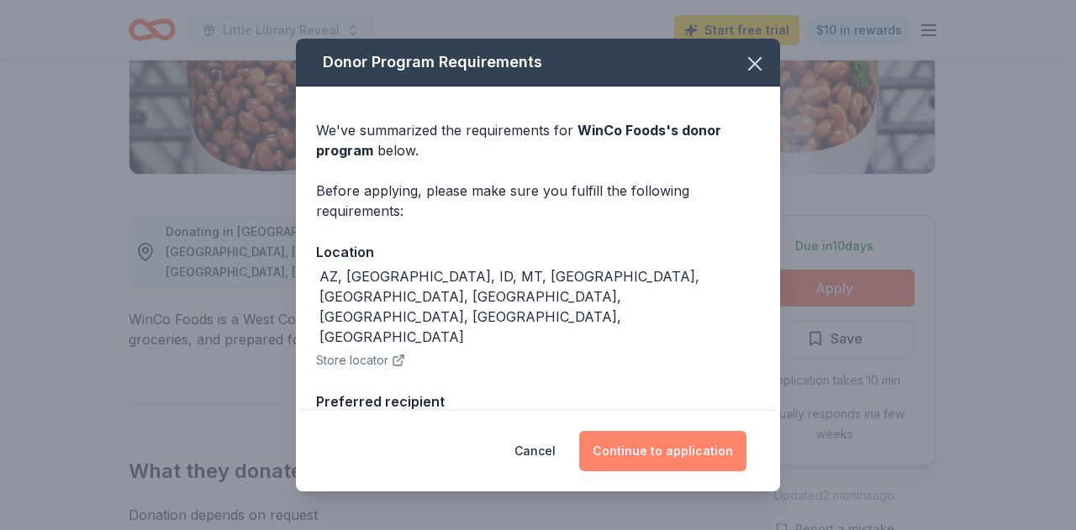
click at [663, 453] on button "Continue to application" at bounding box center [662, 451] width 167 height 40
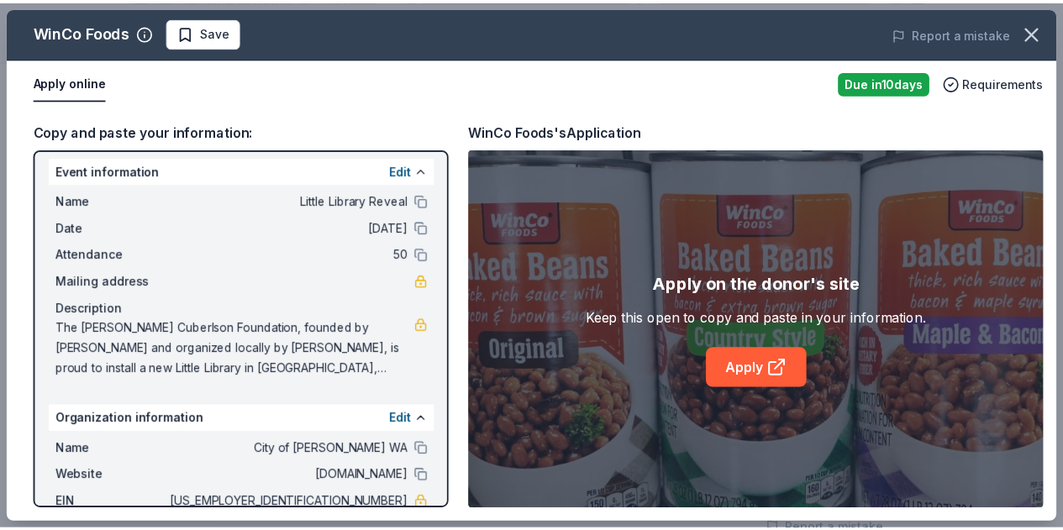
scroll to position [0, 0]
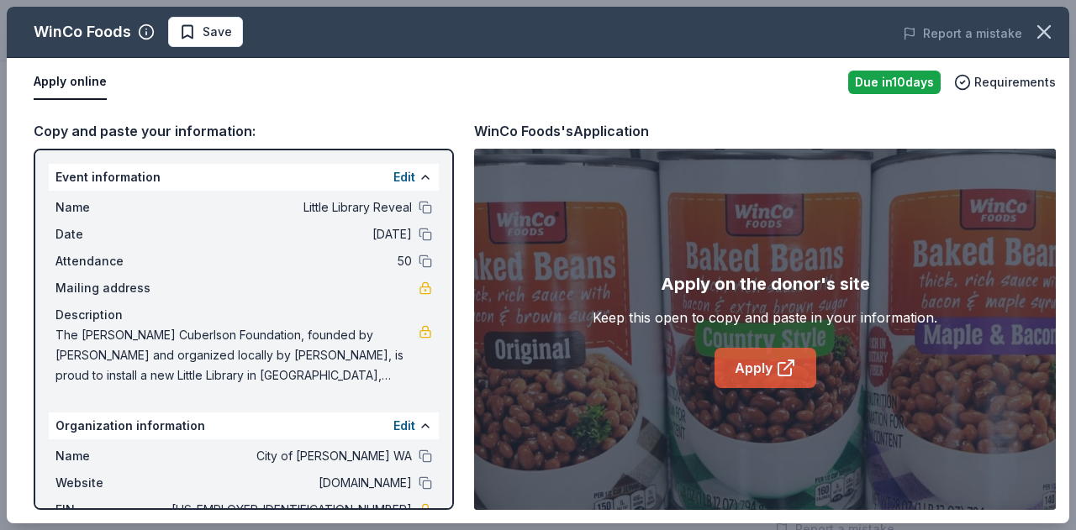
click at [773, 377] on link "Apply" at bounding box center [765, 368] width 102 height 40
click at [761, 377] on link "Apply" at bounding box center [765, 368] width 102 height 40
click at [1047, 38] on icon "button" at bounding box center [1044, 32] width 24 height 24
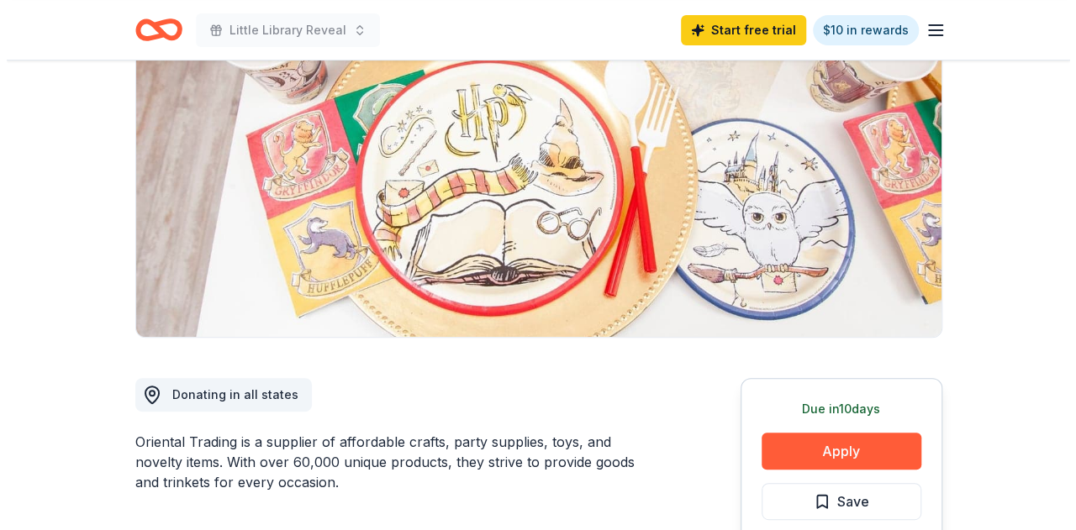
scroll to position [168, 0]
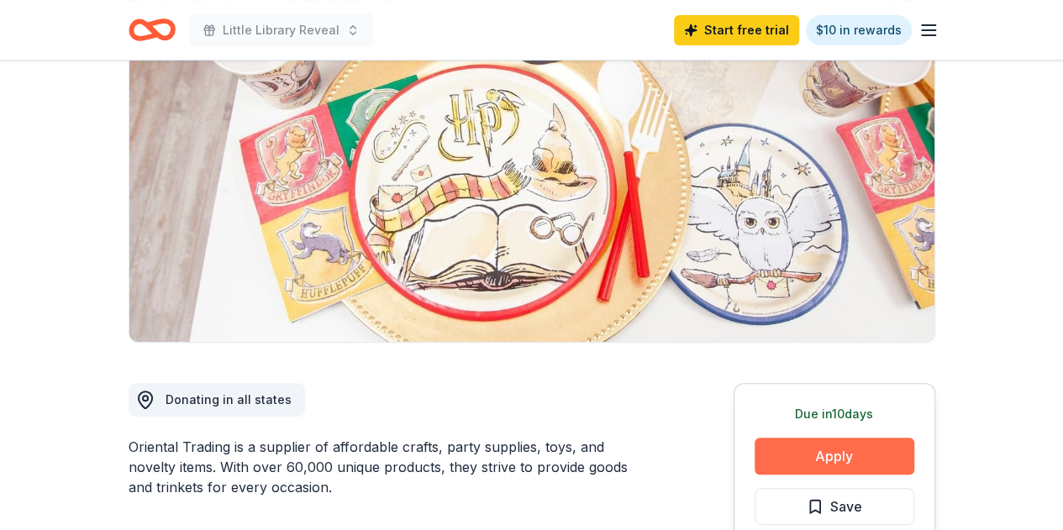
click at [849, 450] on button "Apply" at bounding box center [835, 456] width 160 height 37
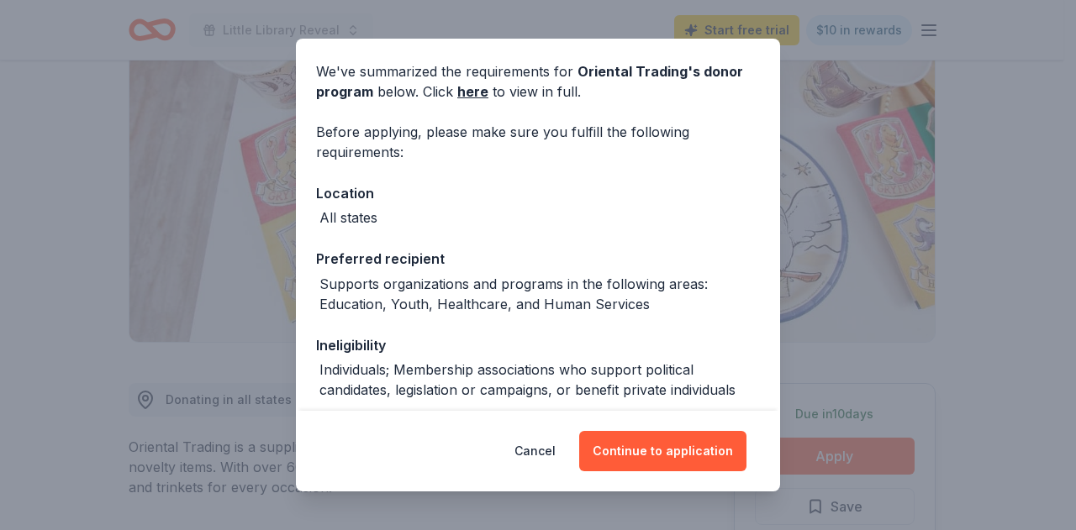
scroll to position [84, 0]
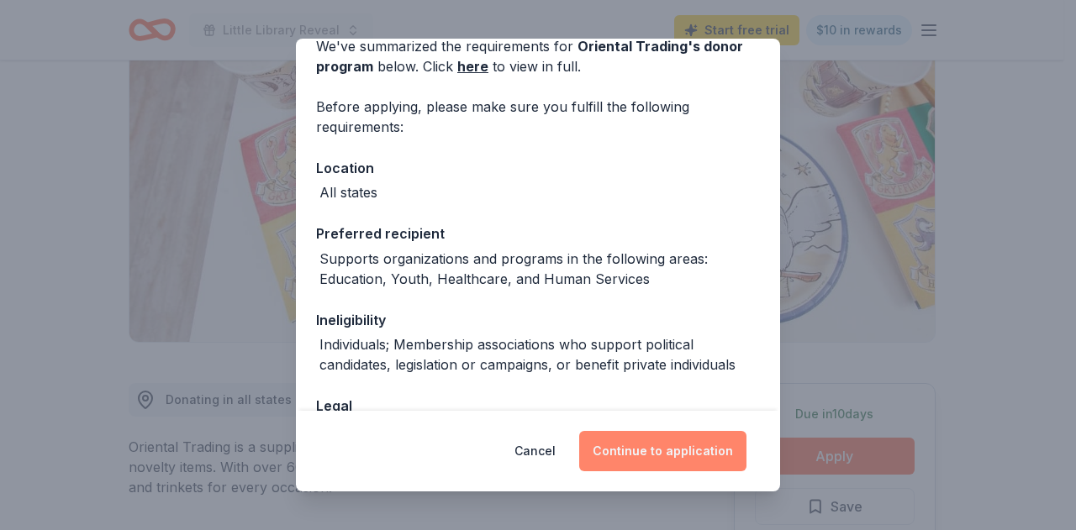
click at [640, 448] on button "Continue to application" at bounding box center [662, 451] width 167 height 40
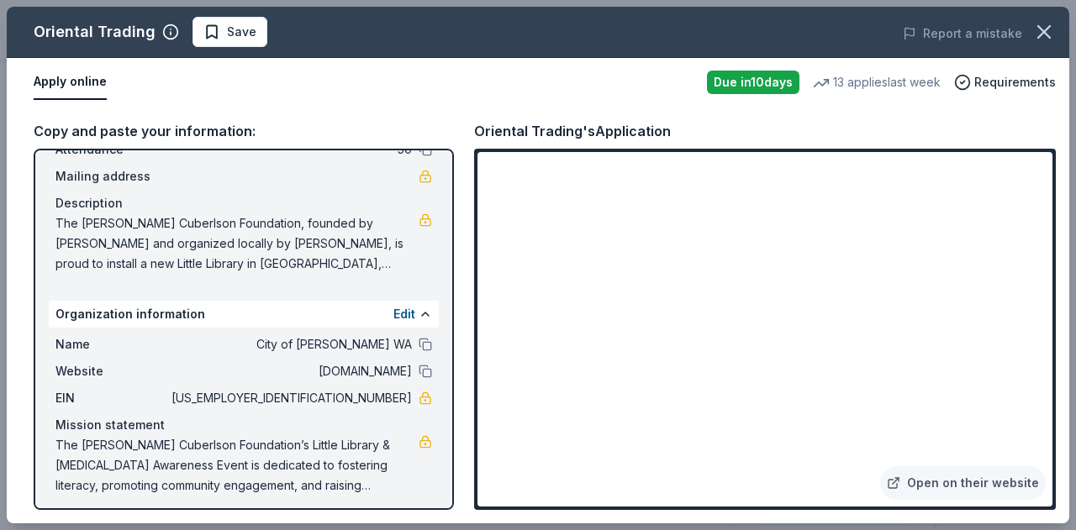
scroll to position [119, 0]
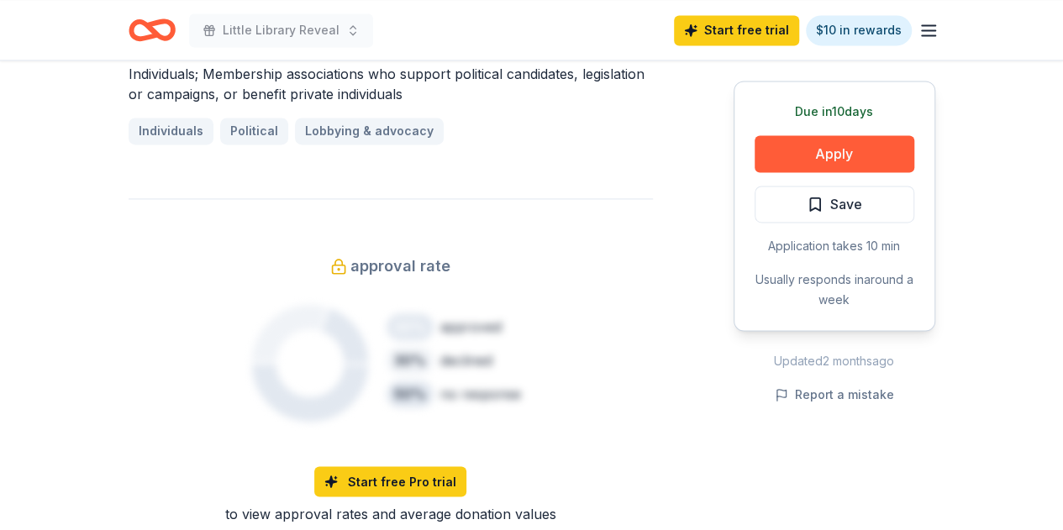
scroll to position [1092, 0]
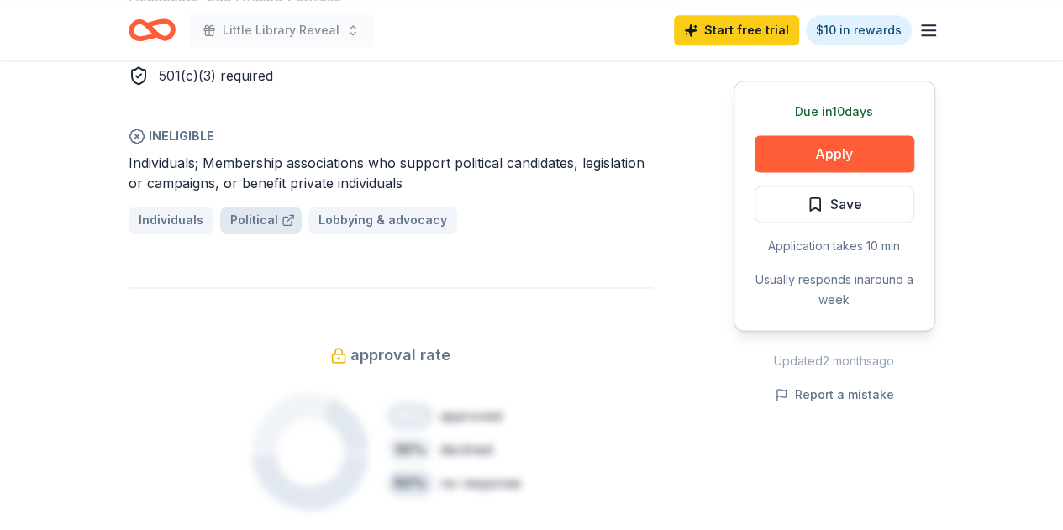
click at [257, 221] on span "Political" at bounding box center [254, 220] width 48 height 20
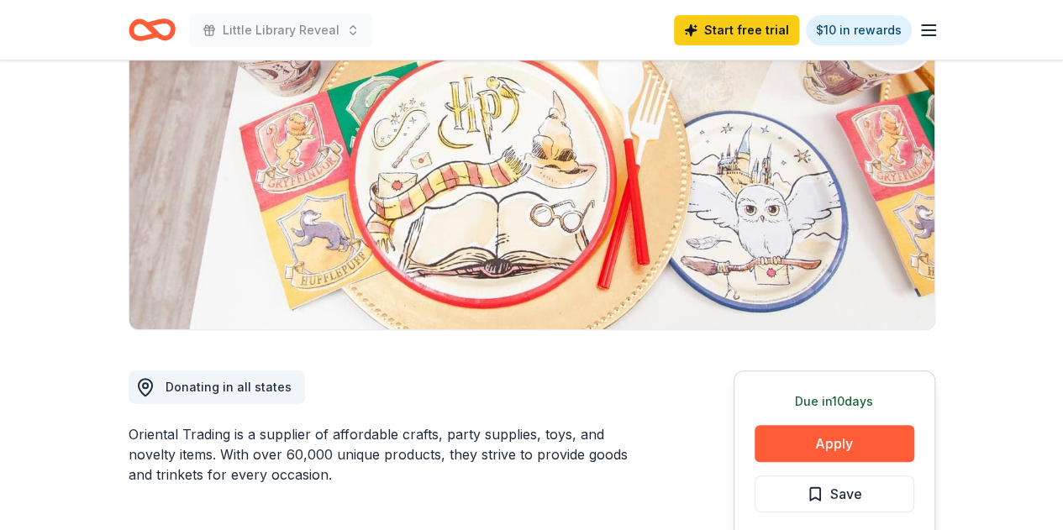
scroll to position [0, 0]
